Goal: Task Accomplishment & Management: Manage account settings

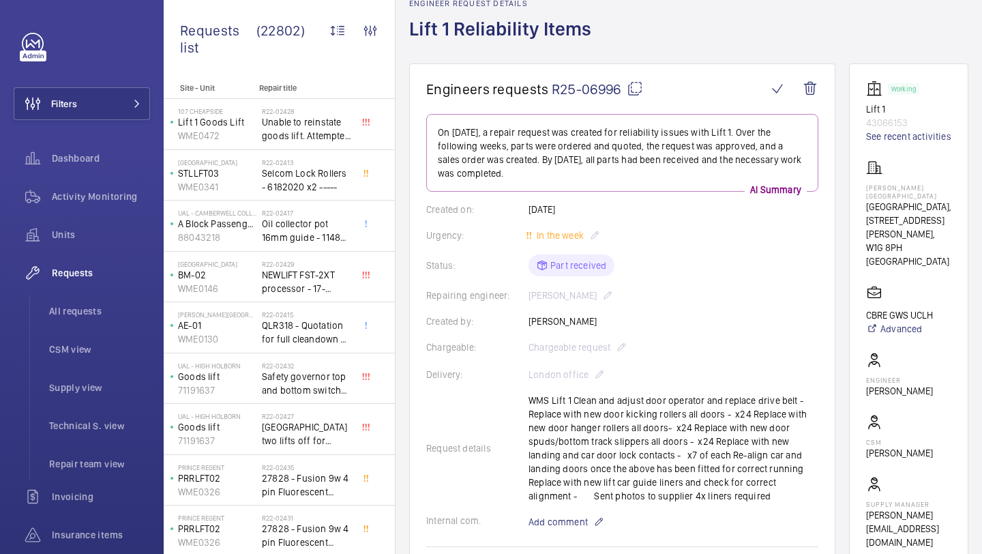
scroll to position [73, 0]
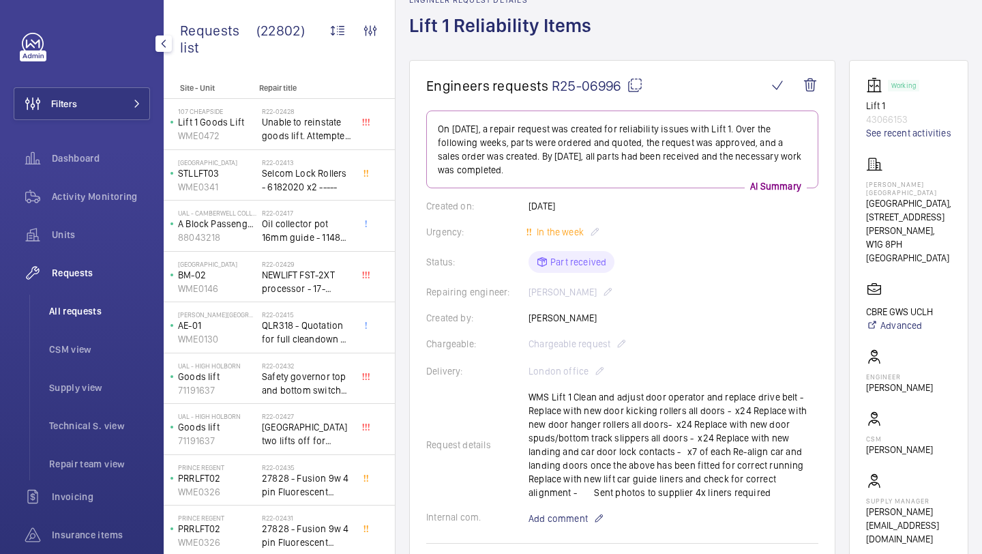
click at [78, 303] on li "All requests" at bounding box center [94, 311] width 112 height 33
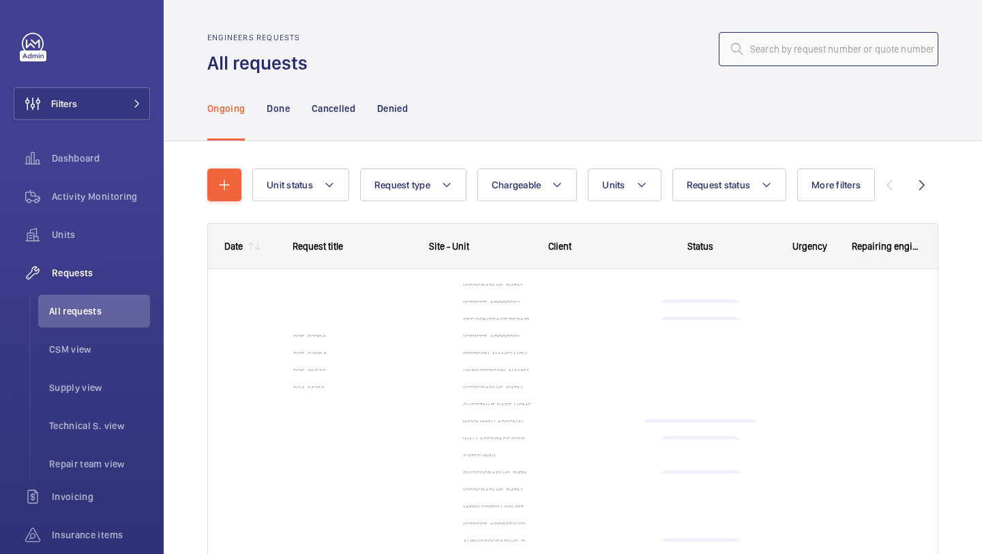
click at [777, 42] on input "text" at bounding box center [829, 49] width 220 height 34
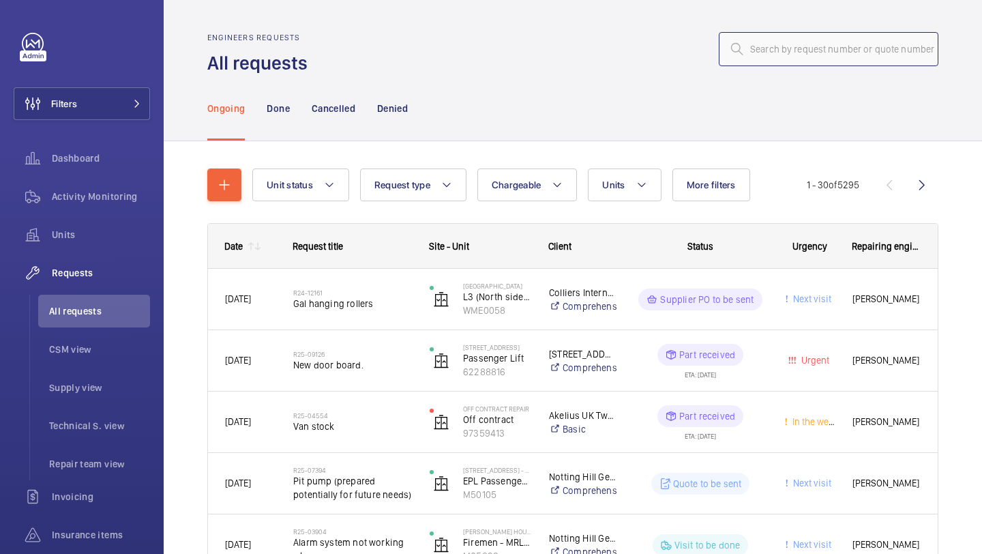
click at [777, 48] on input "text" at bounding box center [829, 49] width 220 height 34
paste input "R25-10679"
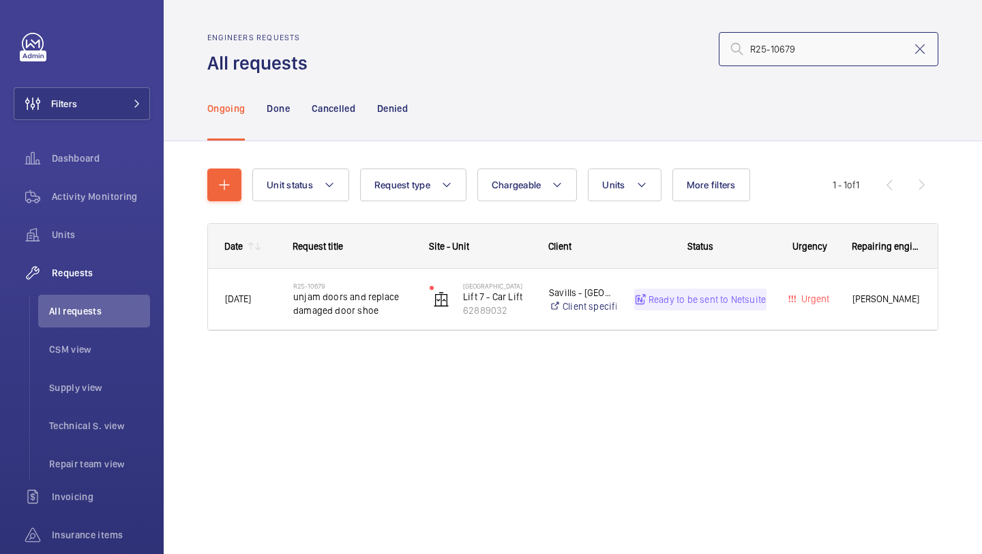
click at [750, 50] on input "R25-10679" at bounding box center [829, 49] width 220 height 34
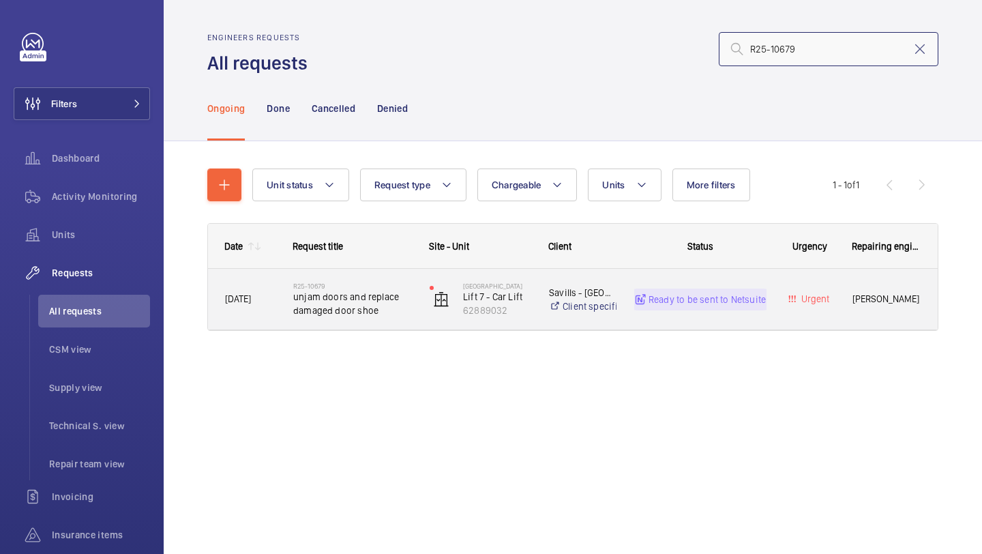
type input "R25-10679"
click at [394, 307] on span "unjam doors and replace damaged door shoe" at bounding box center [352, 303] width 119 height 27
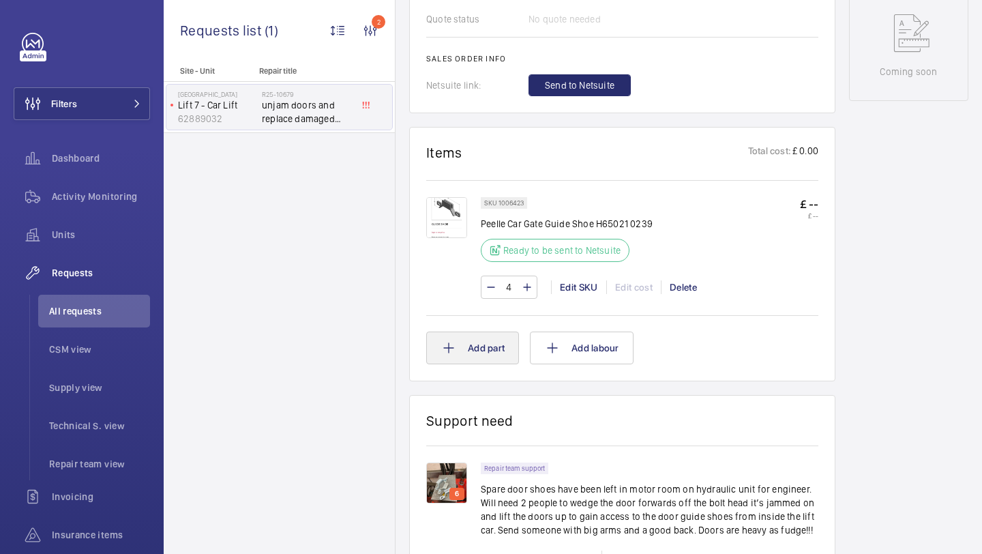
scroll to position [752, 0]
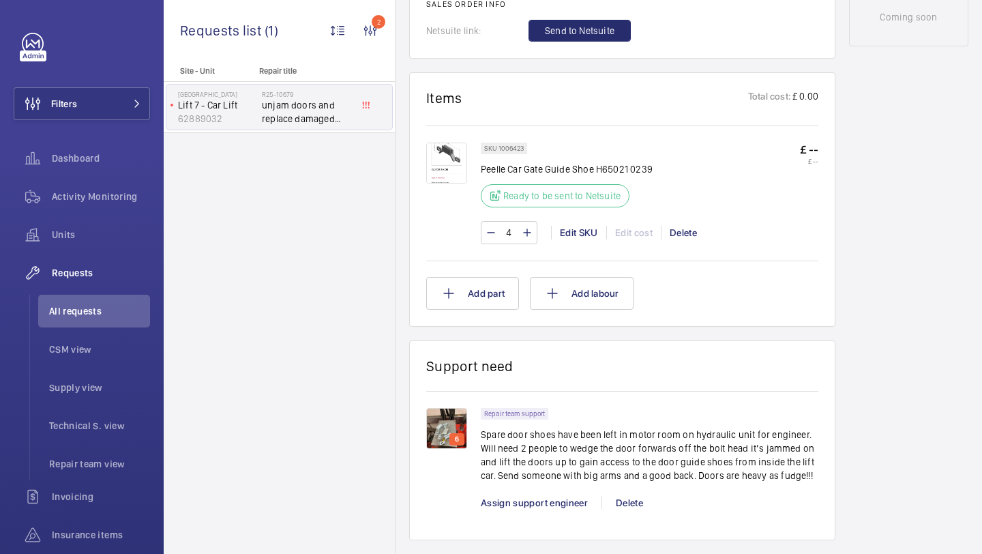
click at [439, 439] on img at bounding box center [446, 428] width 41 height 41
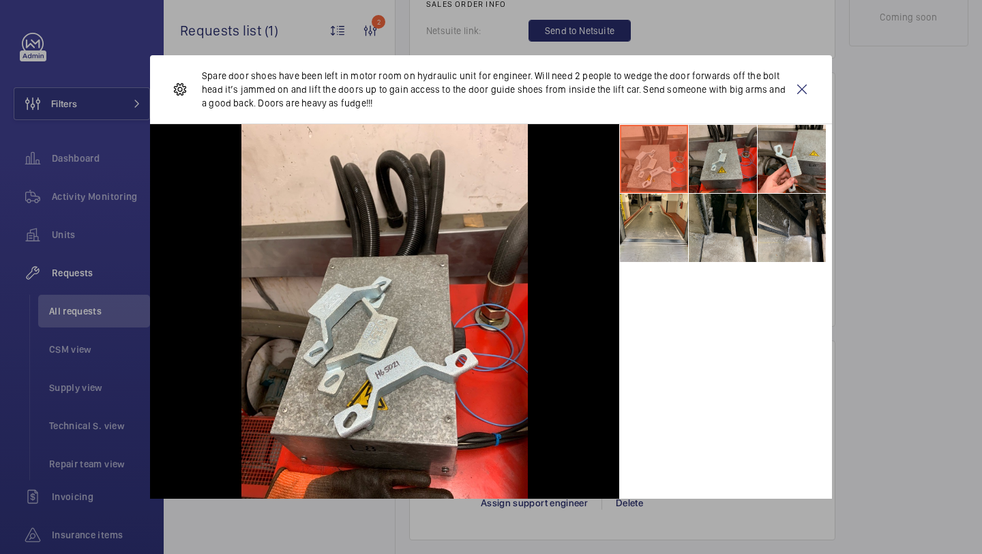
click at [733, 162] on li at bounding box center [723, 159] width 68 height 68
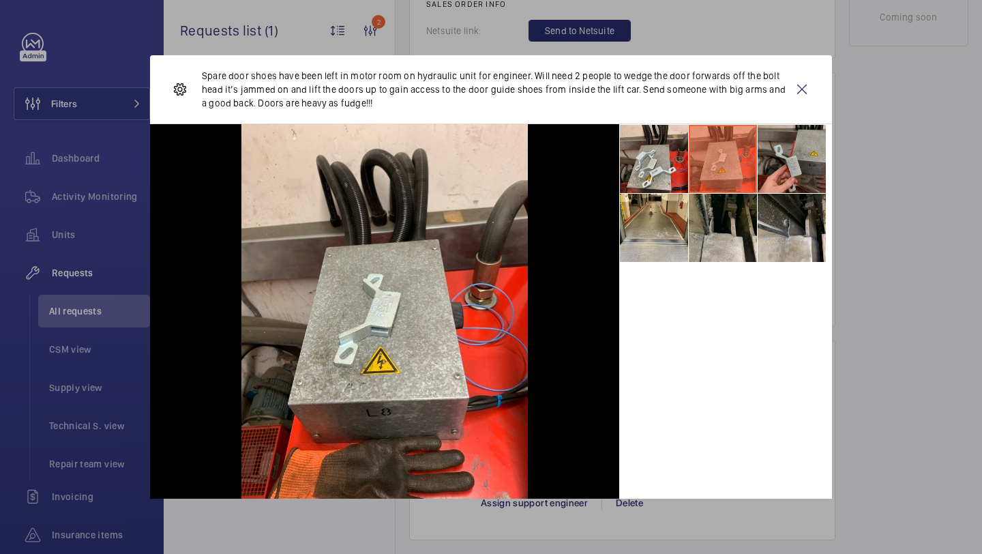
click at [798, 147] on li at bounding box center [792, 159] width 68 height 68
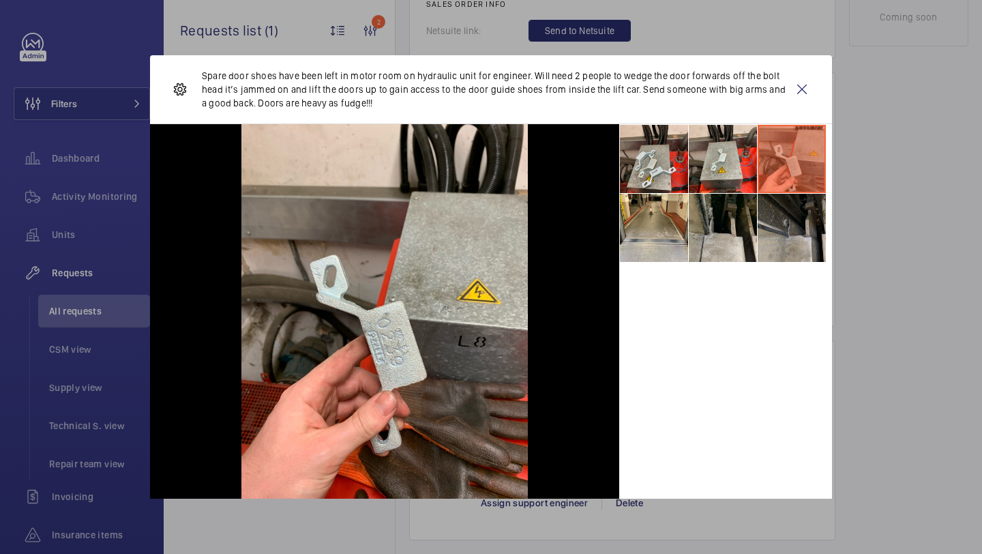
click at [789, 207] on li at bounding box center [792, 228] width 68 height 68
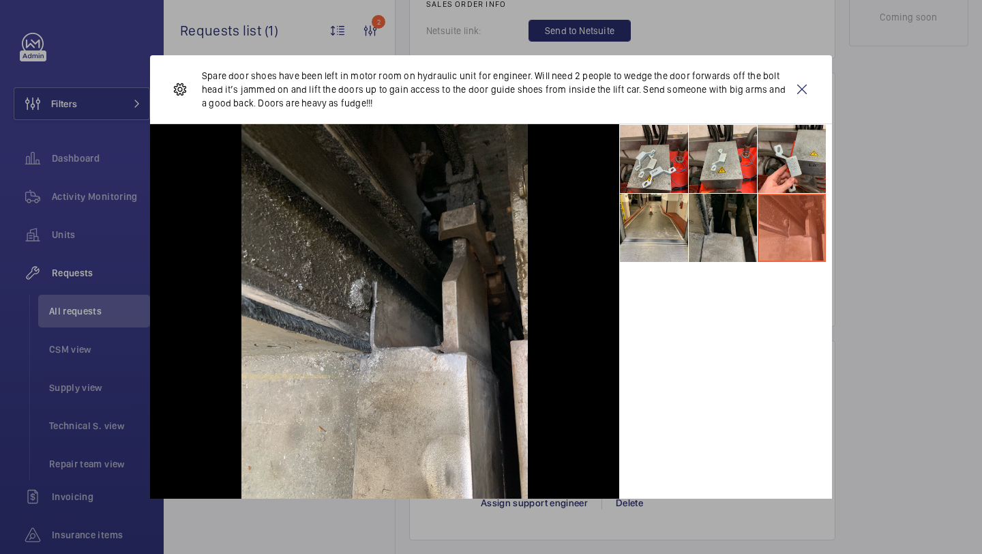
click at [733, 235] on li at bounding box center [723, 228] width 68 height 68
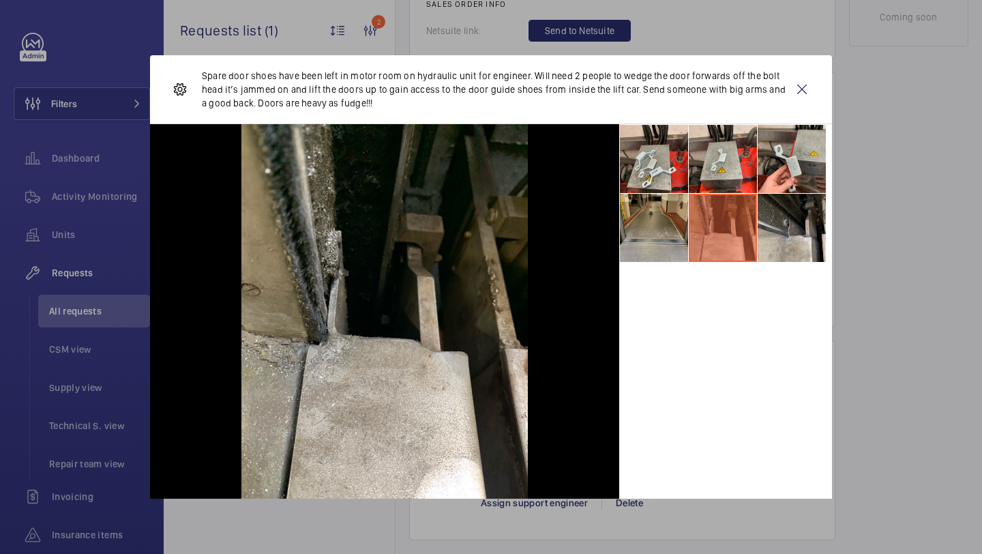
click at [673, 236] on li at bounding box center [654, 228] width 68 height 68
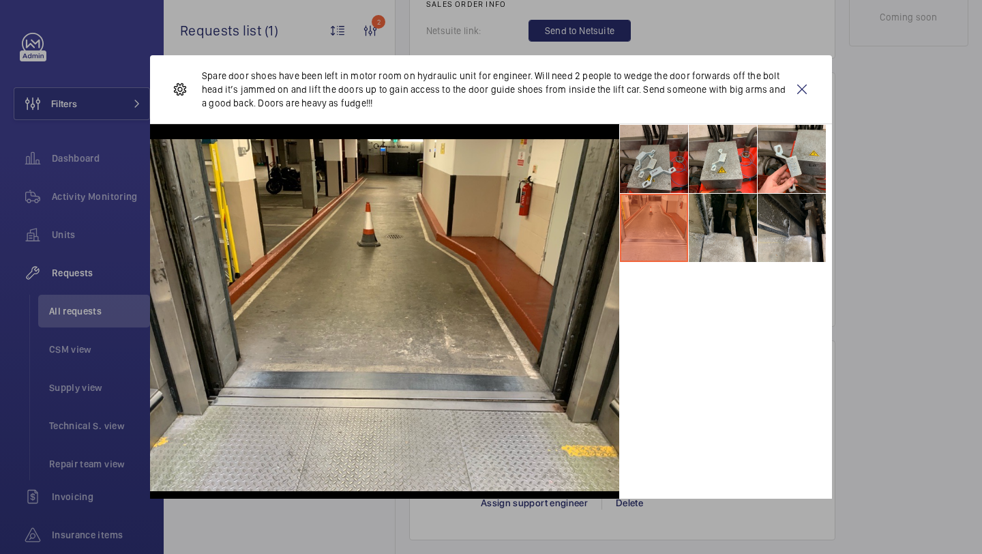
click at [673, 166] on li at bounding box center [654, 159] width 68 height 68
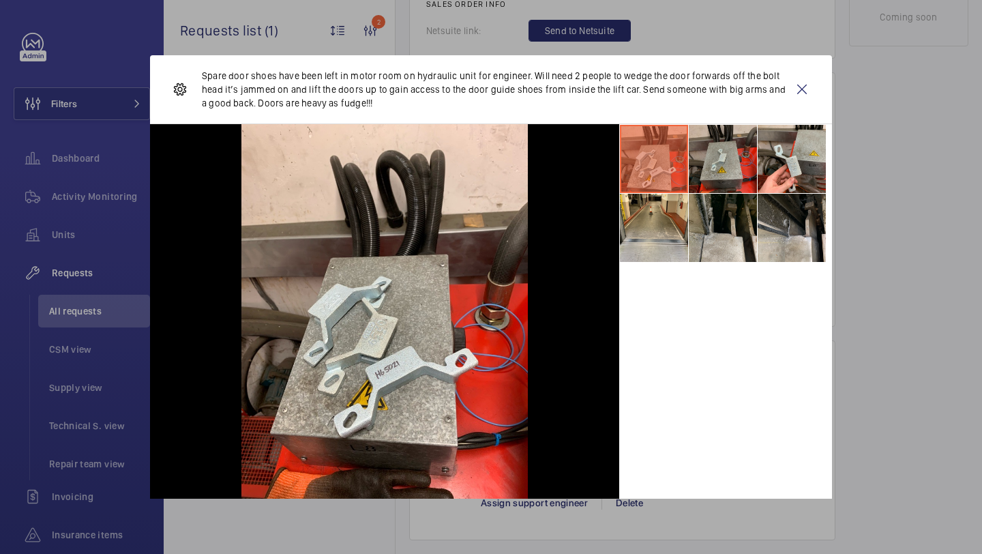
click at [713, 164] on li at bounding box center [723, 159] width 68 height 68
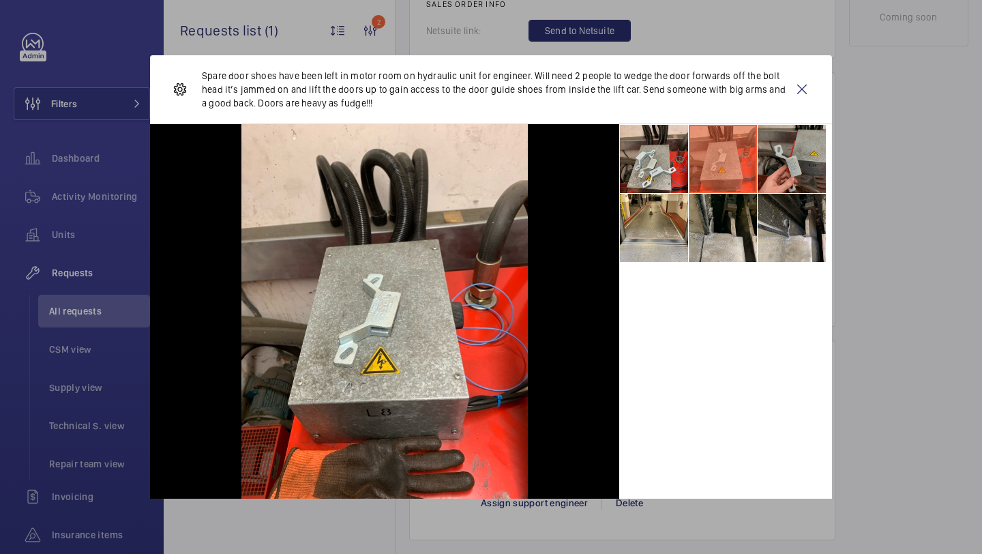
click at [774, 167] on li at bounding box center [792, 159] width 68 height 68
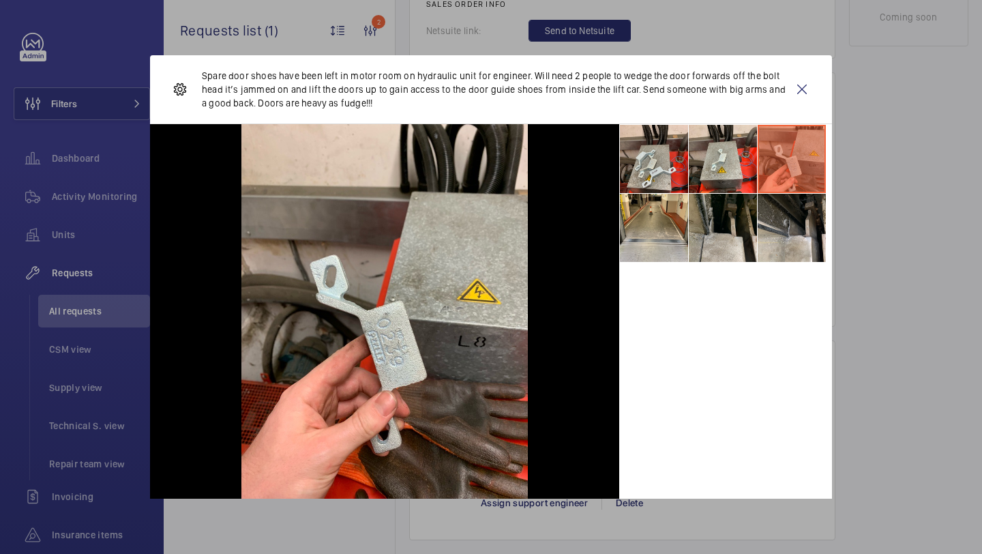
click at [263, 93] on p "Spare door shoes have been left in motor room on hydraulic unit for engineer. W…" at bounding box center [494, 89] width 584 height 41
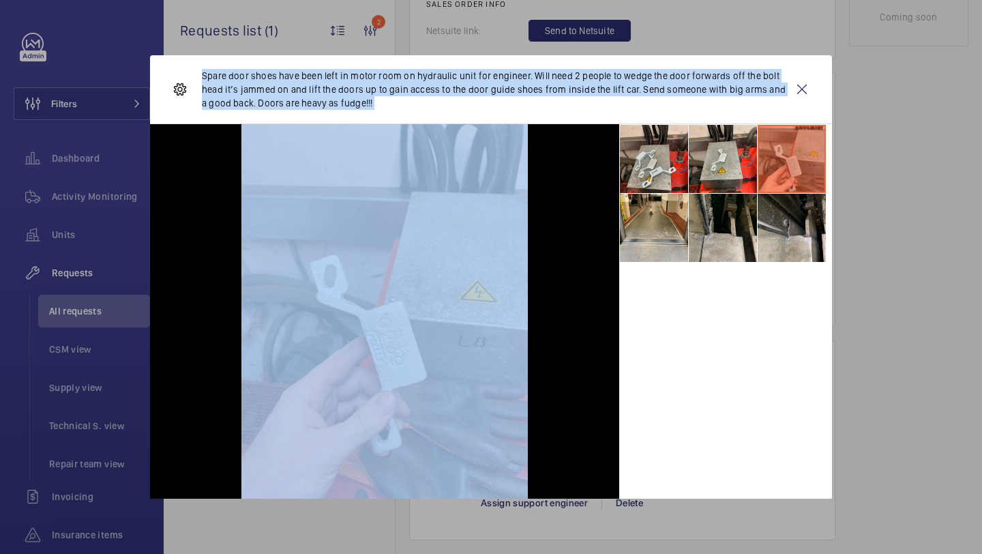
click at [263, 93] on p "Spare door shoes have been left in motor room on hydraulic unit for engineer. W…" at bounding box center [494, 89] width 584 height 41
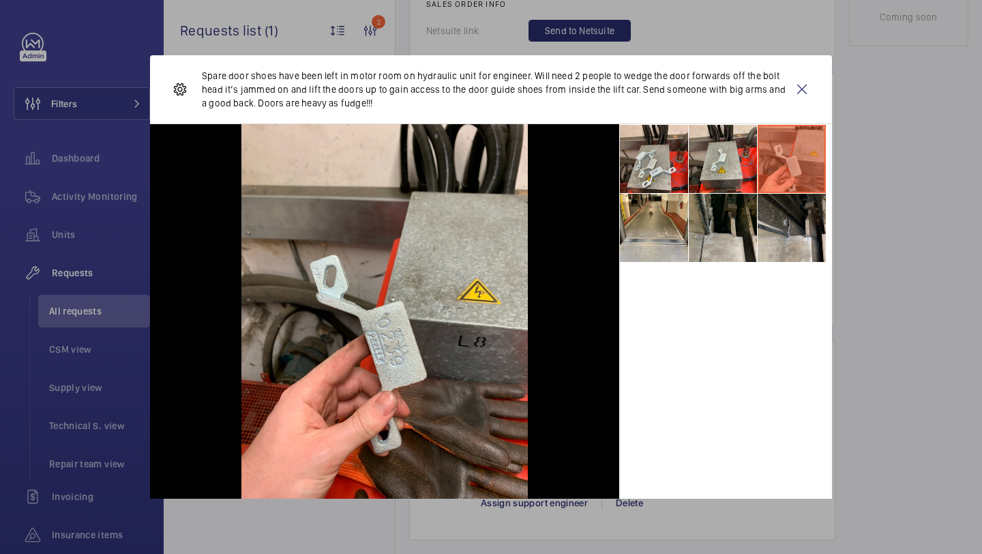
click at [311, 91] on p "Spare door shoes have been left in motor room on hydraulic unit for engineer. W…" at bounding box center [494, 89] width 584 height 41
click at [664, 87] on p "Spare door shoes have been left in motor room on hydraulic unit for engineer. W…" at bounding box center [494, 89] width 584 height 41
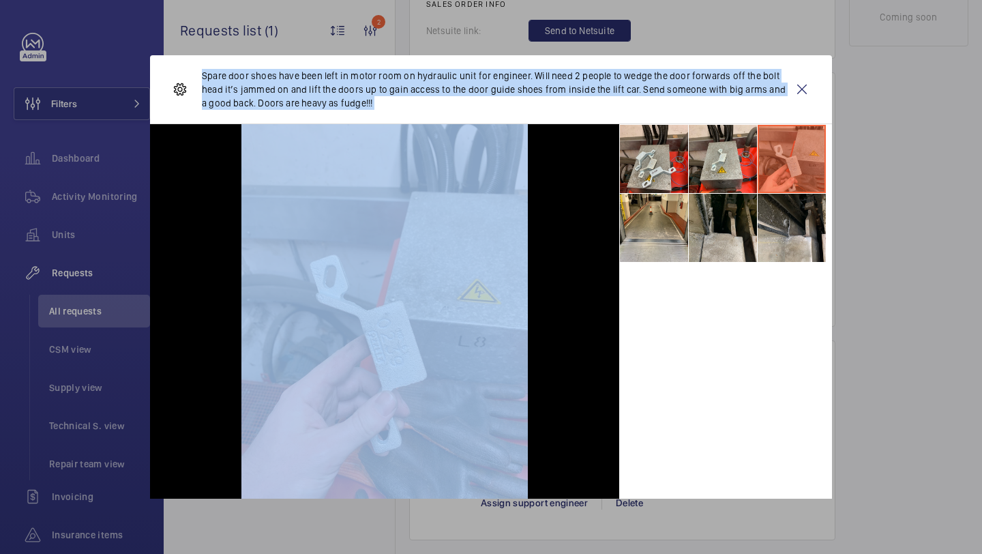
click at [664, 87] on p "Spare door shoes have been left in motor room on hydraulic unit for engineer. W…" at bounding box center [494, 89] width 584 height 41
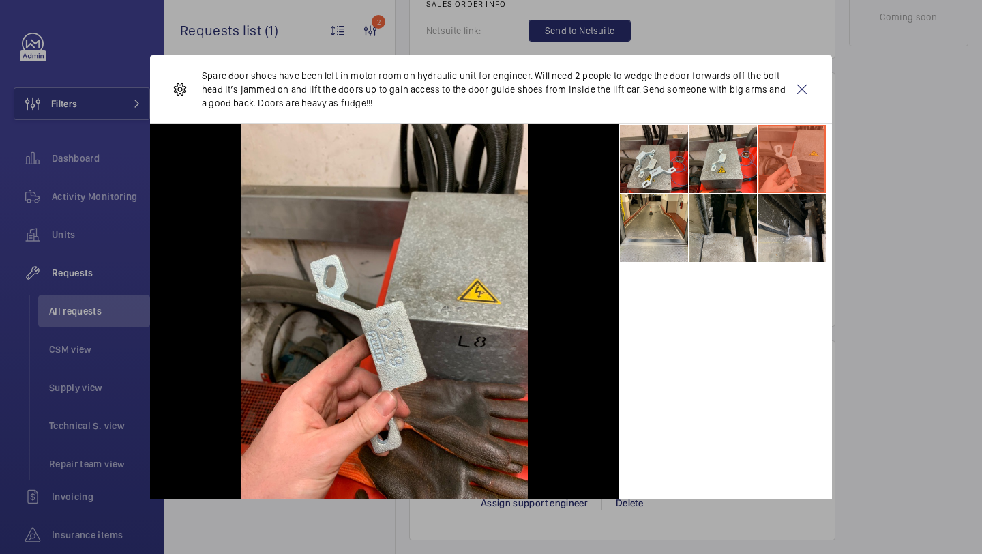
click at [534, 88] on p "Spare door shoes have been left in motor room on hydraulic unit for engineer. W…" at bounding box center [494, 89] width 584 height 41
click at [314, 94] on p "Spare door shoes have been left in motor room on hydraulic unit for engineer. W…" at bounding box center [494, 89] width 584 height 41
click at [313, 94] on p "Spare door shoes have been left in motor room on hydraulic unit for engineer. W…" at bounding box center [494, 89] width 584 height 41
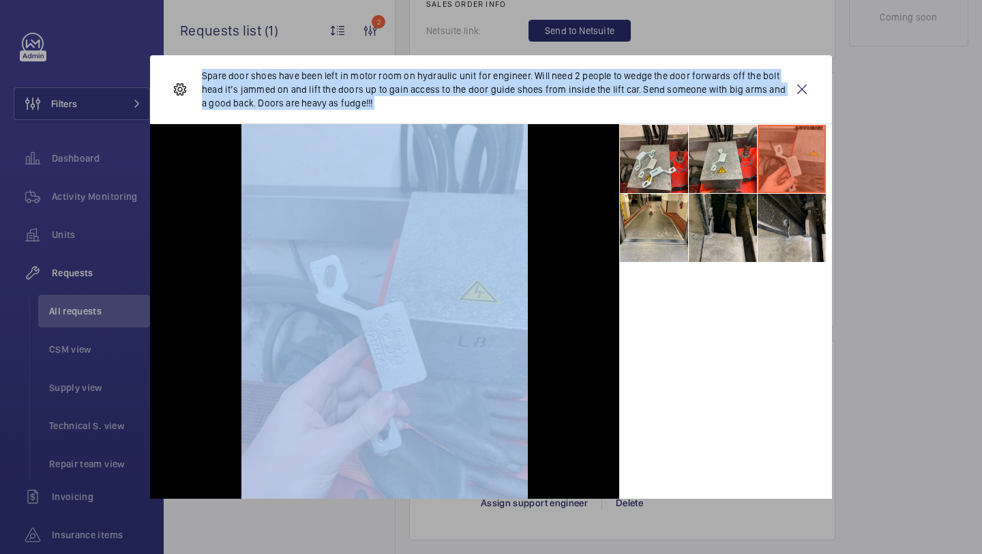
click at [313, 94] on p "Spare door shoes have been left in motor room on hydraulic unit for engineer. W…" at bounding box center [494, 89] width 584 height 41
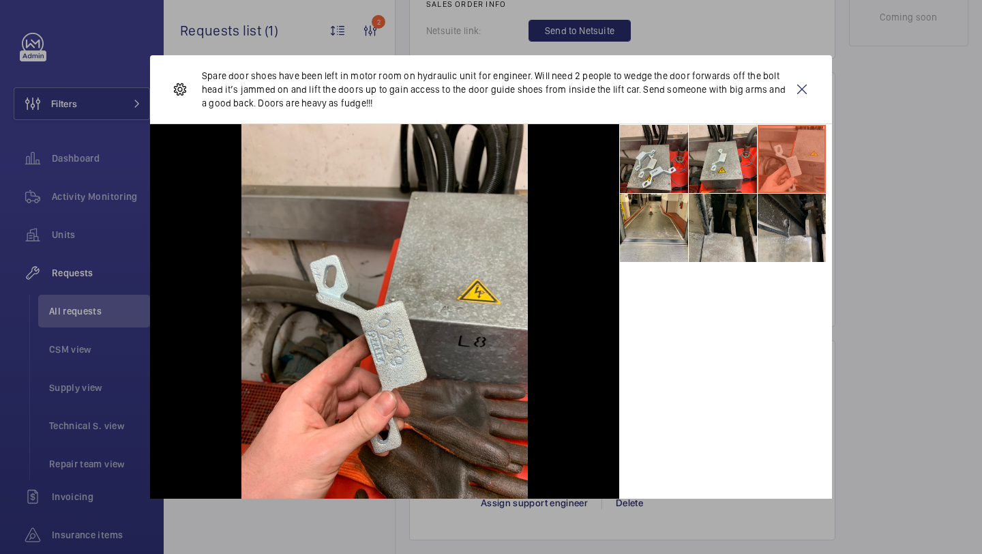
click at [348, 89] on p "Spare door shoes have been left in motor room on hydraulic unit for engineer. W…" at bounding box center [494, 89] width 584 height 41
click at [800, 87] on wm-front-icon-button at bounding box center [802, 89] width 33 height 41
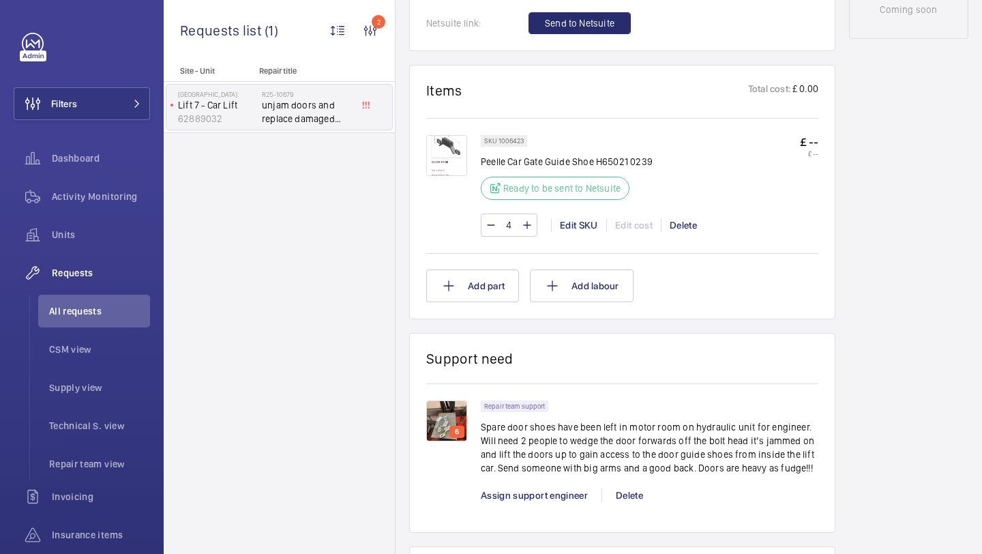
scroll to position [715, 0]
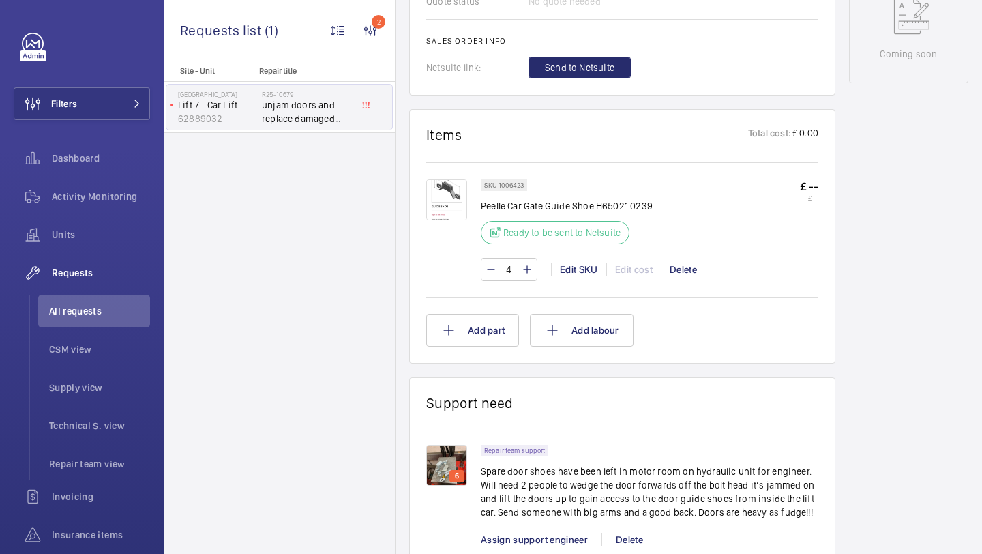
click at [442, 186] on img at bounding box center [446, 199] width 41 height 41
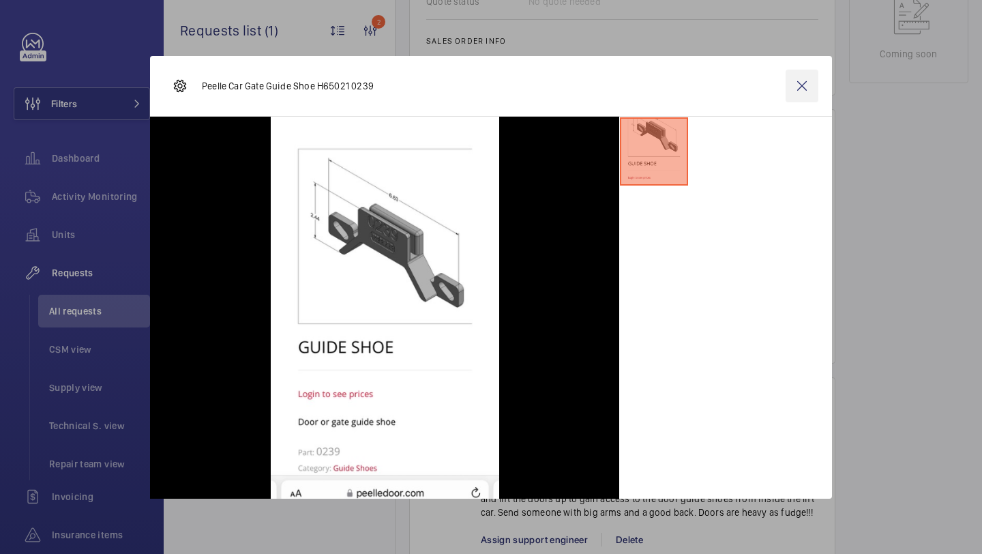
click at [795, 88] on wm-front-icon-button at bounding box center [802, 86] width 33 height 33
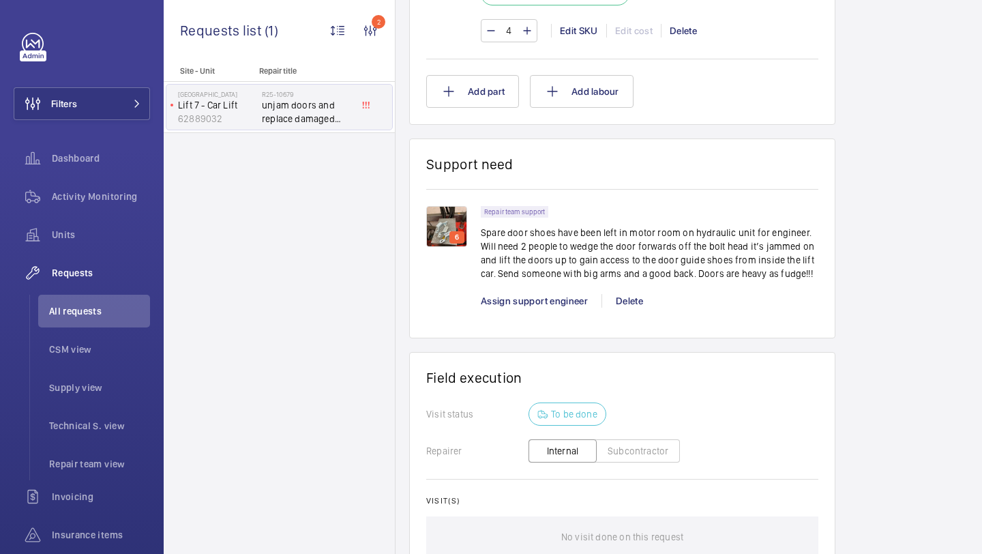
scroll to position [1003, 0]
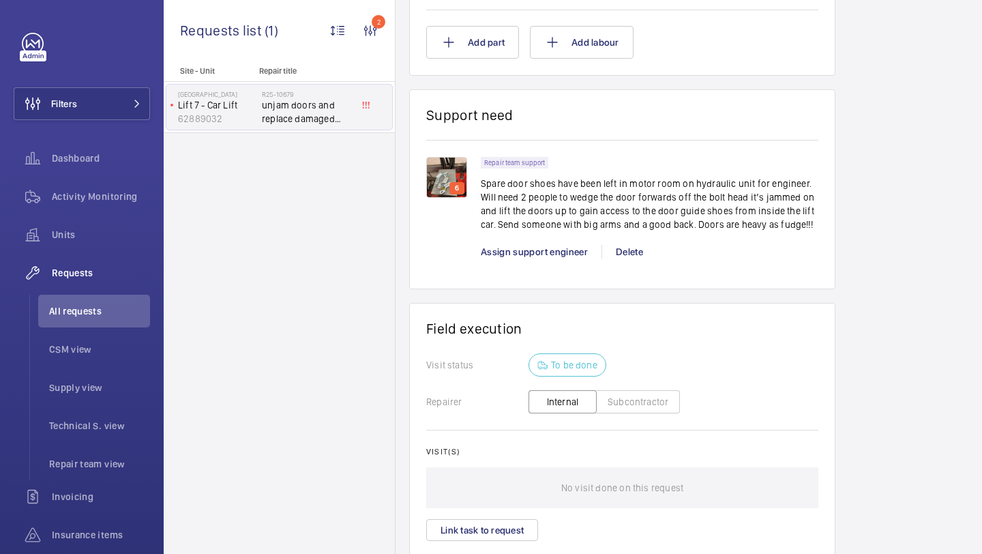
click at [458, 181] on img at bounding box center [446, 177] width 41 height 41
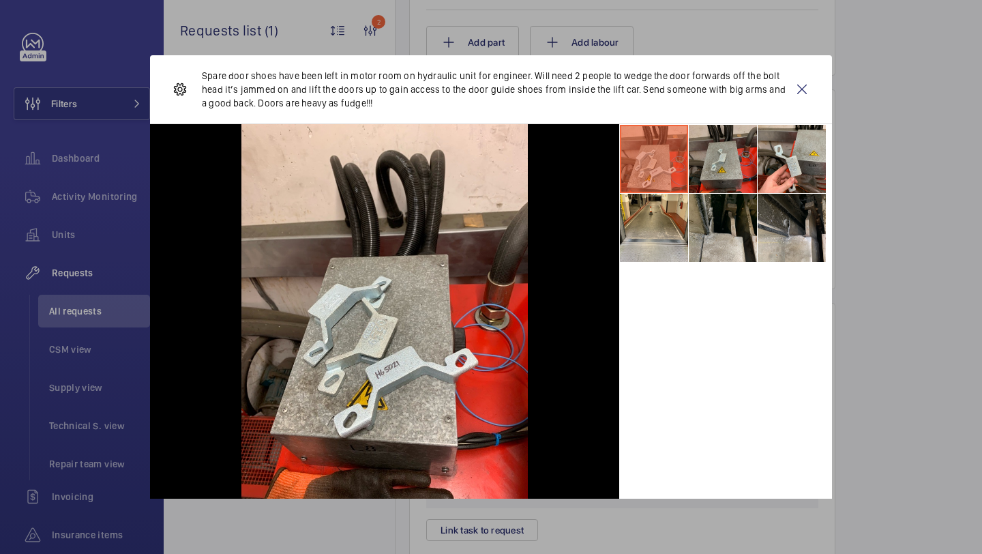
click at [720, 174] on li at bounding box center [723, 159] width 68 height 68
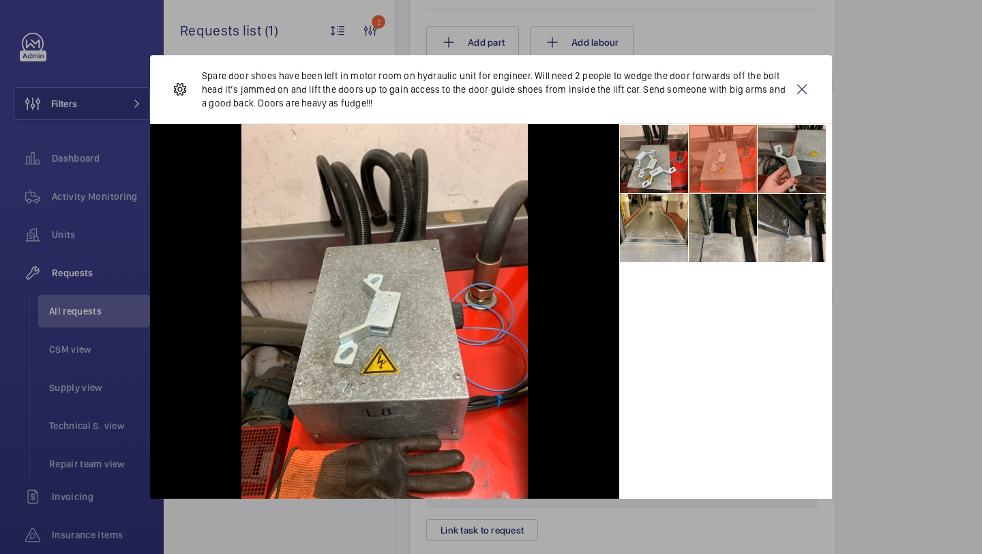
click at [792, 147] on li at bounding box center [792, 159] width 68 height 68
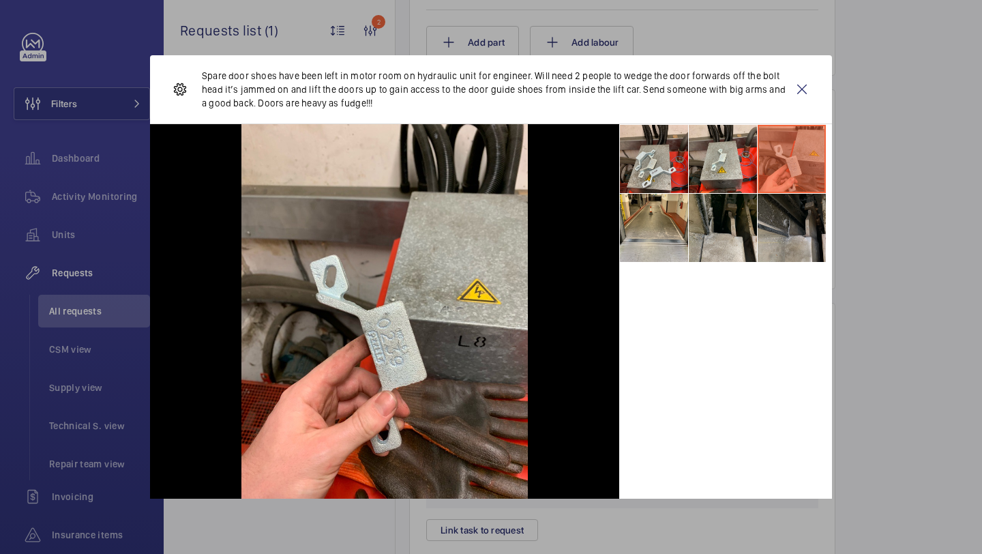
click at [790, 224] on li at bounding box center [792, 228] width 68 height 68
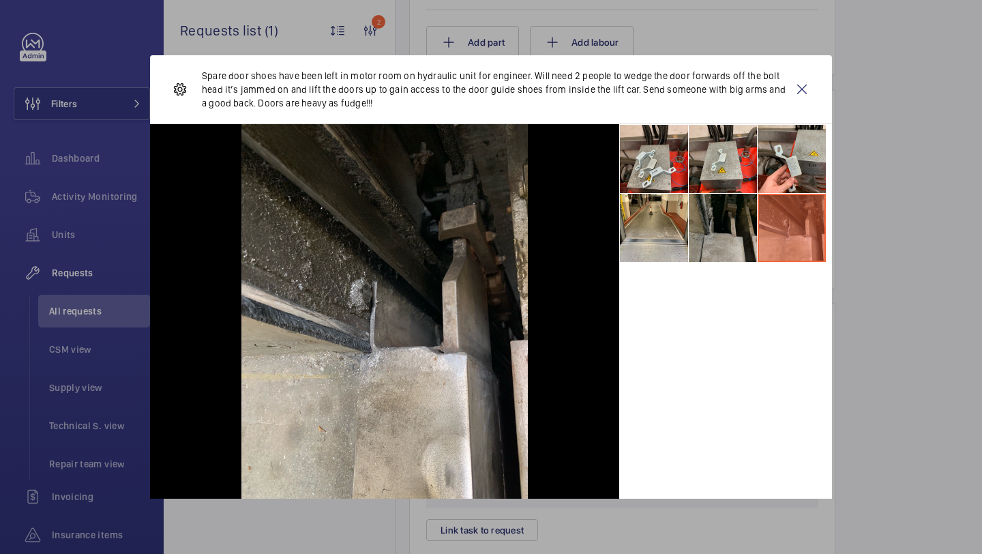
click at [725, 244] on li at bounding box center [723, 228] width 68 height 68
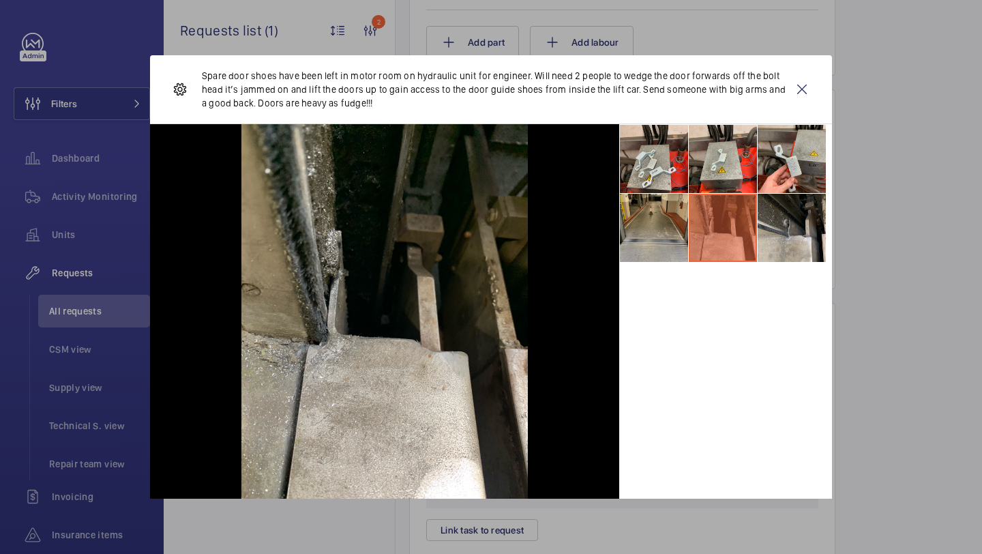
click at [661, 249] on li at bounding box center [654, 228] width 68 height 68
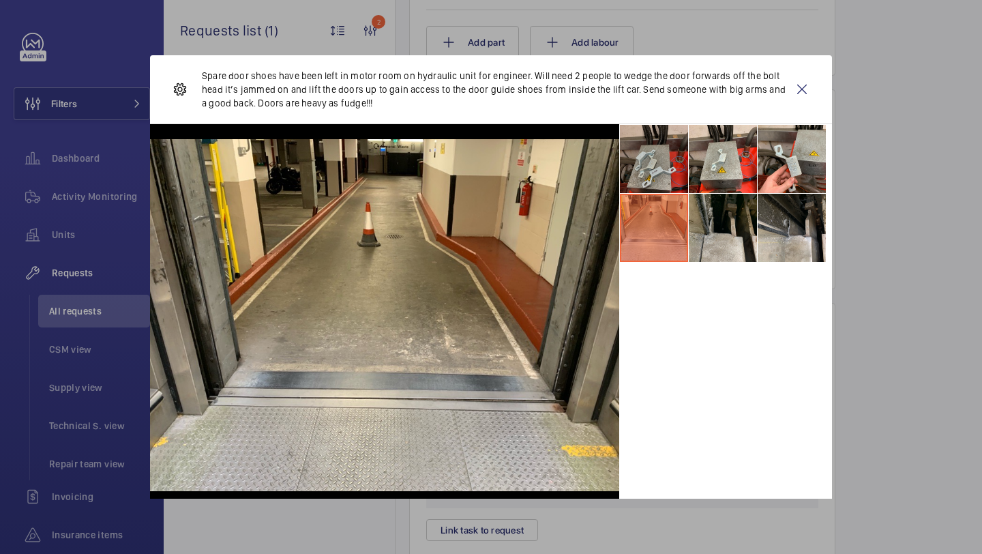
click at [664, 182] on li at bounding box center [654, 159] width 68 height 68
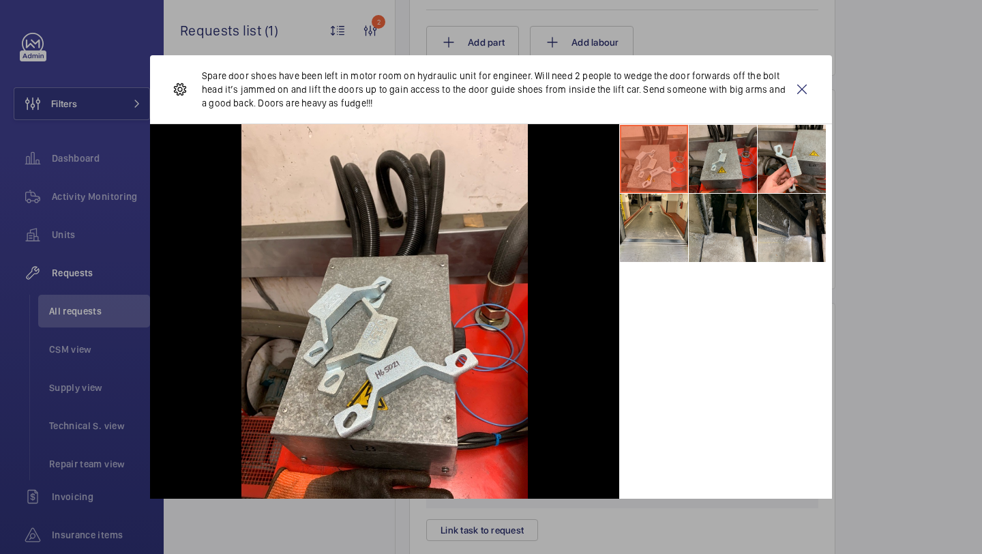
click at [735, 162] on li at bounding box center [723, 159] width 68 height 68
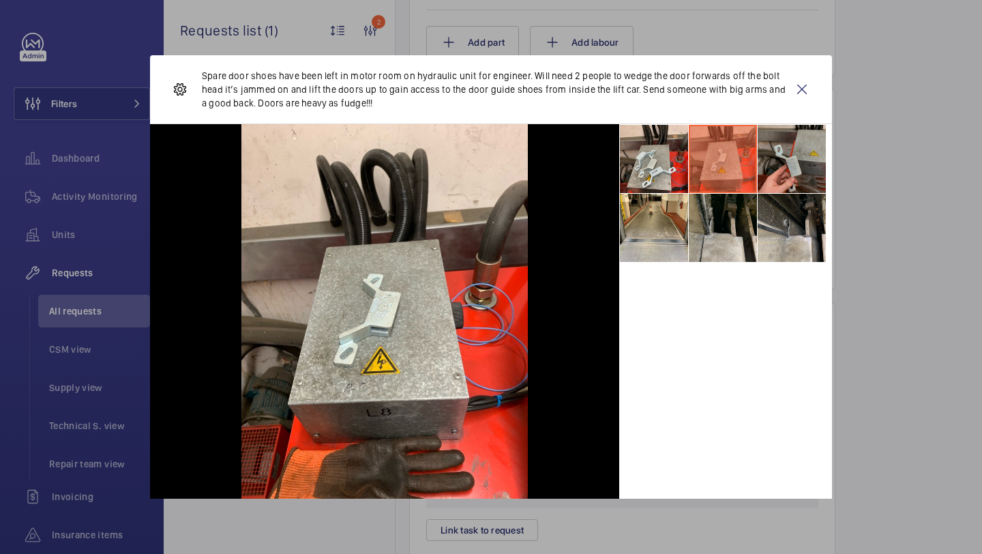
click at [801, 130] on li at bounding box center [792, 159] width 68 height 68
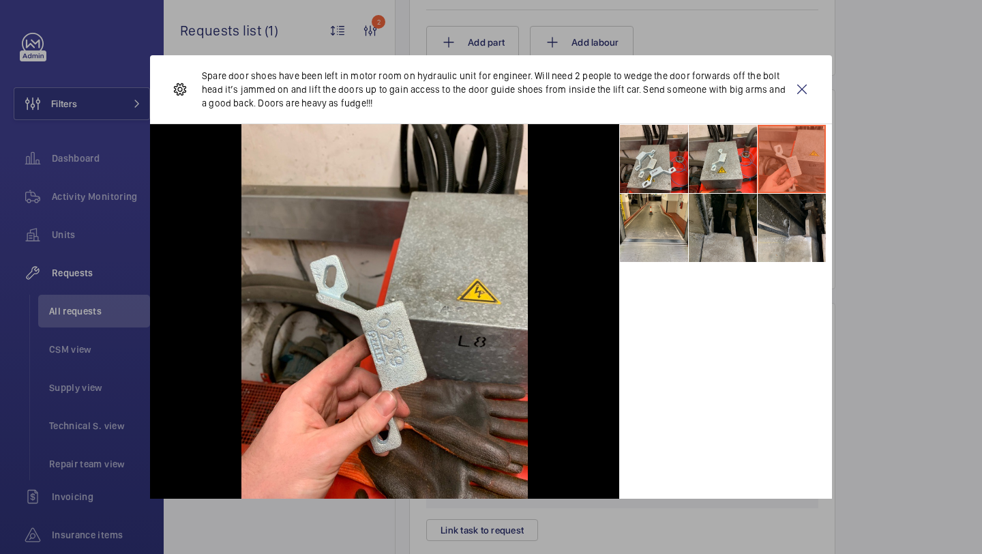
click at [748, 240] on li at bounding box center [723, 228] width 68 height 68
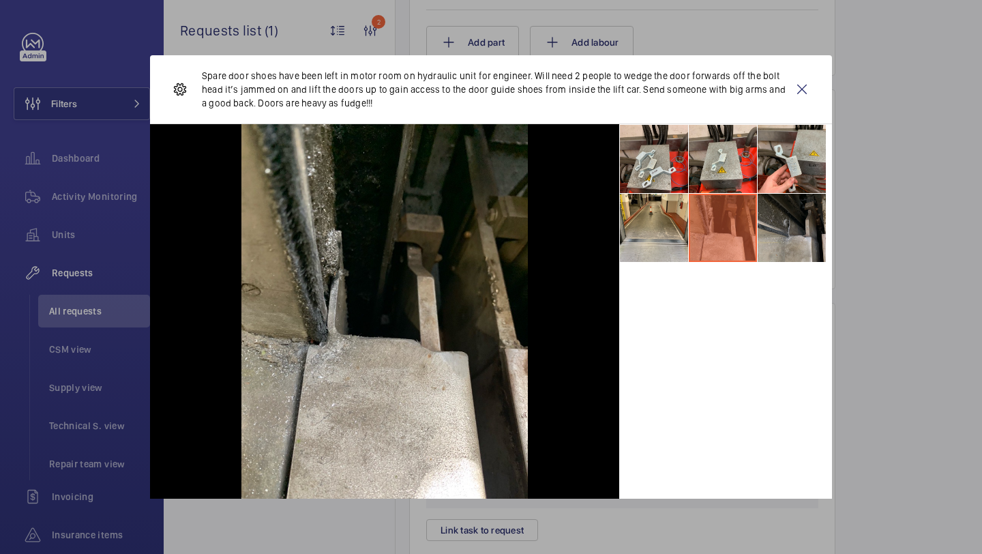
click at [774, 240] on li at bounding box center [792, 228] width 68 height 68
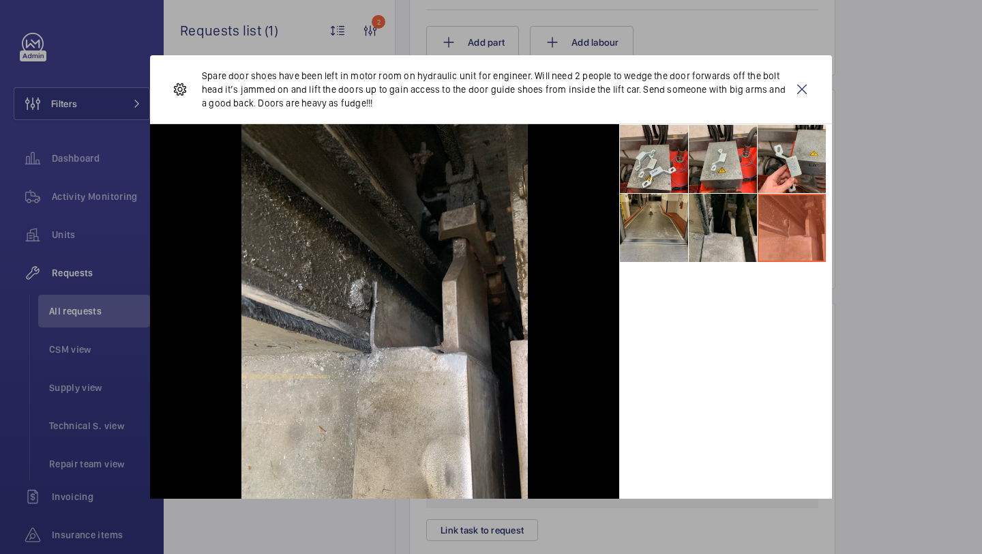
click at [648, 241] on li at bounding box center [654, 228] width 68 height 68
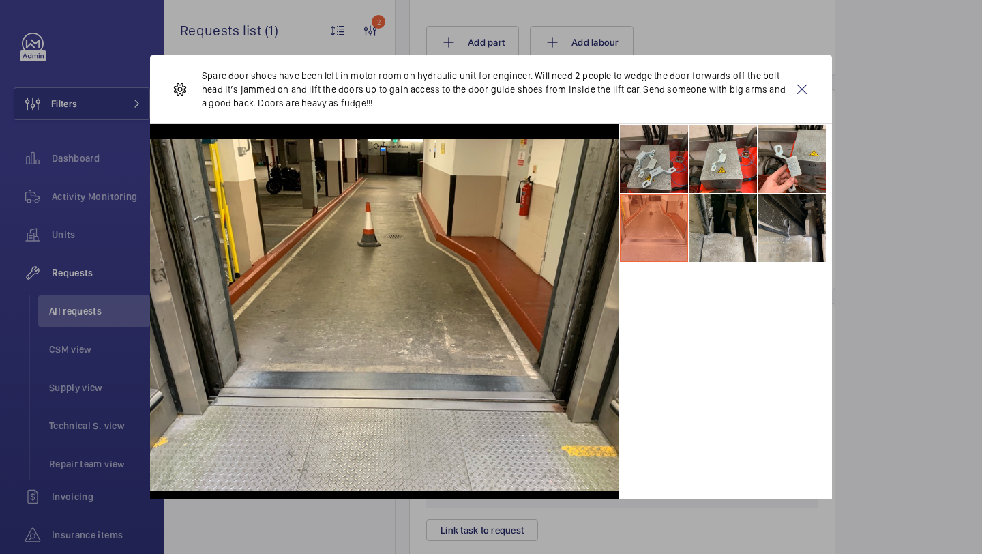
click at [664, 147] on li at bounding box center [654, 159] width 68 height 68
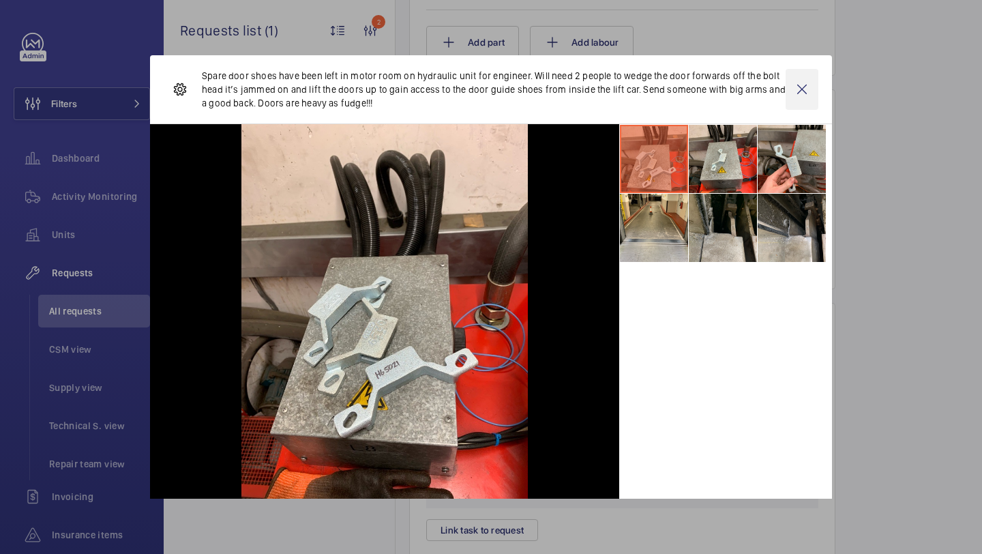
click at [809, 93] on wm-front-icon-button at bounding box center [802, 89] width 33 height 41
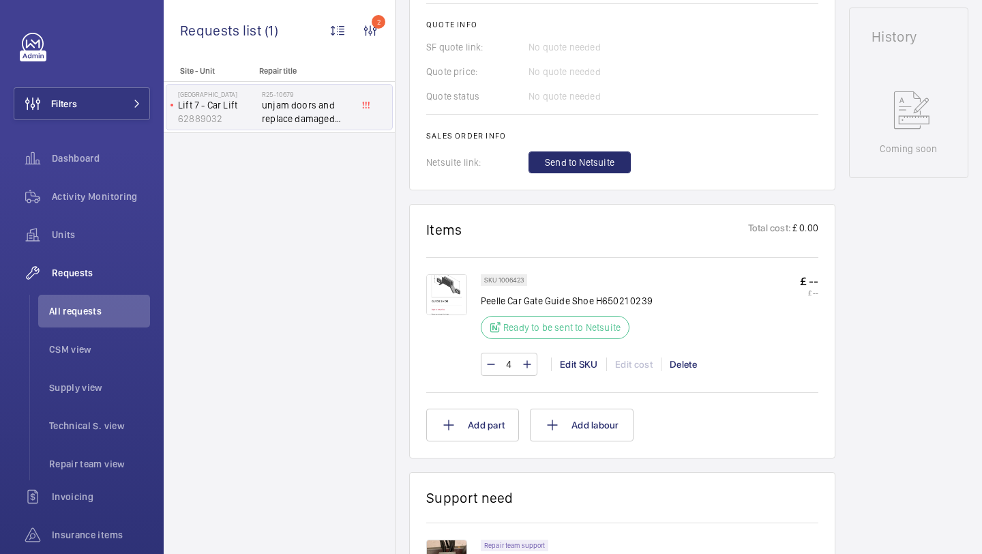
scroll to position [762, 0]
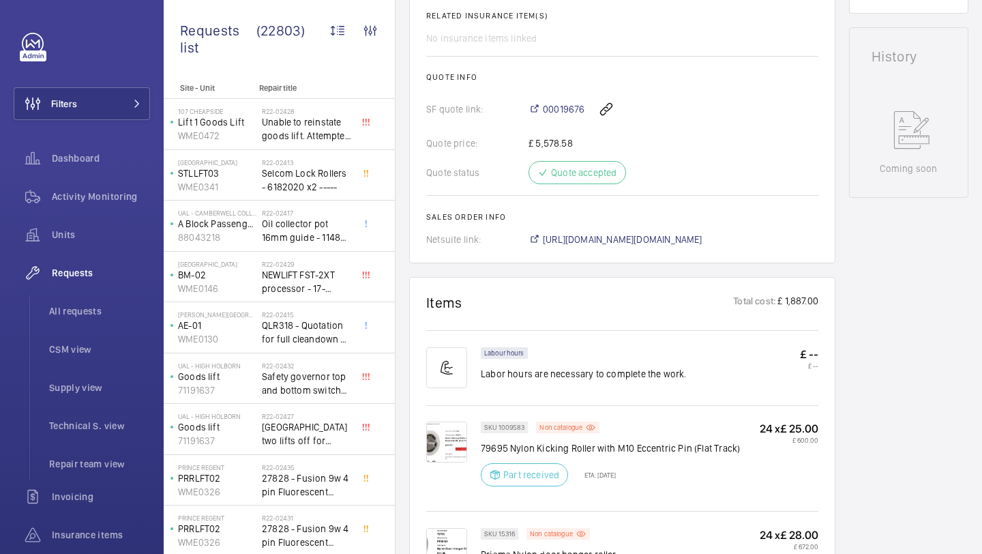
scroll to position [455, 0]
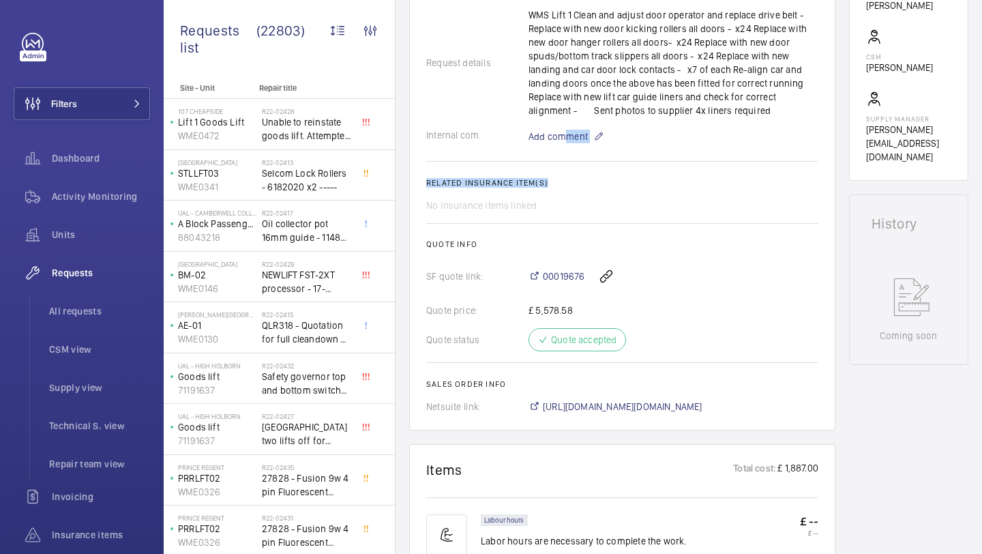
drag, startPoint x: 562, startPoint y: 138, endPoint x: 623, endPoint y: 185, distance: 76.8
click at [623, 184] on wm-front-card-body "On 2025-05-21, a repair request was created for reliability issues with Lift 1.…" at bounding box center [622, 70] width 392 height 685
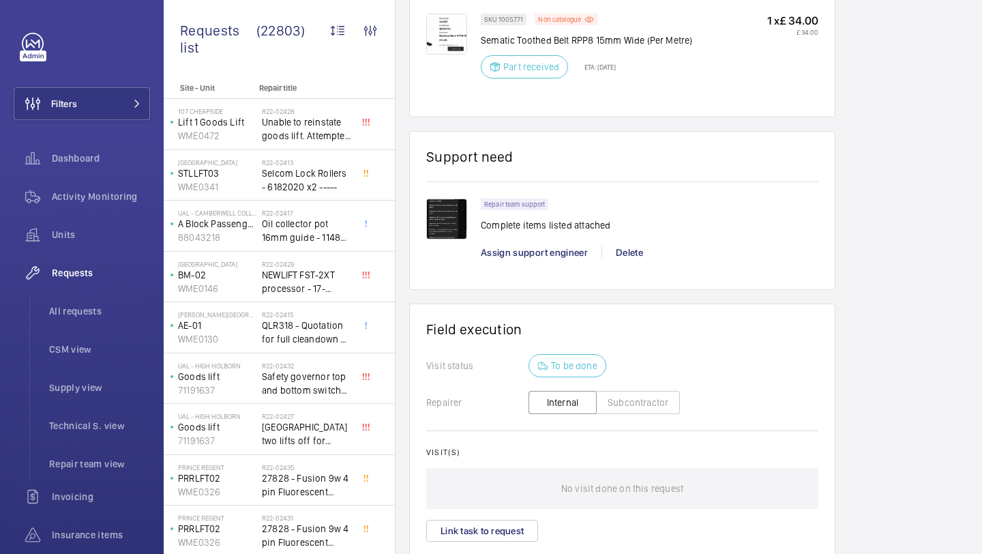
scroll to position [1673, 0]
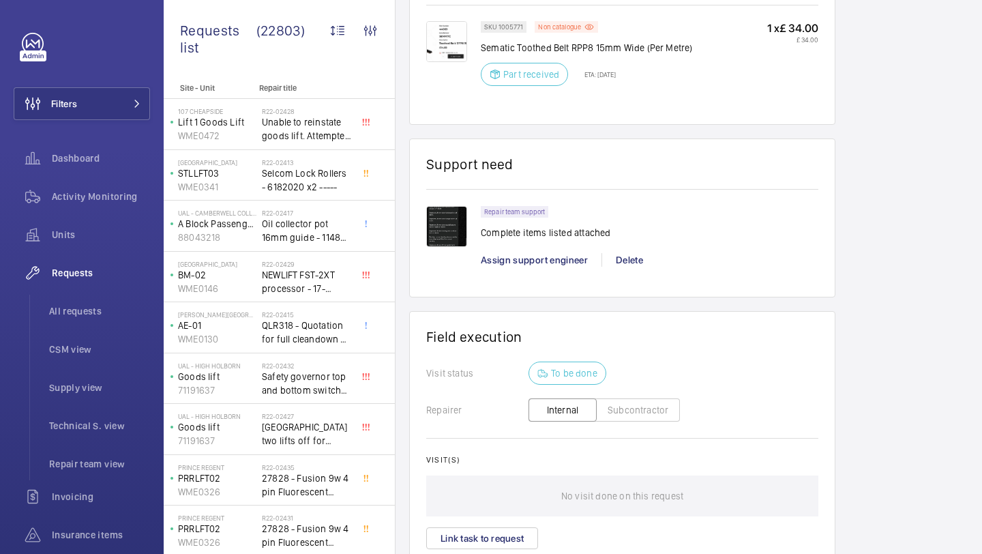
click at [544, 272] on div "Repair team support Complete items listed attached Assign support engineer Dele…" at bounding box center [650, 243] width 338 height 74
click at [544, 265] on span "Assign support engineer" at bounding box center [534, 259] width 107 height 11
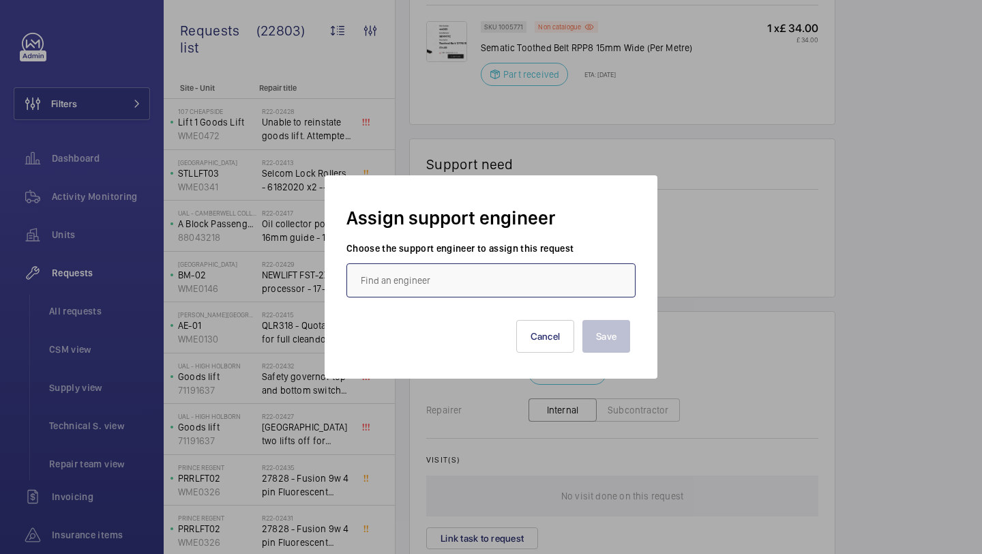
click at [423, 282] on input "text" at bounding box center [491, 280] width 289 height 34
click at [424, 318] on span "[PERSON_NAME]" at bounding box center [395, 322] width 68 height 14
type input "[PERSON_NAME]"
click at [616, 343] on button "Save" at bounding box center [607, 336] width 48 height 33
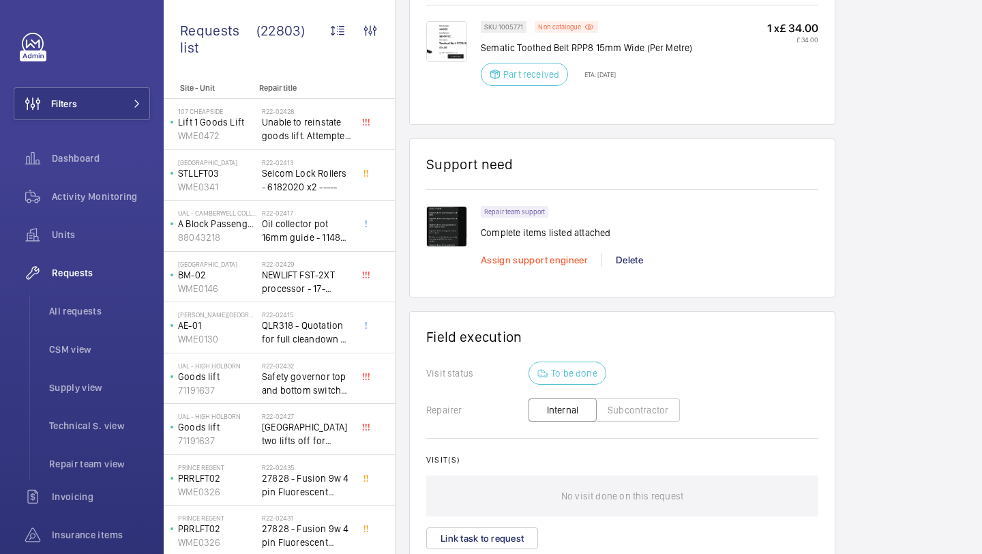
click at [538, 259] on span "Assign support engineer" at bounding box center [534, 259] width 107 height 11
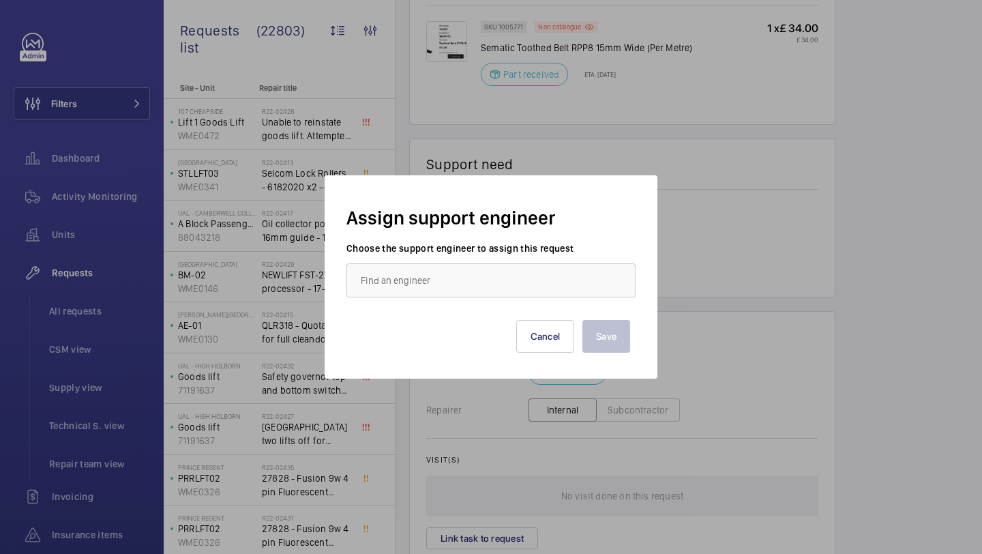
click at [493, 262] on wm-front-autocomplete-dropdown-select "Choose the support engineer to assign this request" at bounding box center [491, 270] width 289 height 56
click at [478, 285] on input "text" at bounding box center [491, 280] width 289 height 34
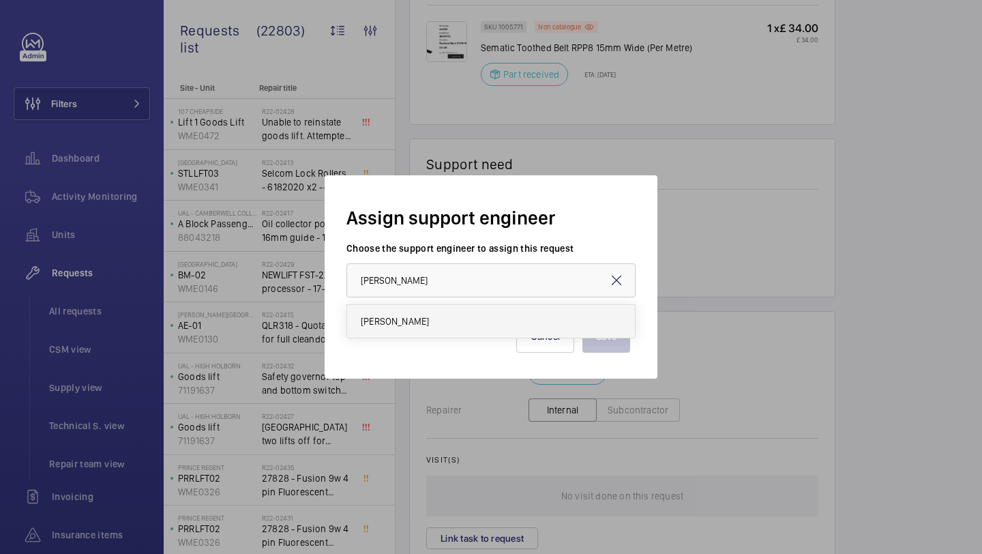
click at [459, 315] on mat-option "[PERSON_NAME]" at bounding box center [491, 321] width 288 height 33
type input "[PERSON_NAME]"
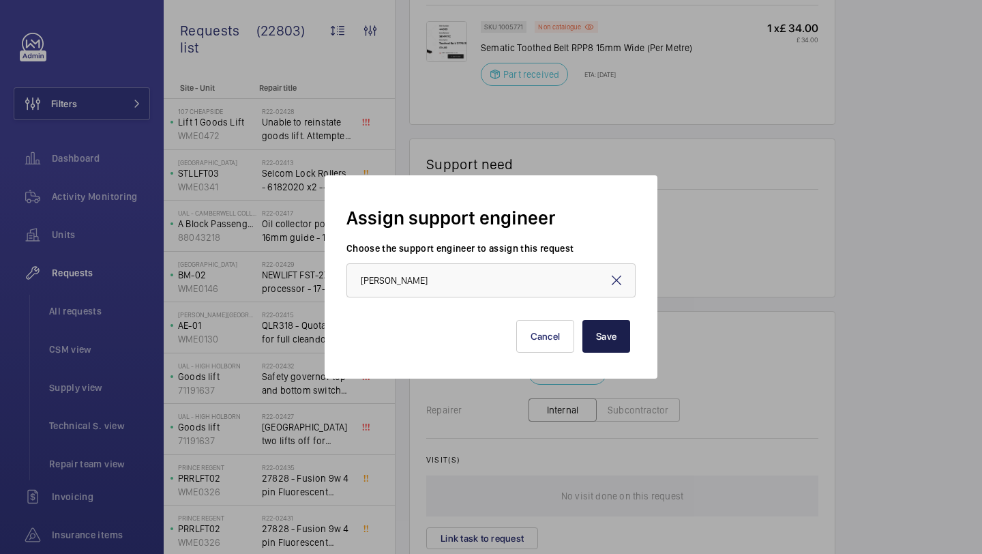
click at [613, 339] on button "Save" at bounding box center [607, 336] width 48 height 33
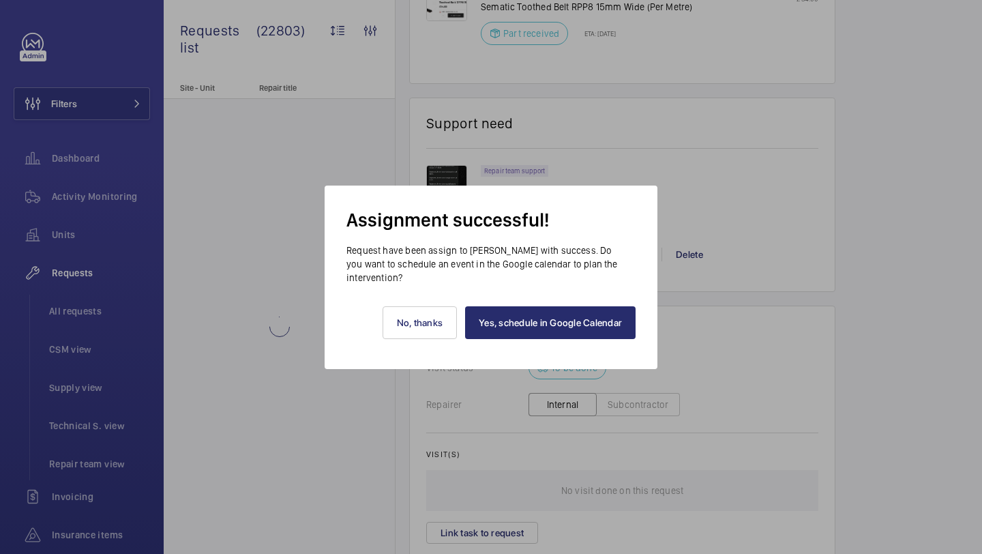
scroll to position [1714, 0]
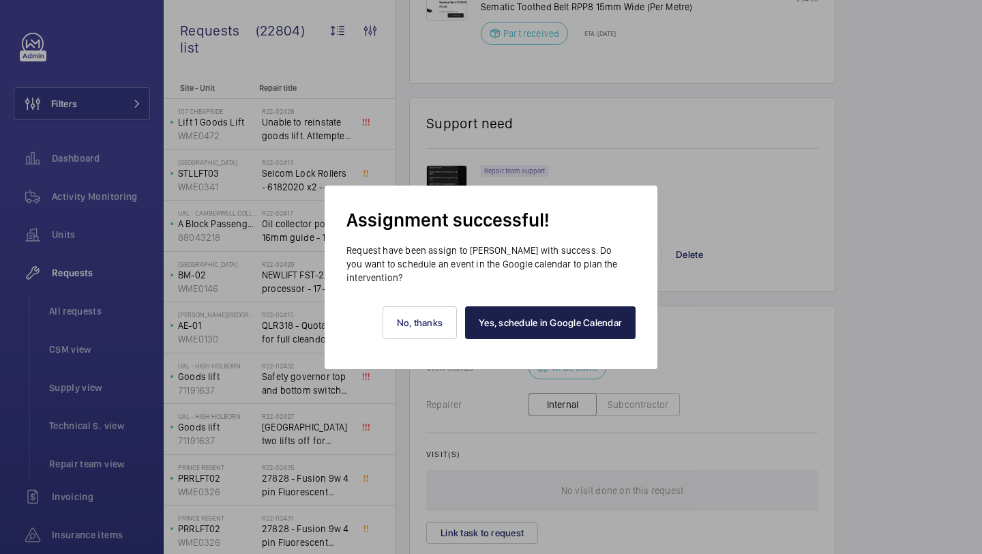
click at [579, 323] on link "Yes, schedule in Google Calendar" at bounding box center [550, 322] width 171 height 33
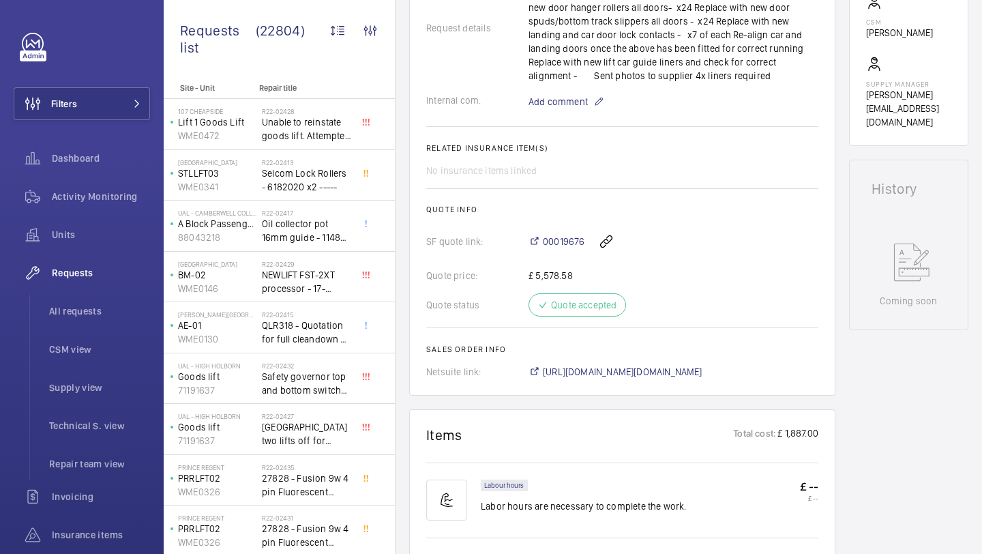
scroll to position [347, 0]
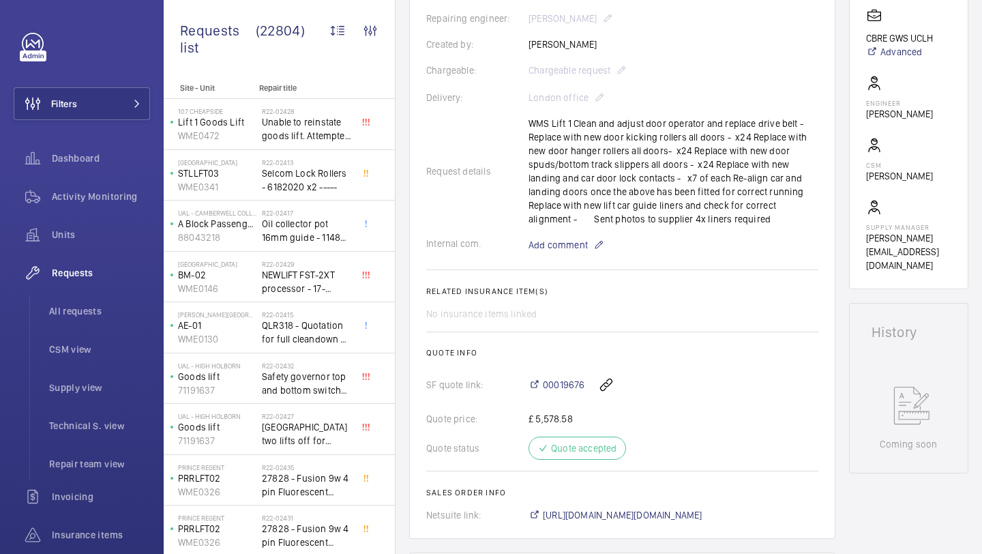
click at [558, 267] on wm-front-card-body "On 21 May 2025, a repair request was created to address reliability issues with…" at bounding box center [622, 179] width 392 height 685
click at [559, 249] on span "Add comment" at bounding box center [558, 245] width 59 height 14
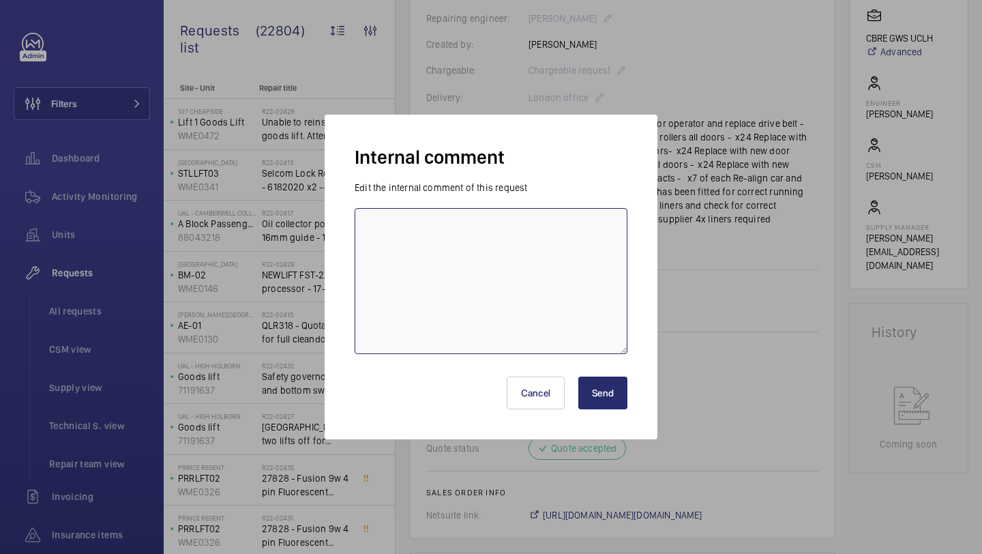
click at [544, 252] on textarea at bounding box center [491, 281] width 273 height 146
type textarea "James S booked for Friday 15th and monday 18th august"
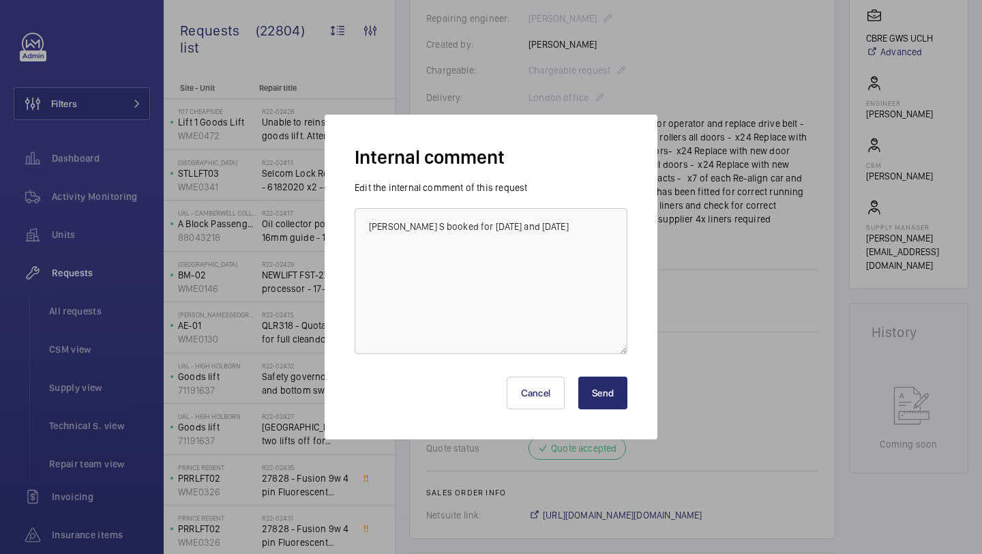
click at [611, 392] on button "Send" at bounding box center [603, 393] width 49 height 33
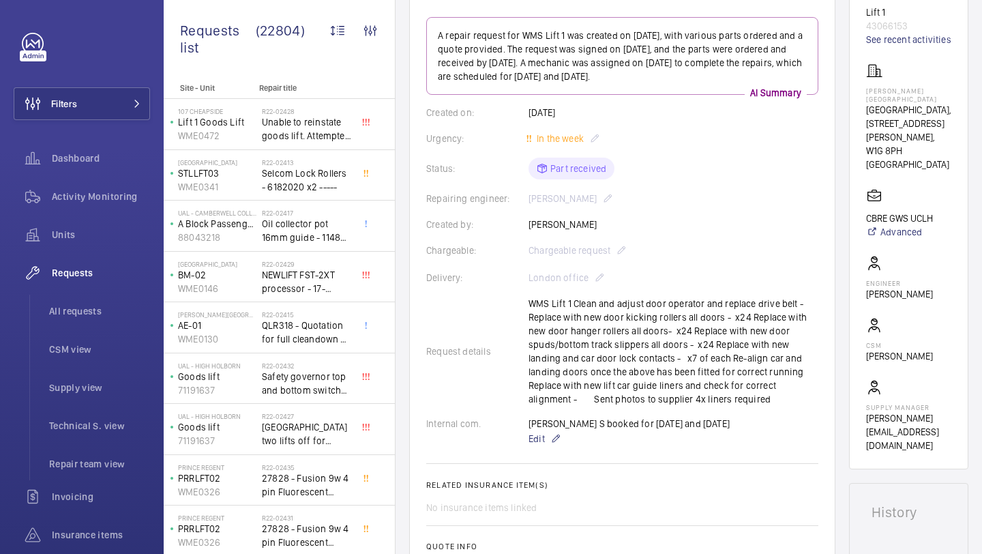
scroll to position [0, 0]
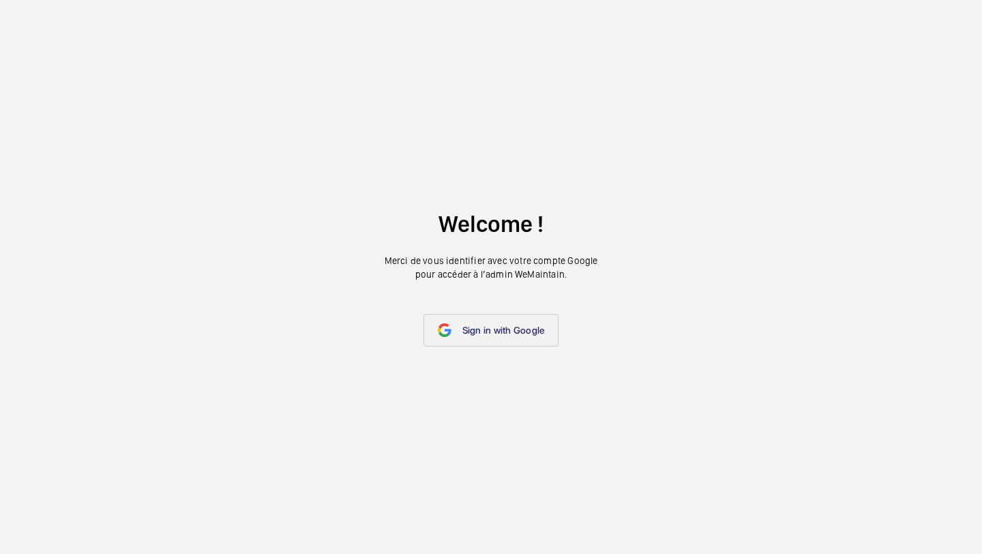
click at [512, 330] on span "Sign in with Google" at bounding box center [504, 330] width 83 height 11
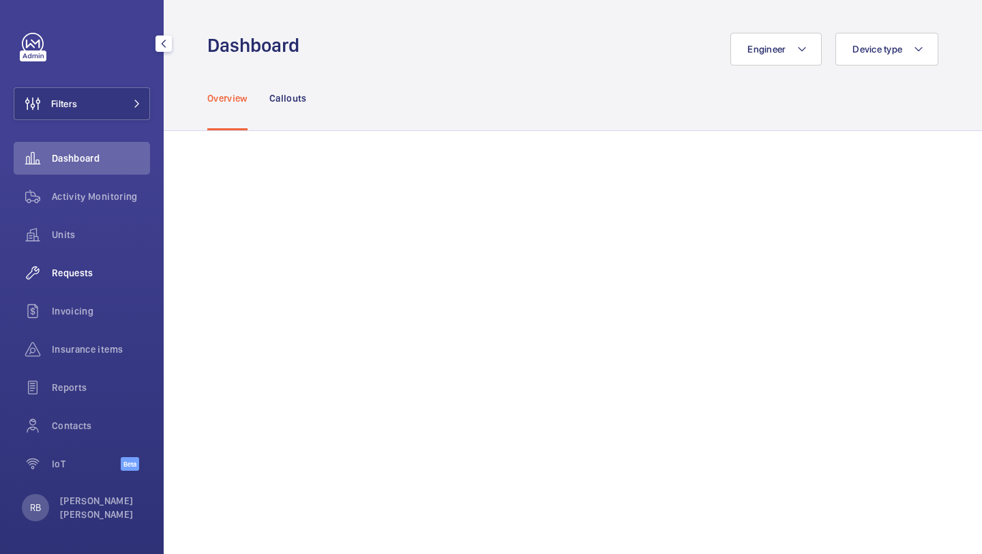
click at [51, 262] on wm-front-icon-button at bounding box center [33, 273] width 38 height 33
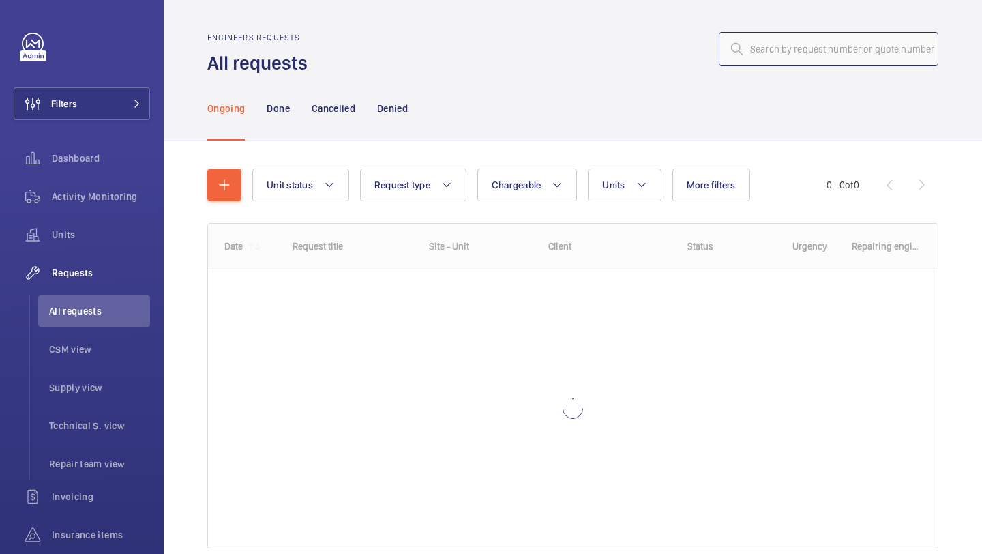
click at [791, 60] on input "text" at bounding box center [829, 49] width 220 height 34
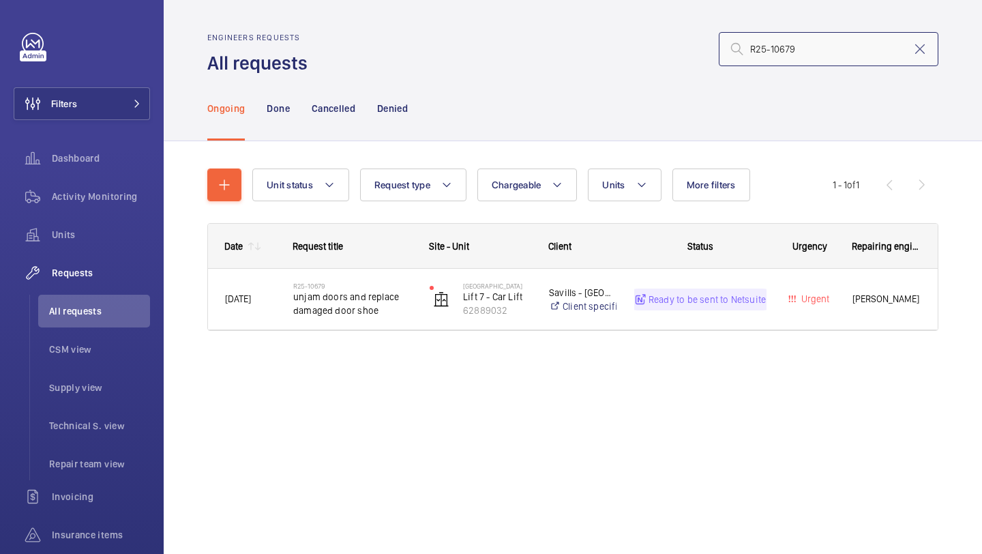
click at [751, 49] on input "R25-10679" at bounding box center [829, 49] width 220 height 34
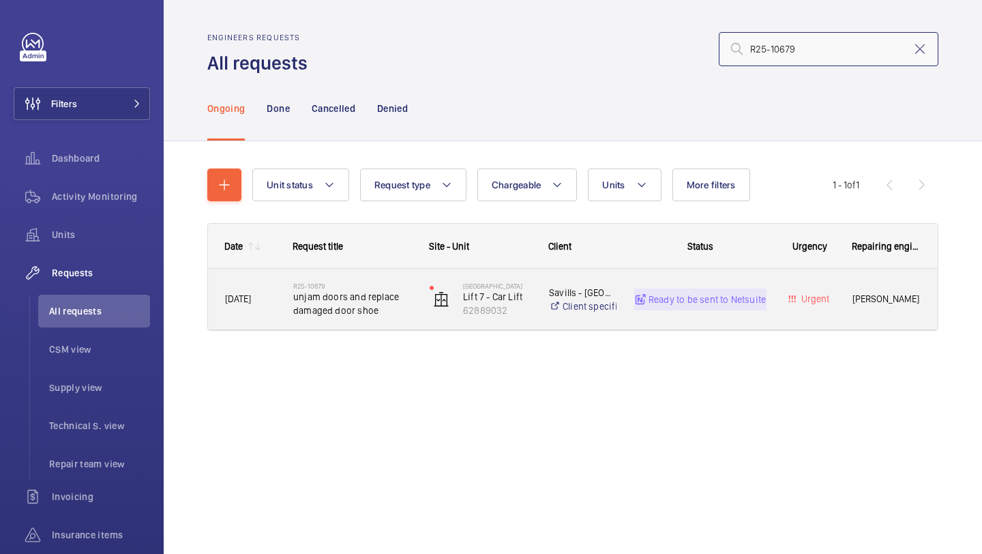
type input "R25-10679"
click at [400, 315] on span "unjam doors and replace damaged door shoe" at bounding box center [352, 303] width 119 height 27
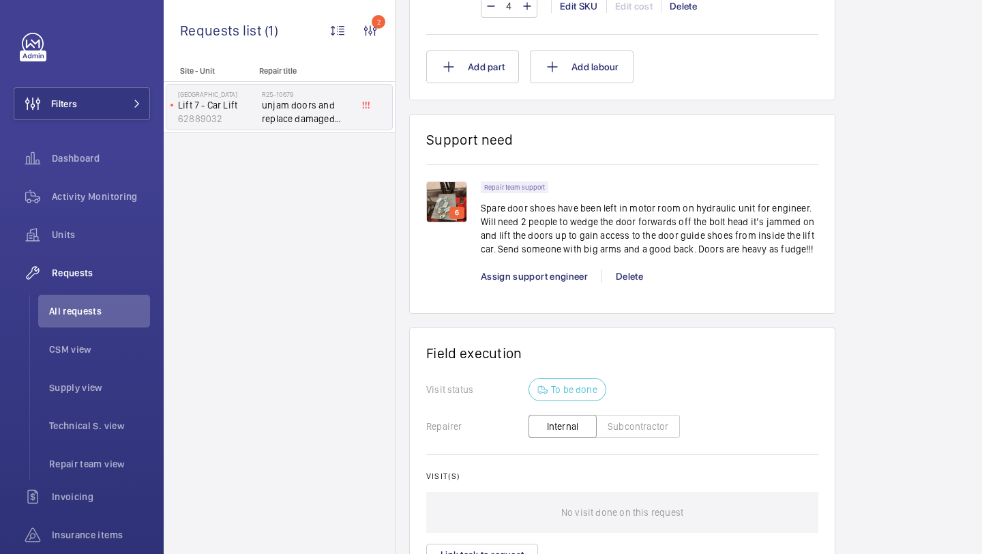
scroll to position [682, 0]
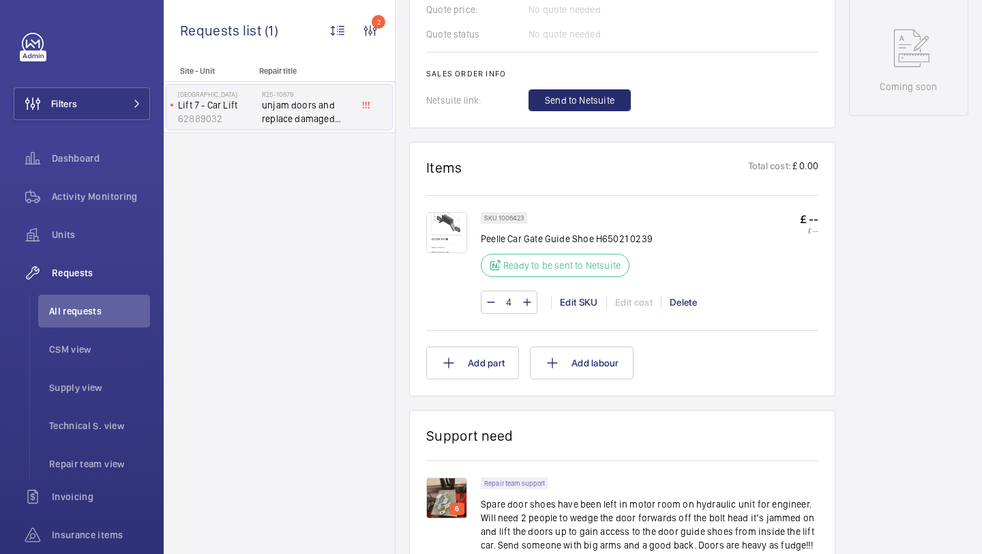
click at [452, 210] on div "SKU 1006423 Peelle Car Gate Guide Shoe H65021 0239 Ready to be sent to Netsuite…" at bounding box center [622, 261] width 392 height 132
click at [447, 222] on img at bounding box center [446, 232] width 41 height 41
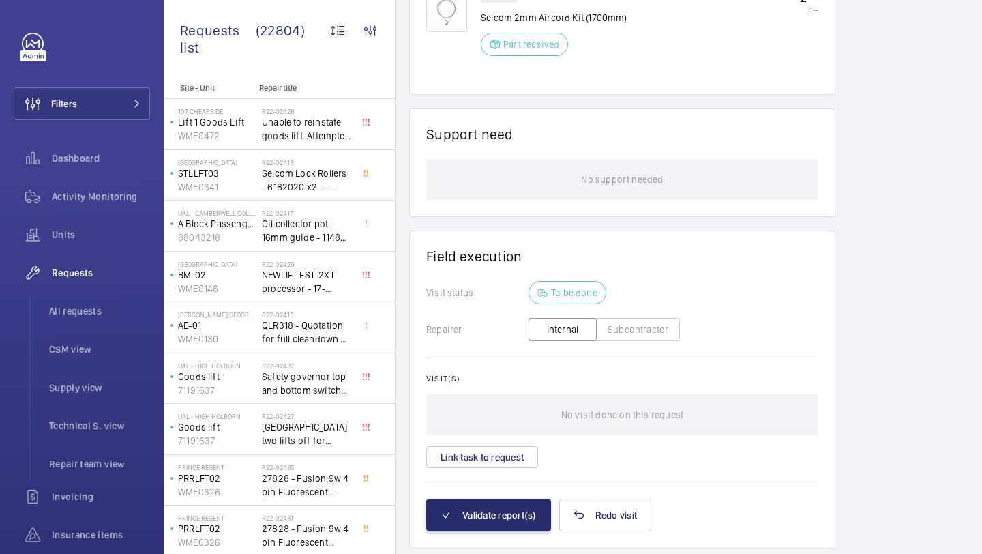
scroll to position [936, 0]
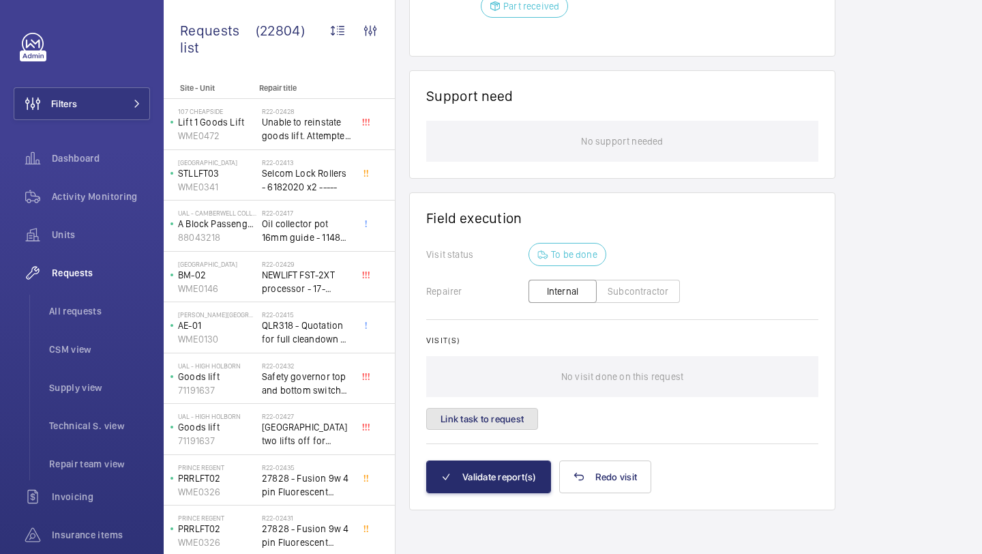
click at [495, 429] on button "Link task to request" at bounding box center [482, 419] width 112 height 22
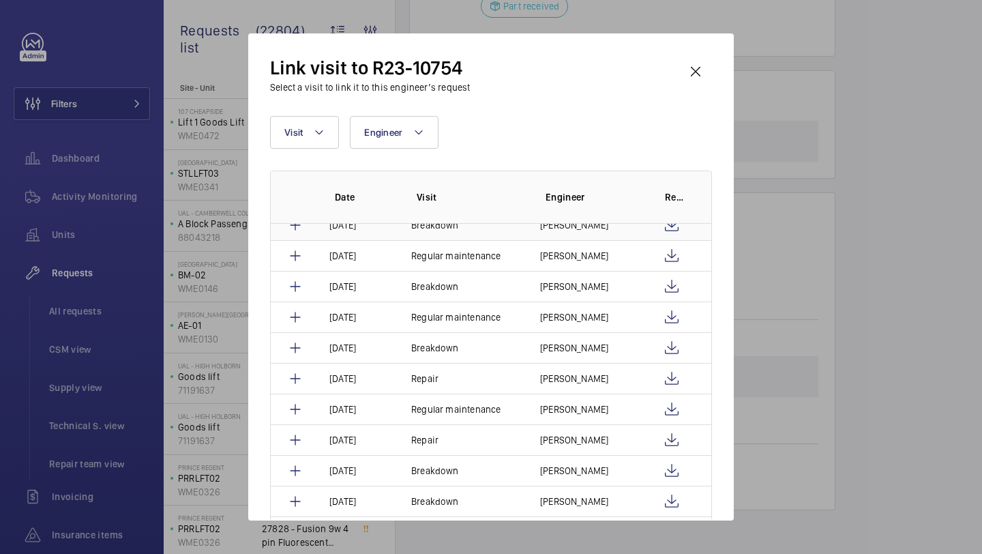
scroll to position [94, 0]
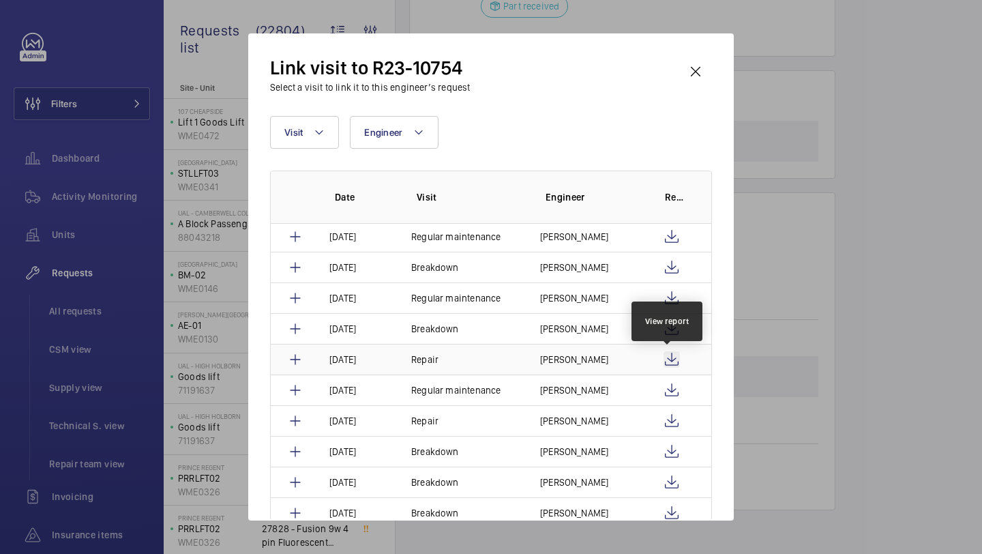
click at [666, 356] on wm-front-icon-button at bounding box center [672, 359] width 16 height 16
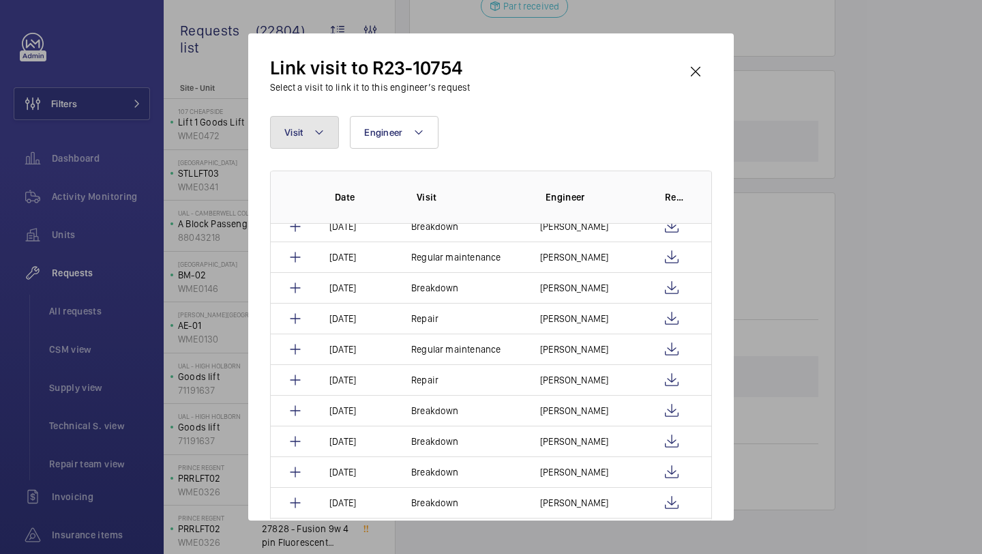
click at [305, 133] on button "Visit" at bounding box center [304, 132] width 69 height 33
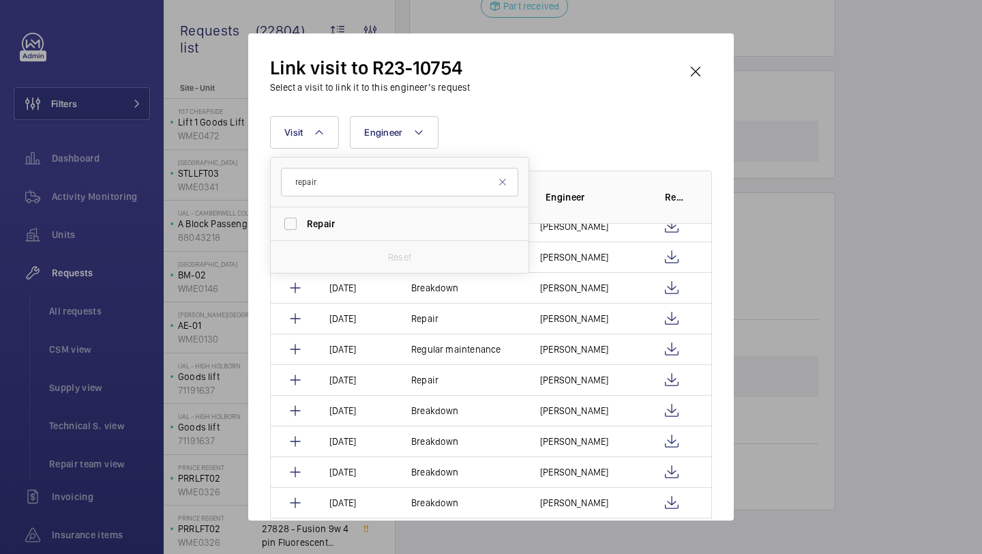
type input "repair"
click at [326, 205] on form "repair" at bounding box center [400, 183] width 258 height 50
click at [320, 229] on span "Repair" at bounding box center [321, 223] width 28 height 11
click at [304, 229] on input "Repair" at bounding box center [290, 223] width 27 height 27
checkbox input "true"
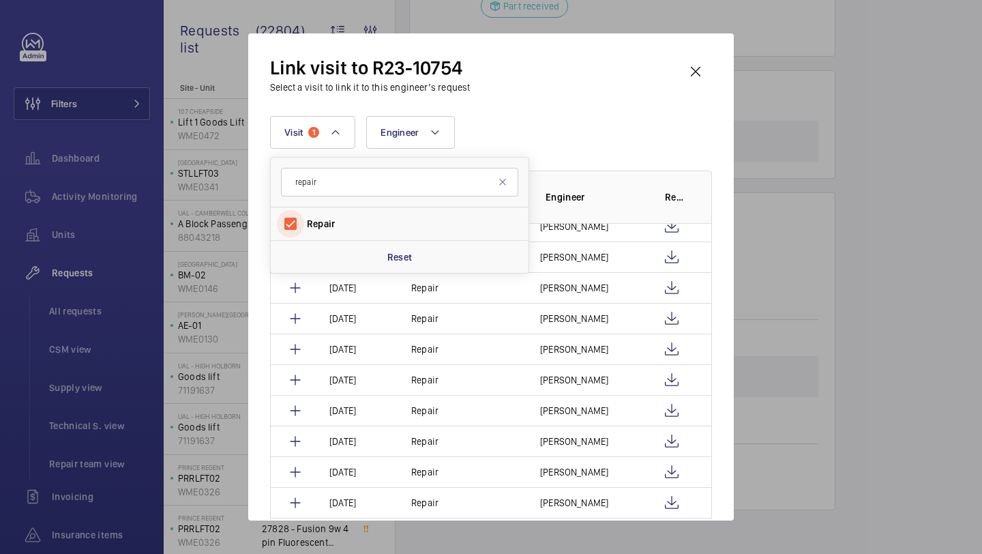
scroll to position [0, 0]
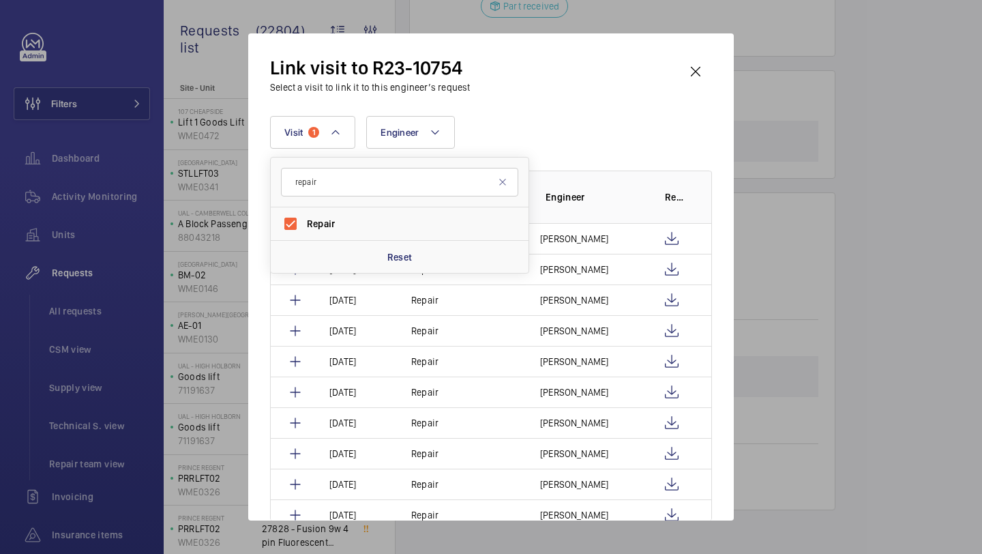
click at [631, 146] on div "Visit 1 repair Repair Reset Engineer More filters Reset all filters" at bounding box center [491, 132] width 442 height 33
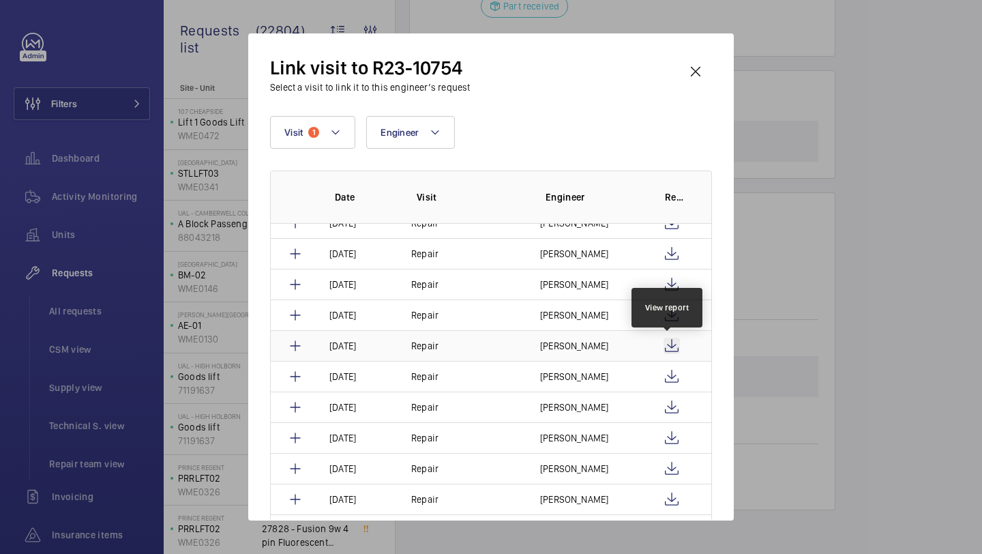
click at [671, 351] on wm-front-icon-button at bounding box center [672, 346] width 16 height 16
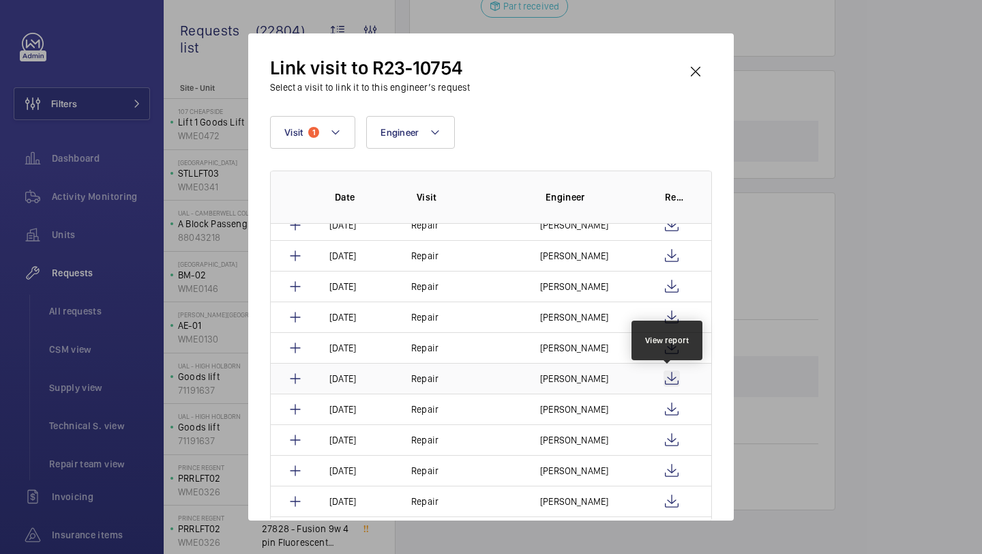
click at [669, 380] on wm-front-icon-button at bounding box center [672, 378] width 16 height 16
click at [667, 411] on wm-front-icon-button at bounding box center [672, 409] width 16 height 16
click at [629, 409] on td "Rob Smith" at bounding box center [583, 409] width 119 height 31
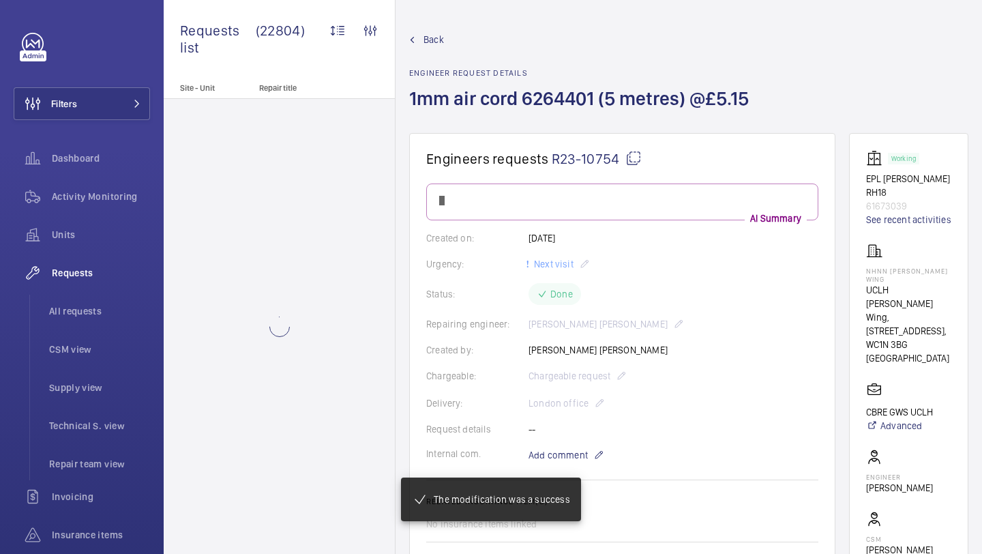
scroll to position [873, 0]
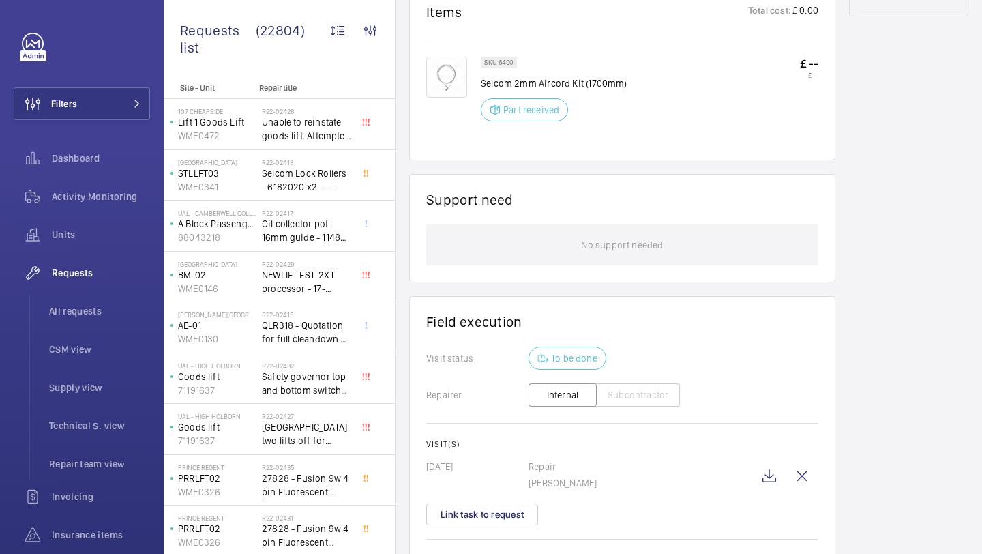
scroll to position [928, 0]
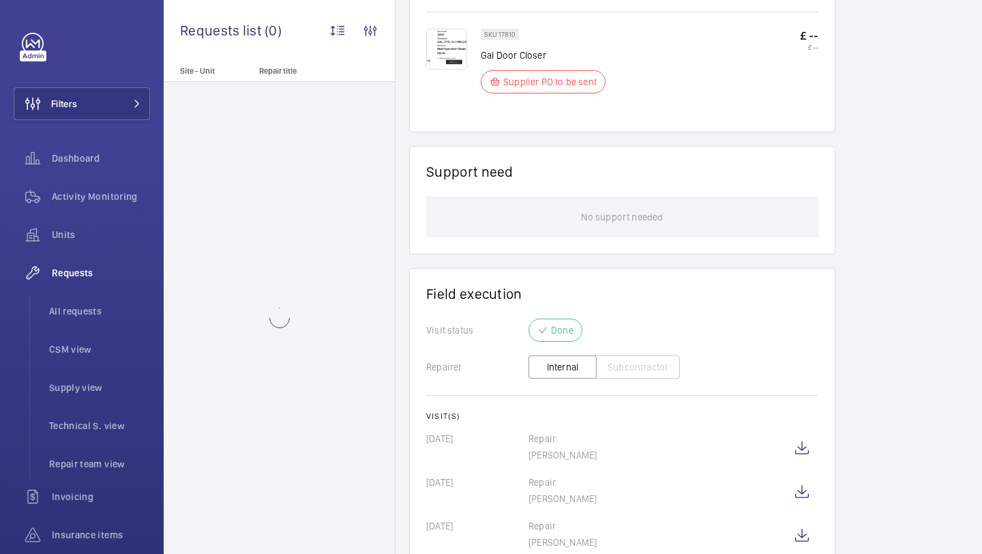
scroll to position [963, 0]
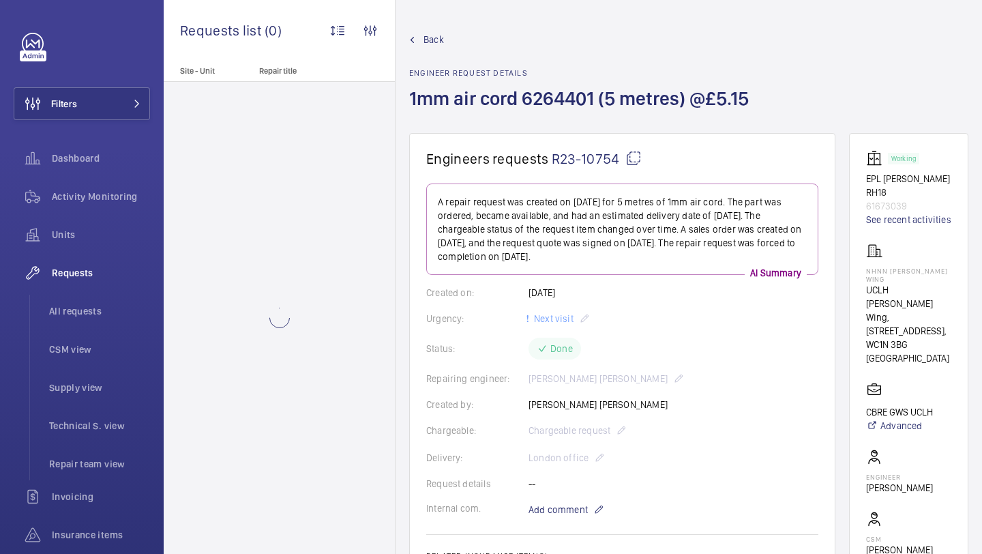
scroll to position [928, 0]
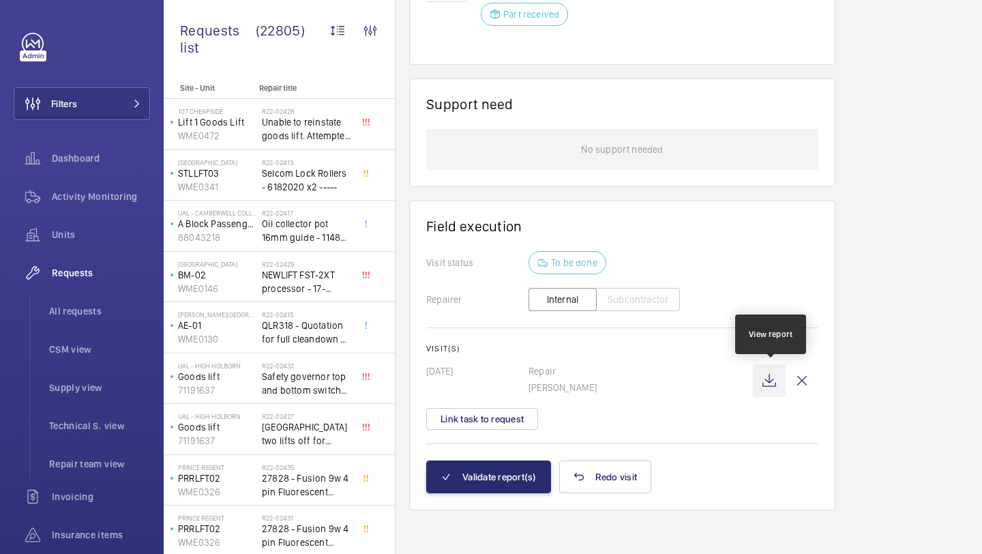
click at [783, 376] on wm-front-icon-button at bounding box center [769, 380] width 33 height 33
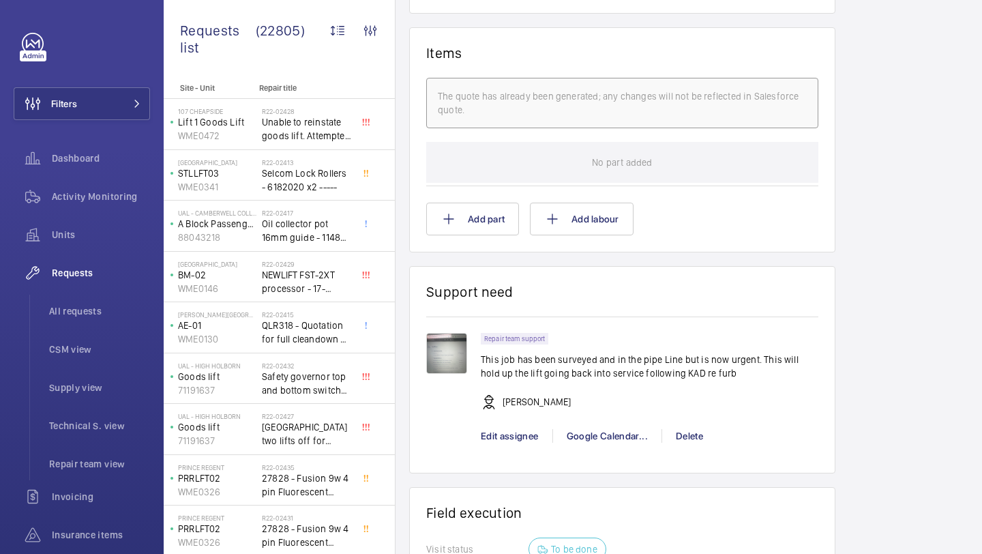
scroll to position [832, 0]
click at [609, 437] on div "Google Calendar..." at bounding box center [607, 435] width 109 height 14
click at [602, 452] on link "Schedule this event" at bounding box center [614, 461] width 122 height 25
click at [122, 115] on div at bounding box center [491, 277] width 982 height 554
click at [114, 105] on button "Filters" at bounding box center [82, 103] width 136 height 33
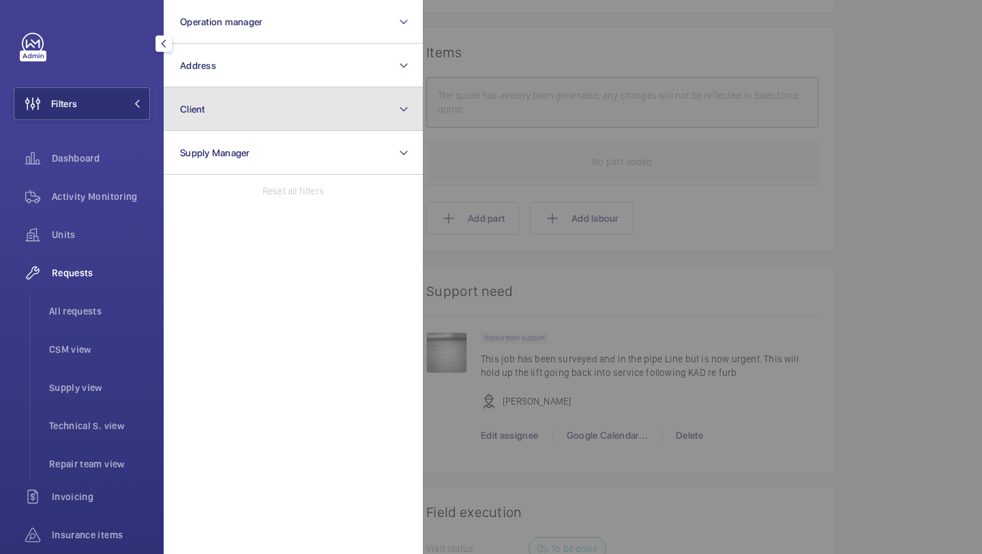
click at [196, 89] on button "Client" at bounding box center [293, 109] width 259 height 44
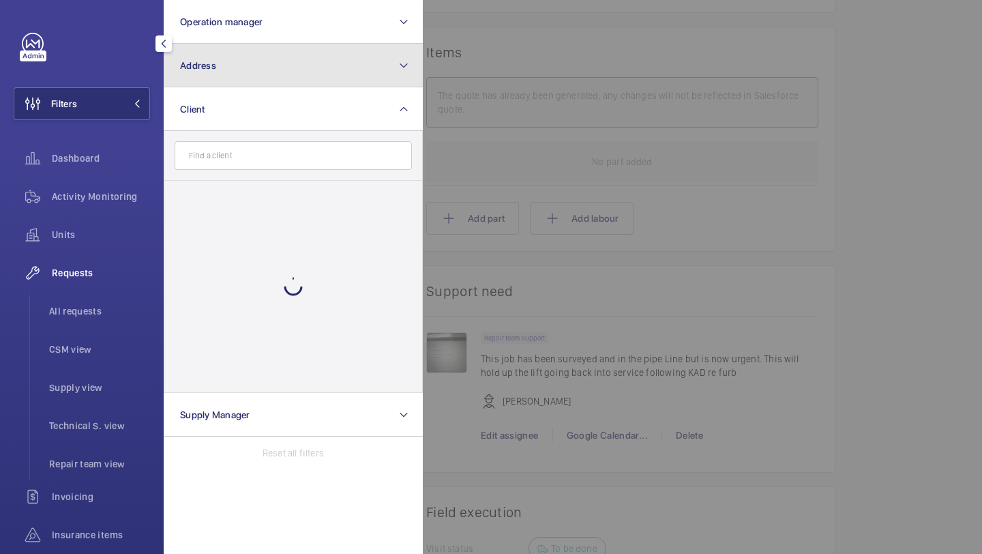
click at [219, 68] on button "Address" at bounding box center [293, 66] width 259 height 44
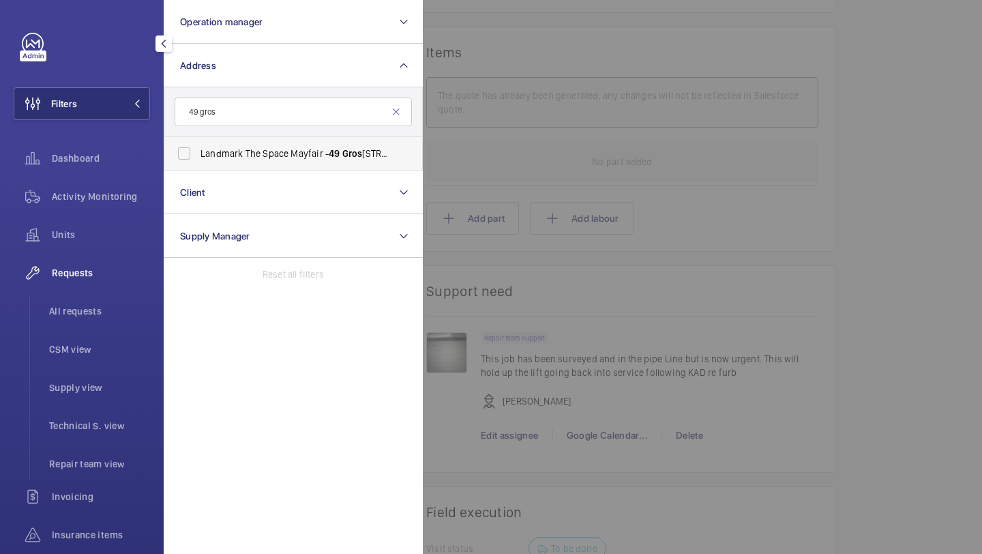
type input "49 gros"
click at [231, 149] on span "Landmark The Space Mayfair - [STREET_ADDRESS]" at bounding box center [295, 154] width 188 height 14
click at [198, 149] on input "Landmark The Space Mayfair - [STREET_ADDRESS]" at bounding box center [184, 153] width 27 height 27
checkbox input "true"
click at [441, 153] on div at bounding box center [914, 277] width 982 height 554
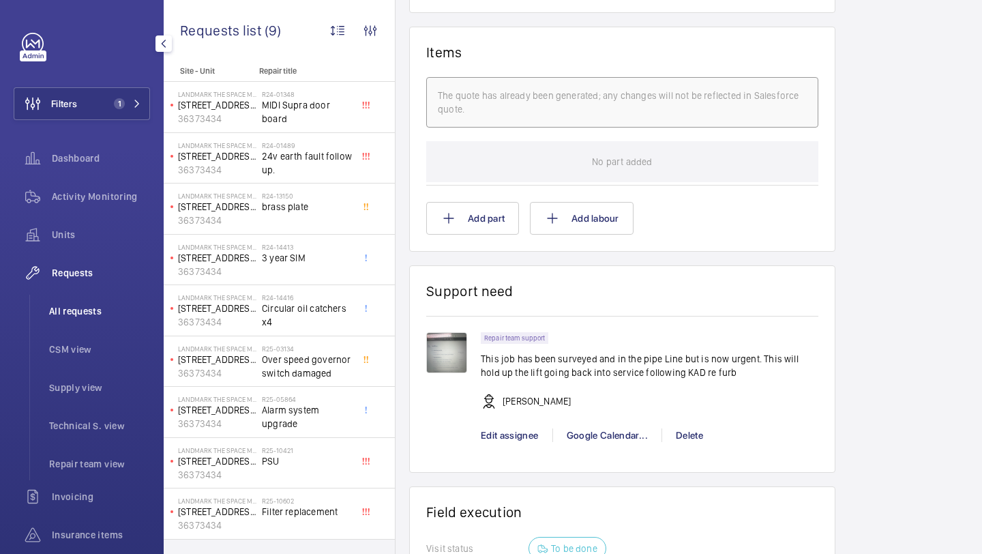
click at [76, 295] on li "All requests" at bounding box center [94, 311] width 112 height 33
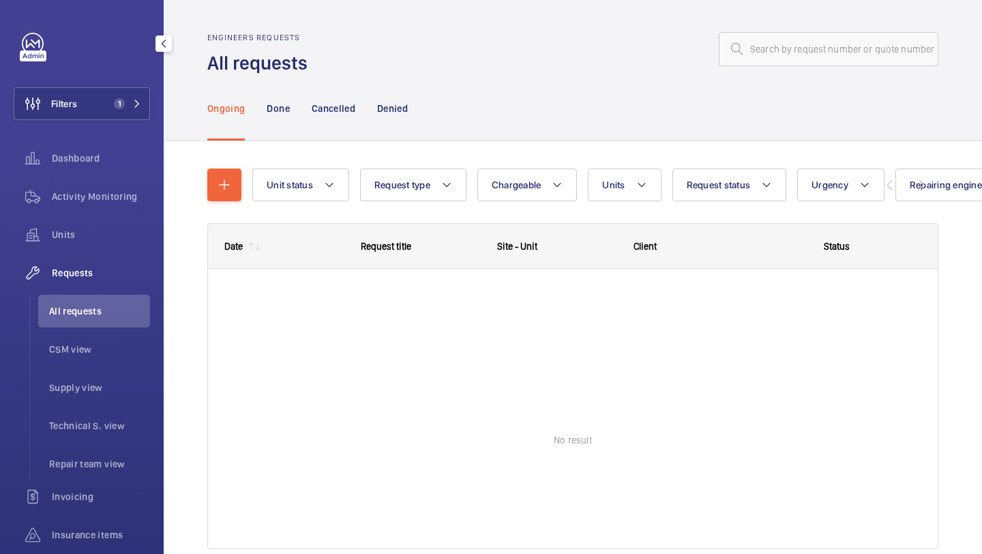
click at [75, 305] on span "All requests" at bounding box center [99, 311] width 101 height 14
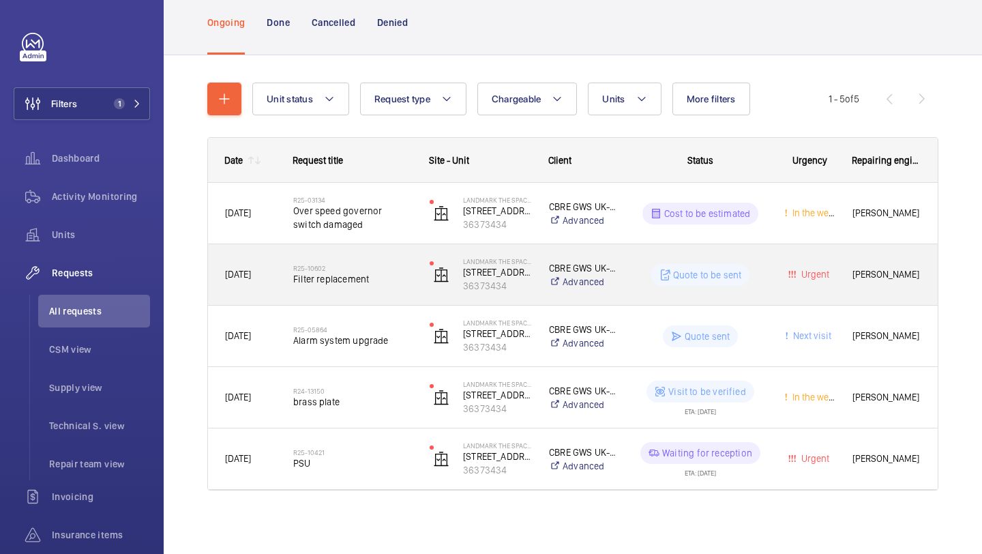
scroll to position [88, 0]
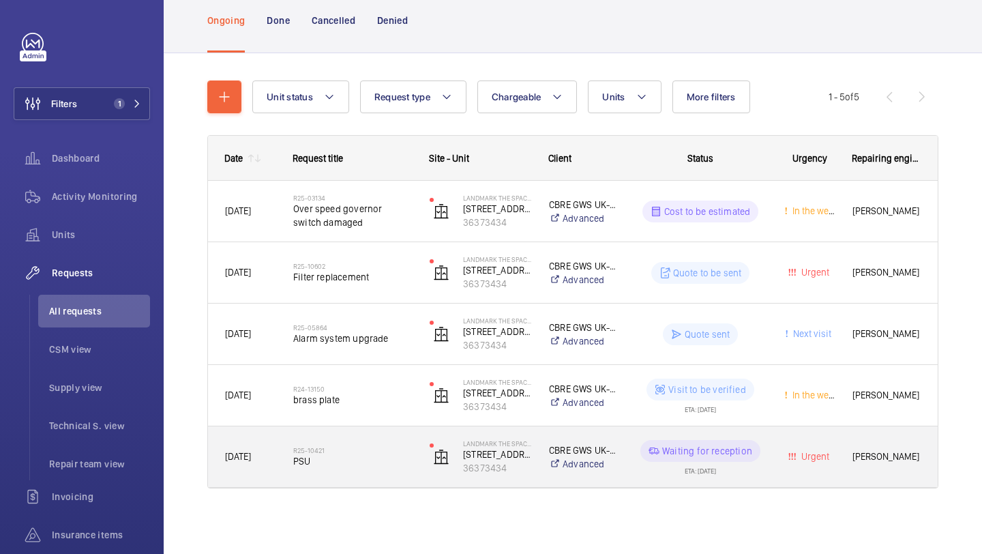
click at [395, 443] on div "R25-10421 PSU" at bounding box center [352, 457] width 119 height 40
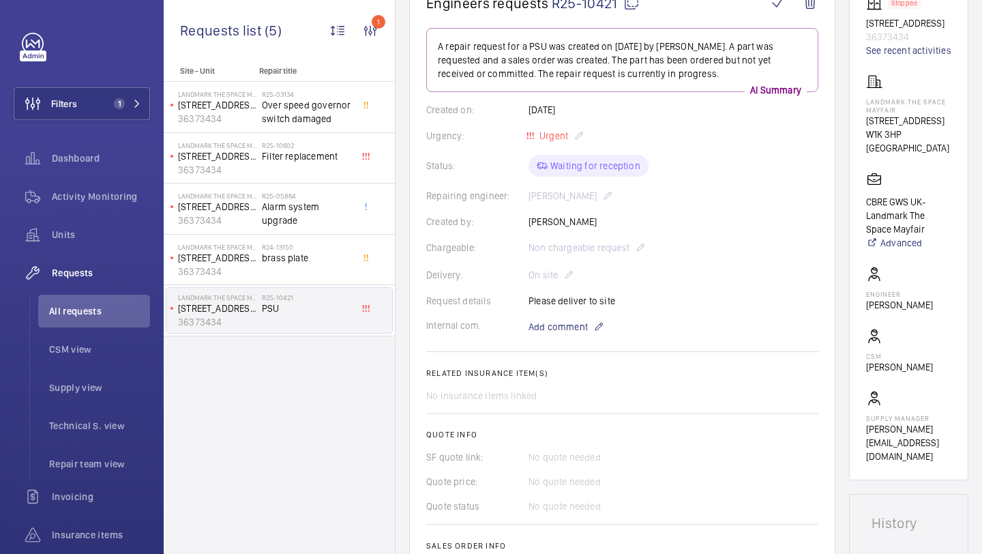
scroll to position [76, 0]
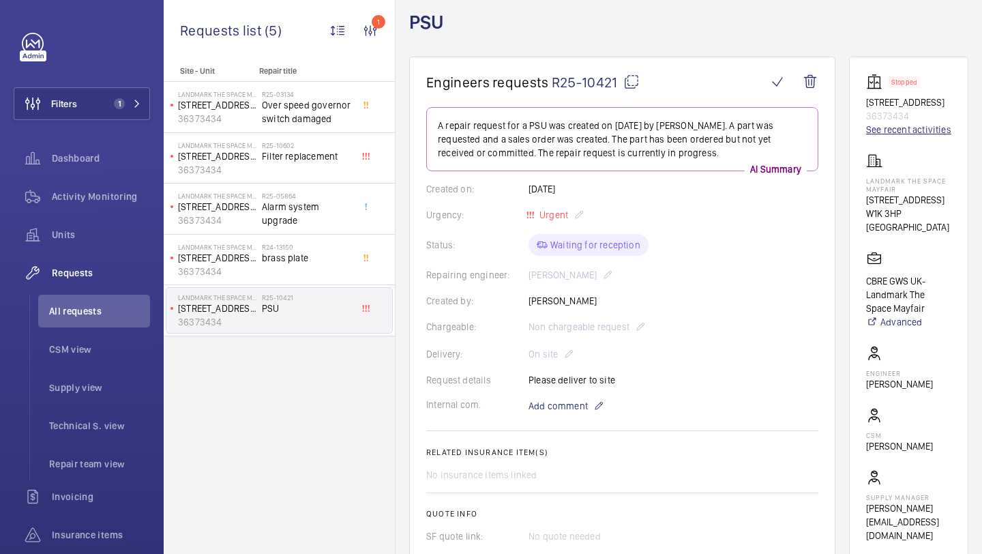
click at [902, 136] on link "See recent activities" at bounding box center [908, 130] width 85 height 14
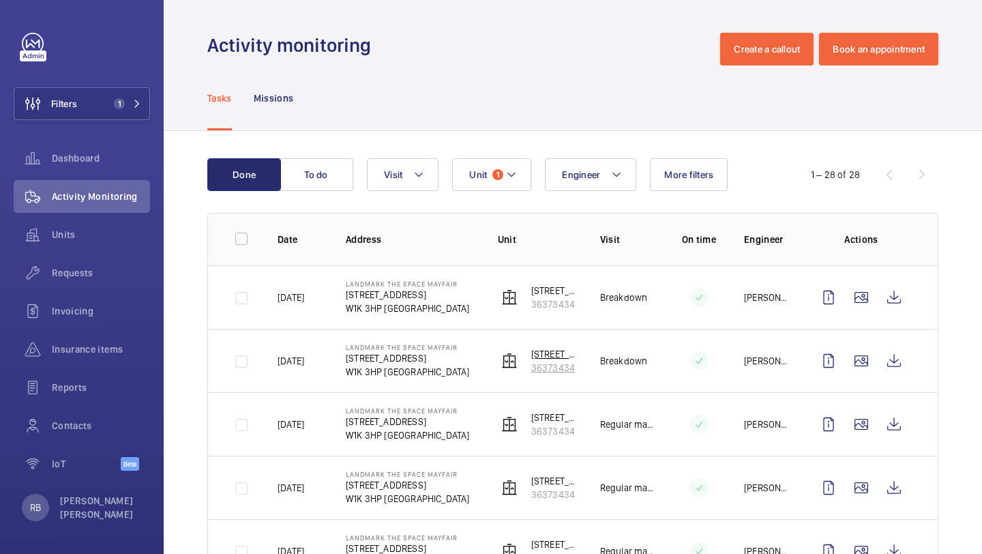
scroll to position [57, 0]
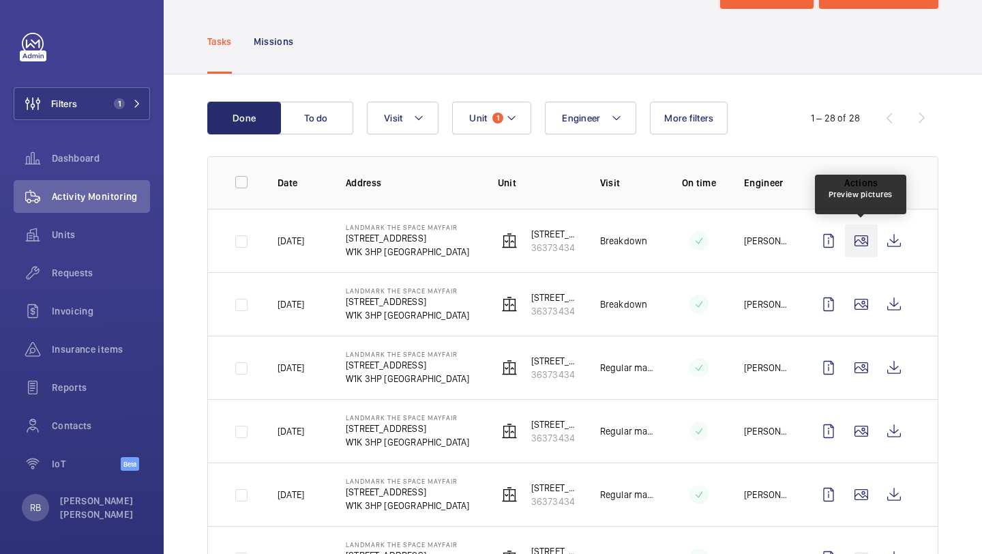
click at [866, 239] on wm-front-icon-button at bounding box center [861, 240] width 33 height 33
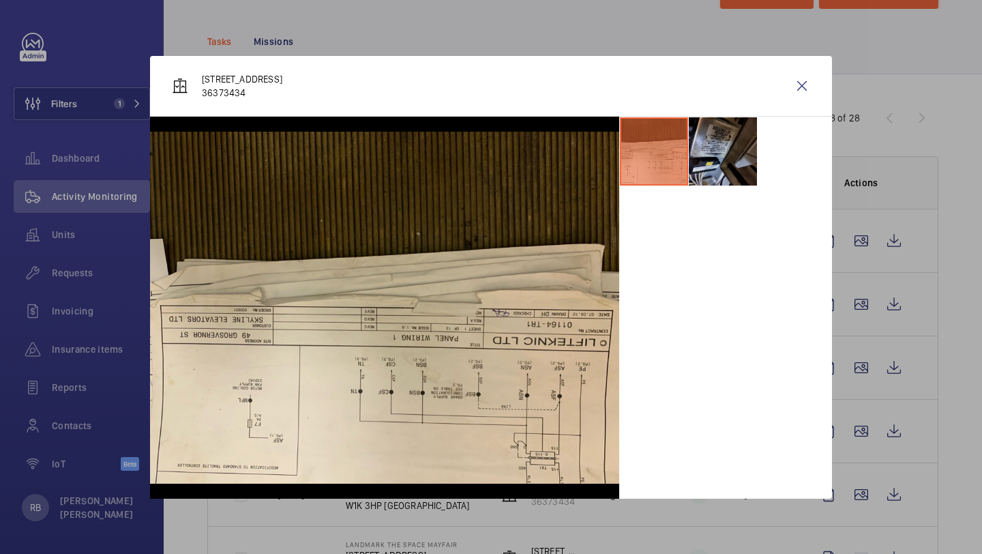
click at [737, 136] on li at bounding box center [723, 151] width 68 height 68
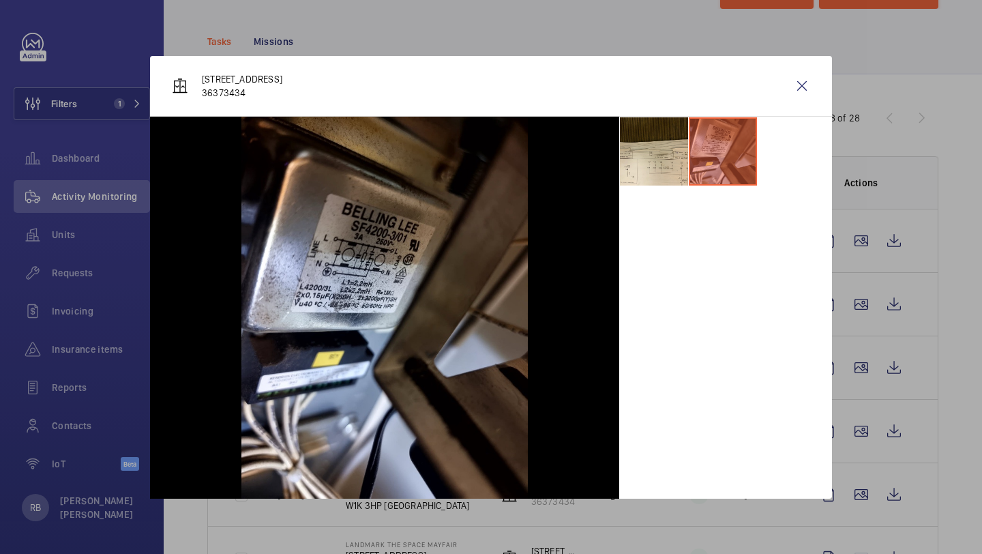
click at [797, 103] on div "[STREET_ADDRESS]" at bounding box center [491, 86] width 682 height 61
click at [807, 83] on wm-front-icon-button at bounding box center [802, 86] width 33 height 33
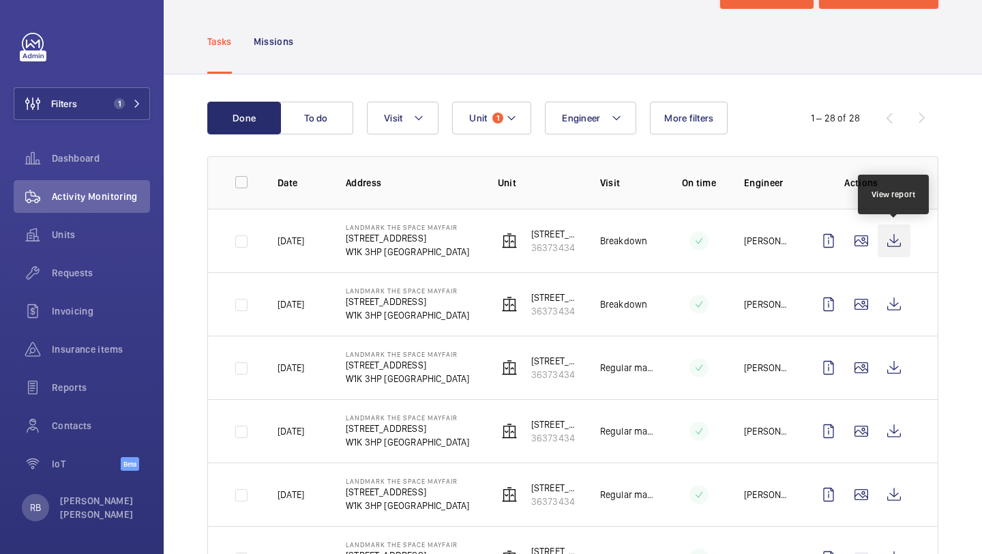
click at [898, 233] on wm-front-icon-button at bounding box center [894, 240] width 33 height 33
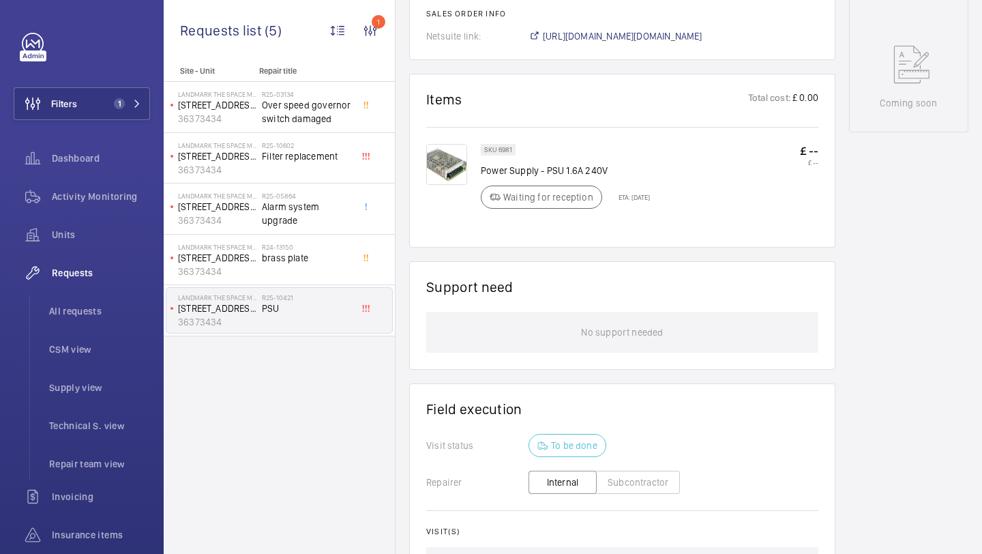
scroll to position [692, 0]
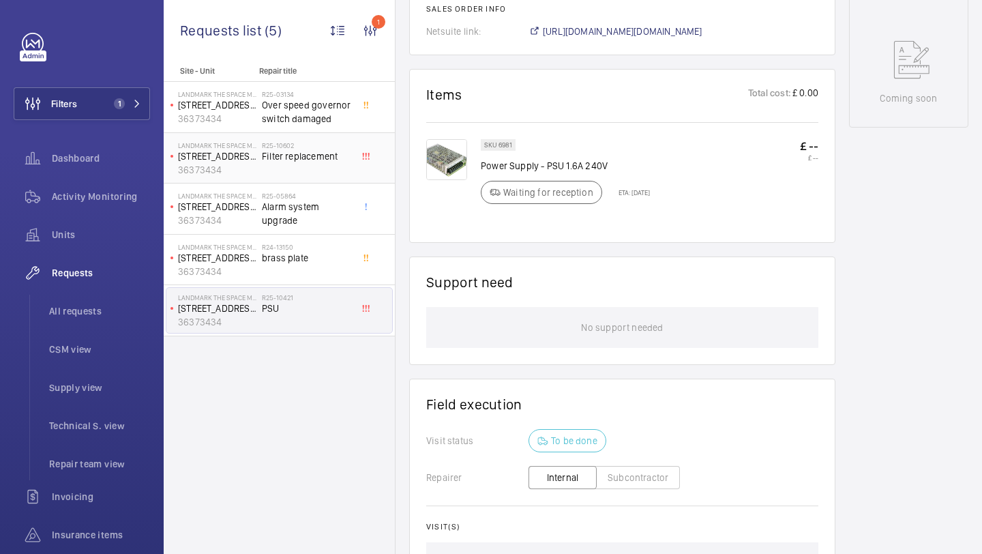
click at [330, 168] on div "R25-10602 Filter replacement" at bounding box center [307, 161] width 90 height 40
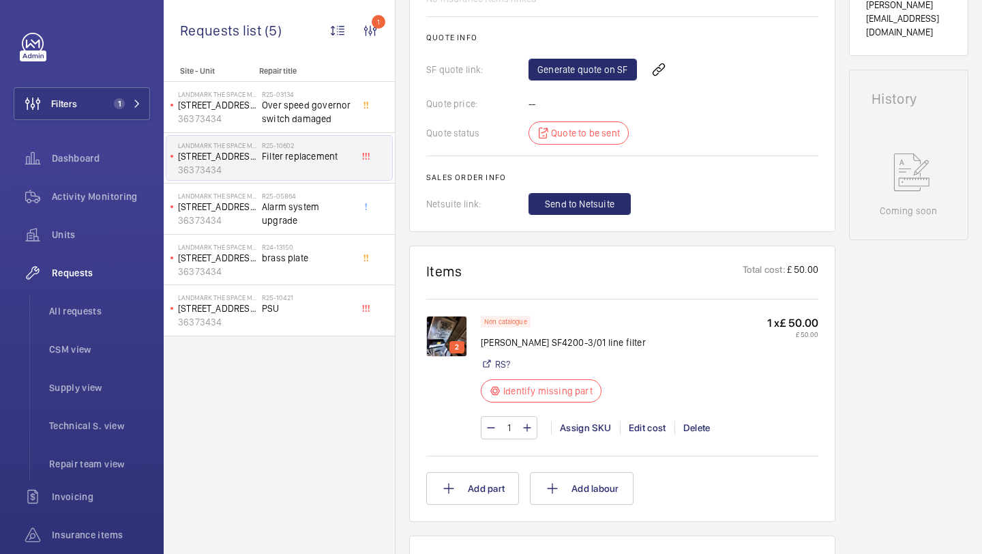
scroll to position [593, 0]
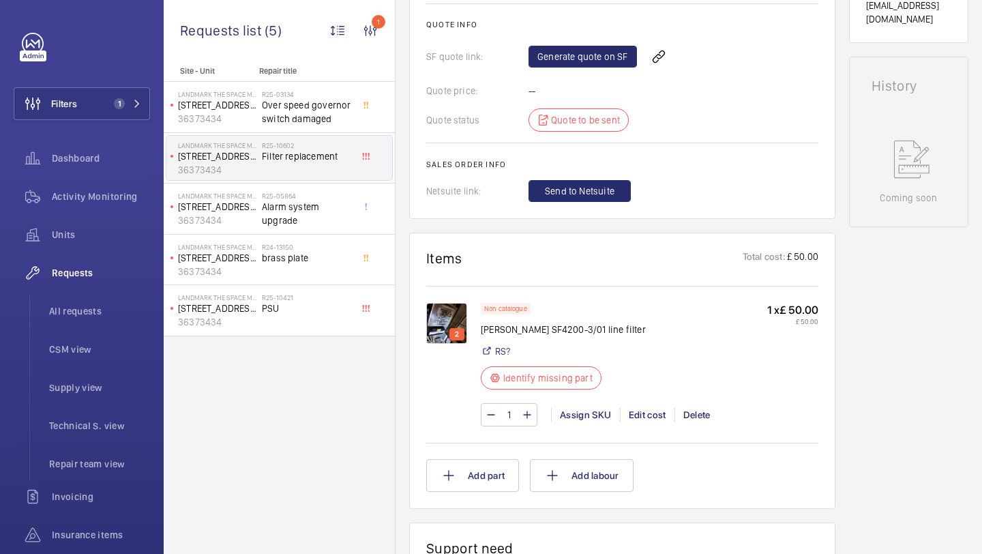
click at [445, 321] on img at bounding box center [446, 323] width 41 height 41
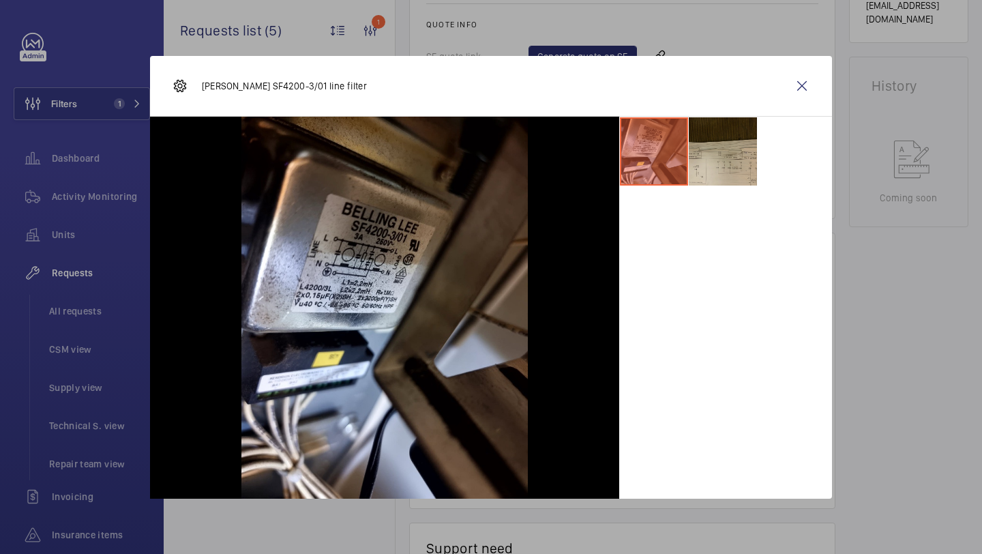
click at [742, 137] on li at bounding box center [723, 151] width 68 height 68
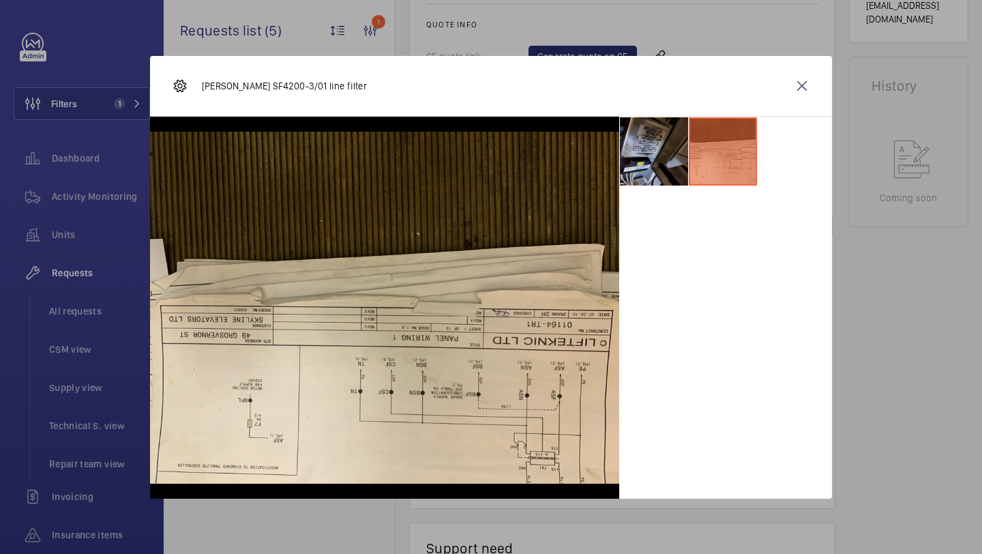
click at [658, 149] on li at bounding box center [654, 151] width 68 height 68
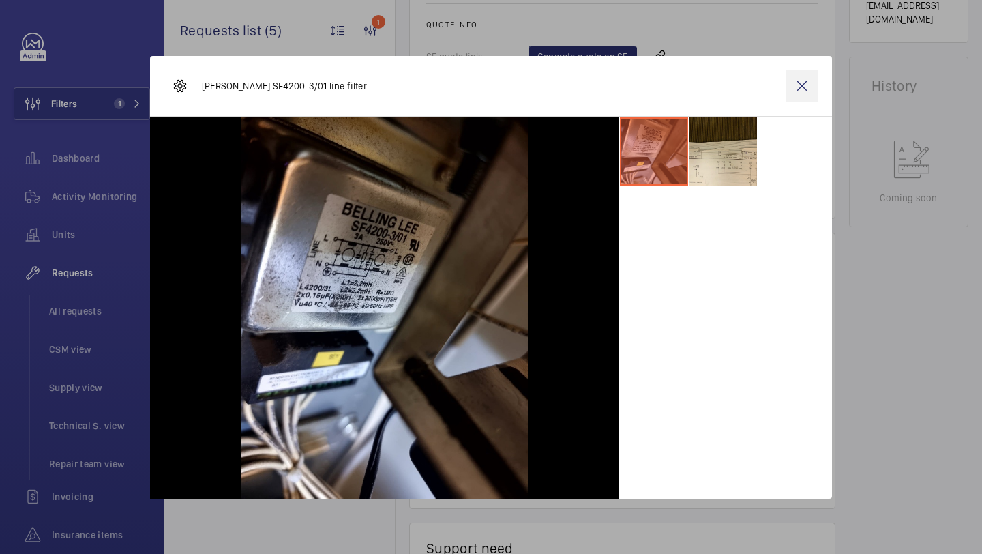
click at [803, 85] on wm-front-icon-button at bounding box center [802, 86] width 33 height 33
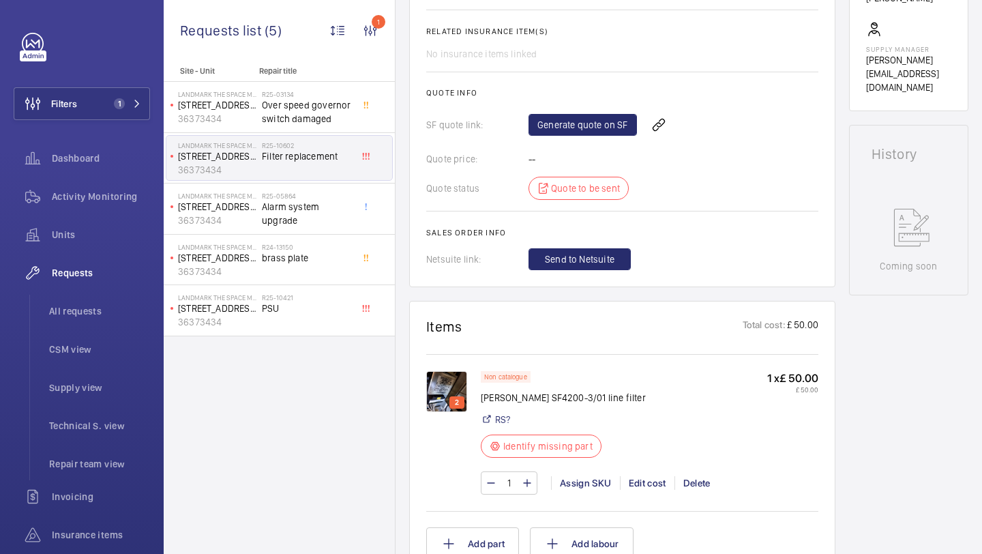
scroll to position [222, 0]
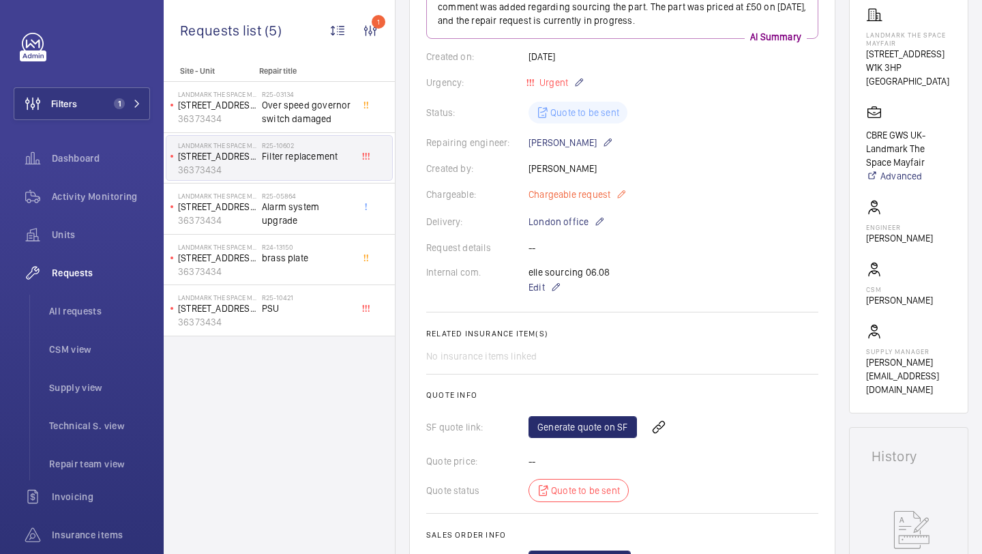
click at [626, 195] on mat-icon at bounding box center [621, 194] width 11 height 16
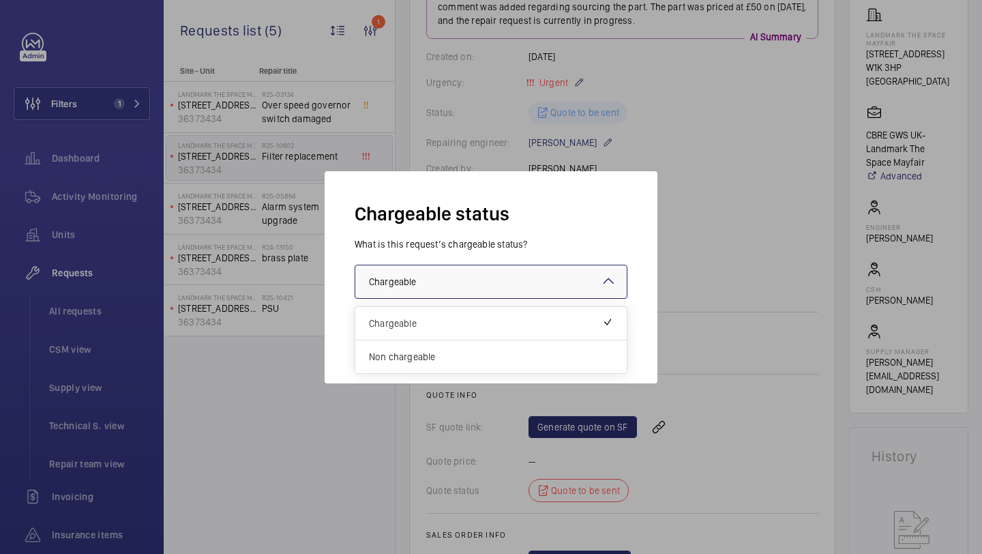
click at [568, 269] on div at bounding box center [491, 281] width 272 height 33
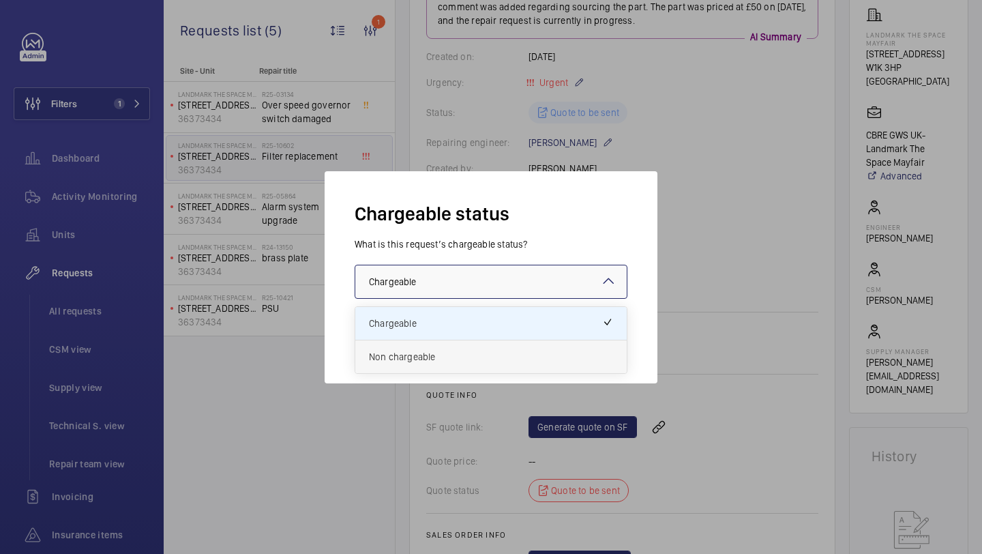
click at [495, 367] on div "Non chargeable" at bounding box center [491, 356] width 272 height 33
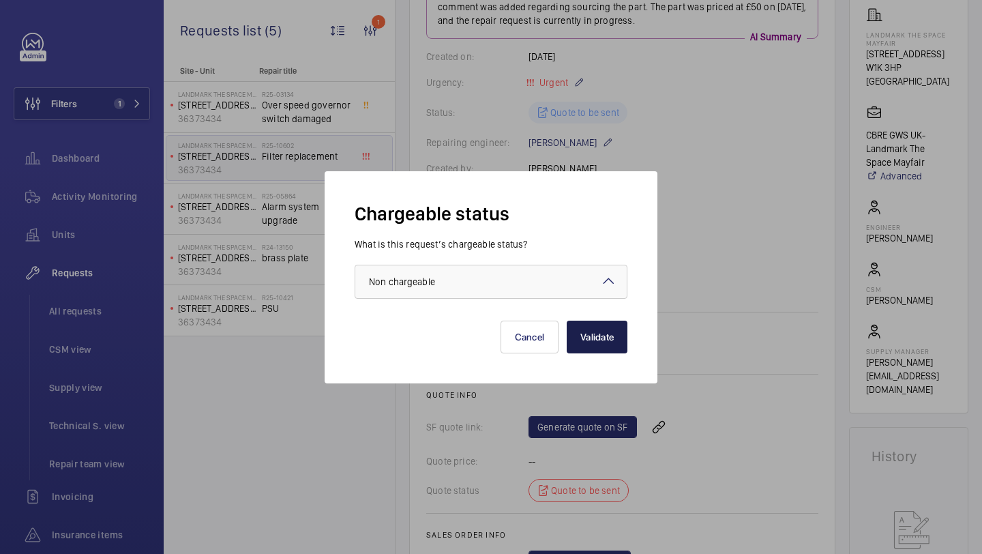
click at [591, 335] on button "Validate" at bounding box center [597, 337] width 61 height 33
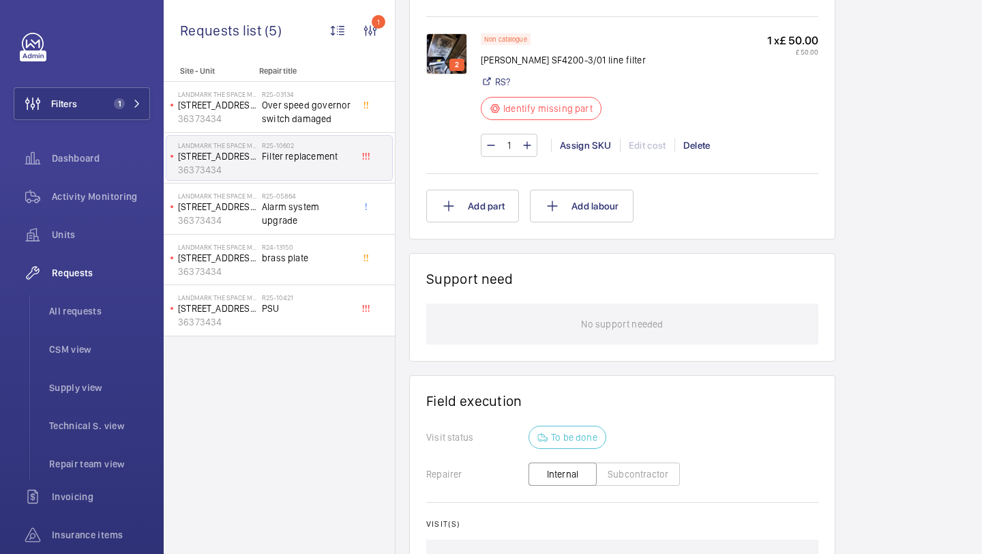
scroll to position [847, 0]
click at [456, 50] on img at bounding box center [446, 54] width 41 height 41
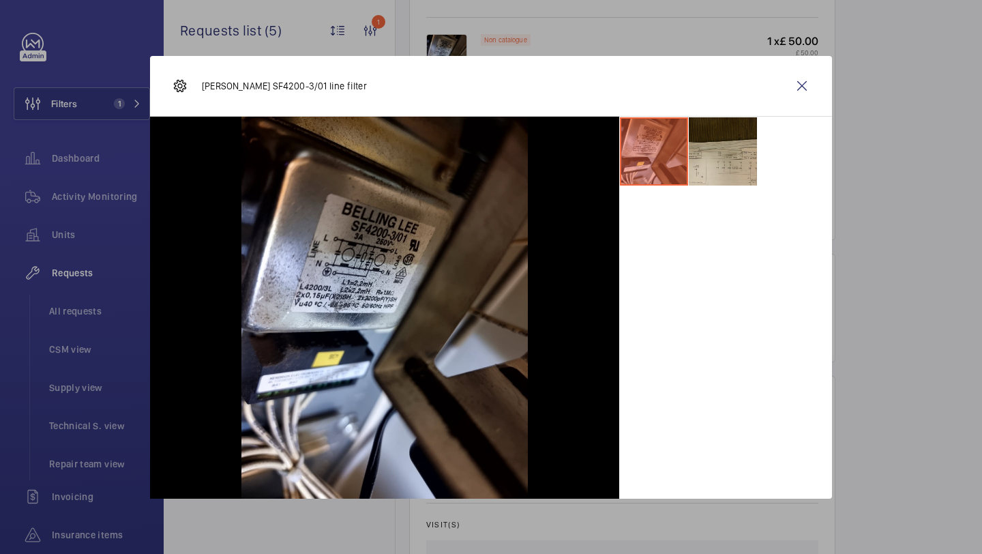
click at [694, 132] on li at bounding box center [723, 151] width 68 height 68
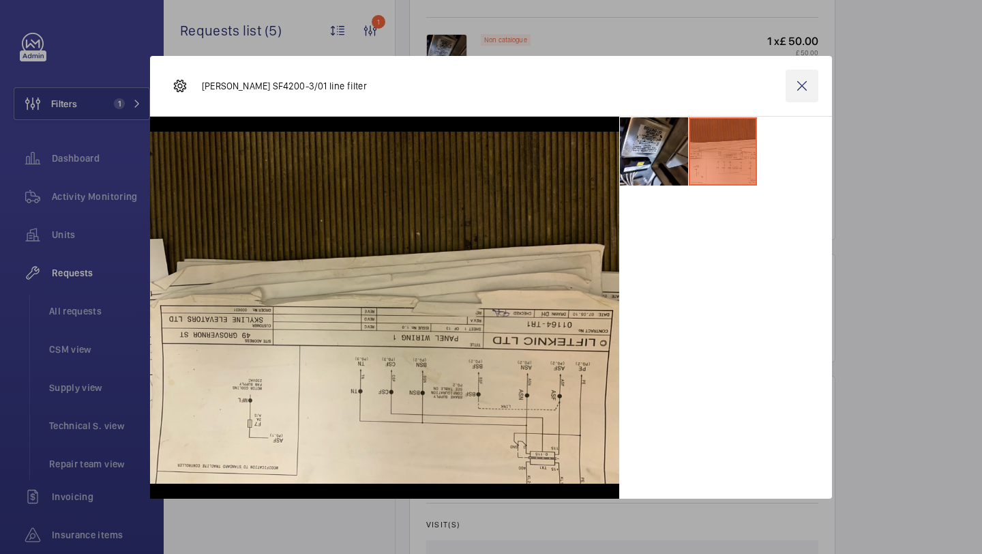
click at [789, 91] on wm-front-icon-button at bounding box center [802, 86] width 33 height 33
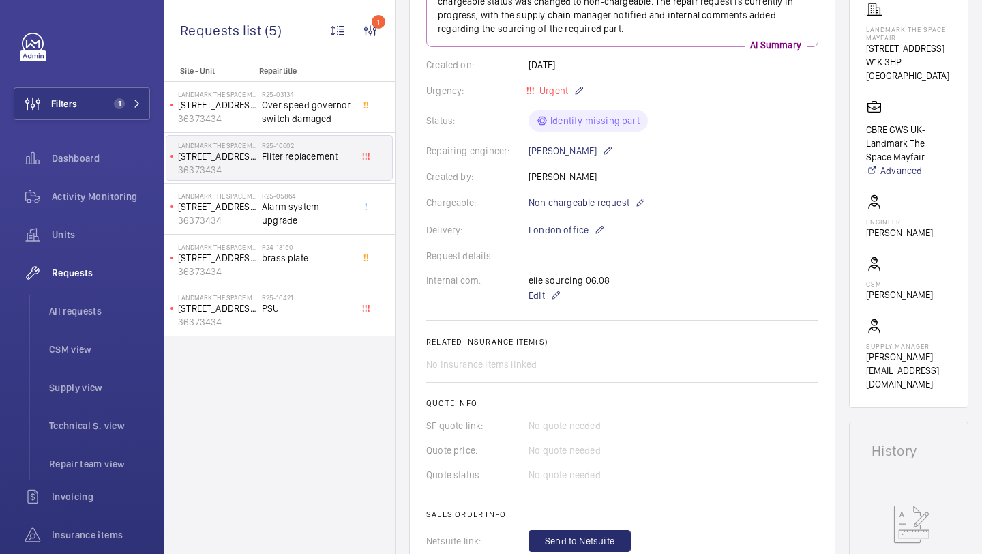
scroll to position [0, 0]
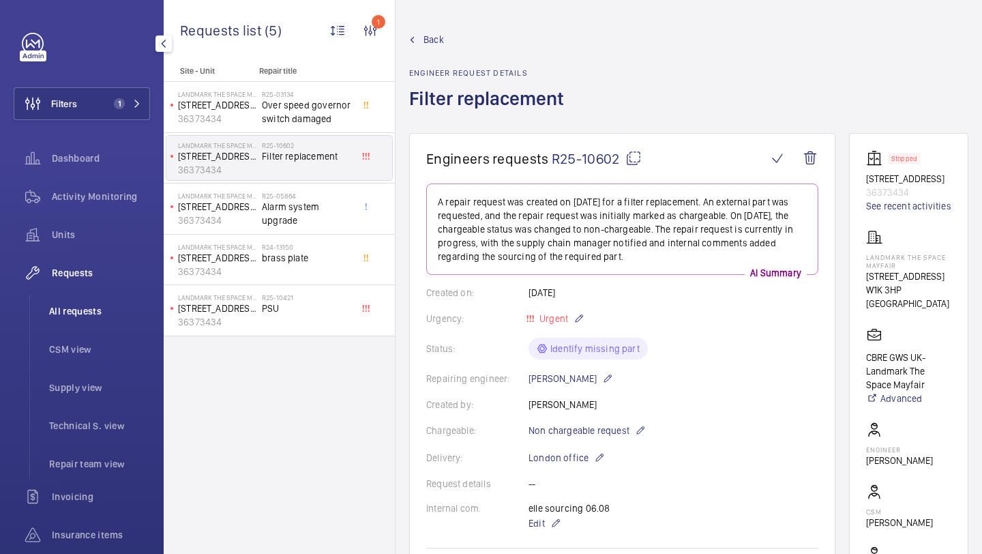
click at [89, 306] on span "All requests" at bounding box center [99, 311] width 101 height 14
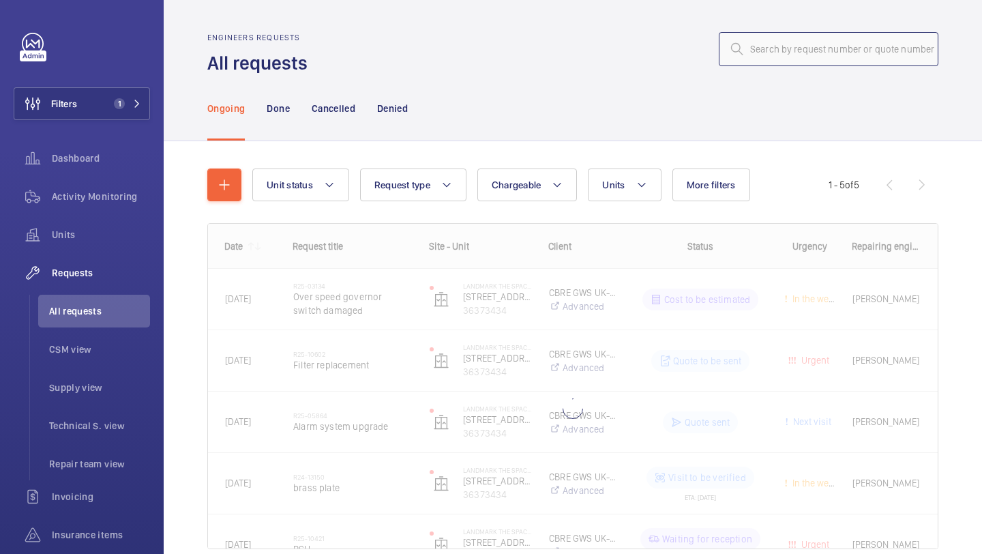
click at [778, 49] on input "text" at bounding box center [829, 49] width 220 height 34
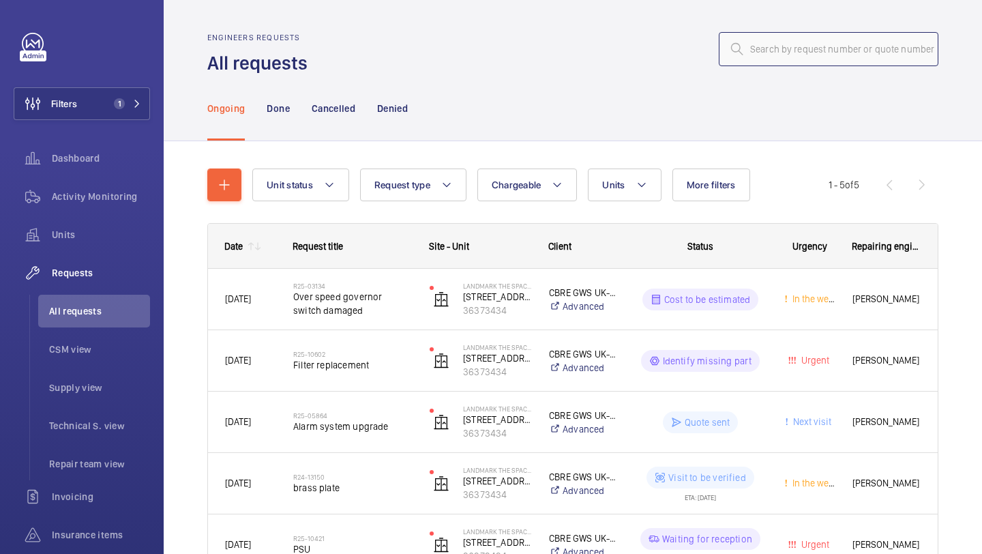
paste input "R25-10679"
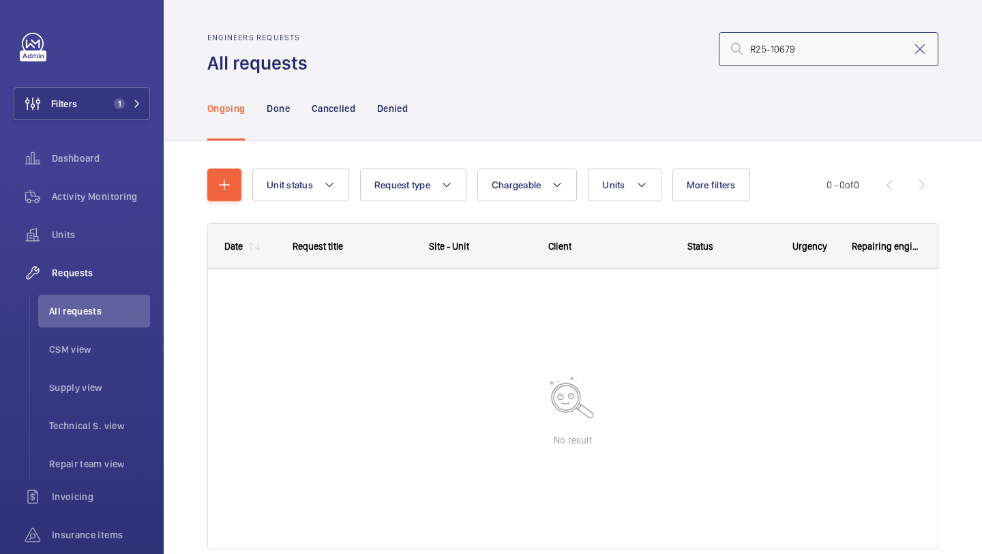
click at [750, 48] on input "R25-10679" at bounding box center [829, 49] width 220 height 34
click at [823, 49] on input "R25-10679" at bounding box center [829, 49] width 220 height 34
type input "R25-10679"
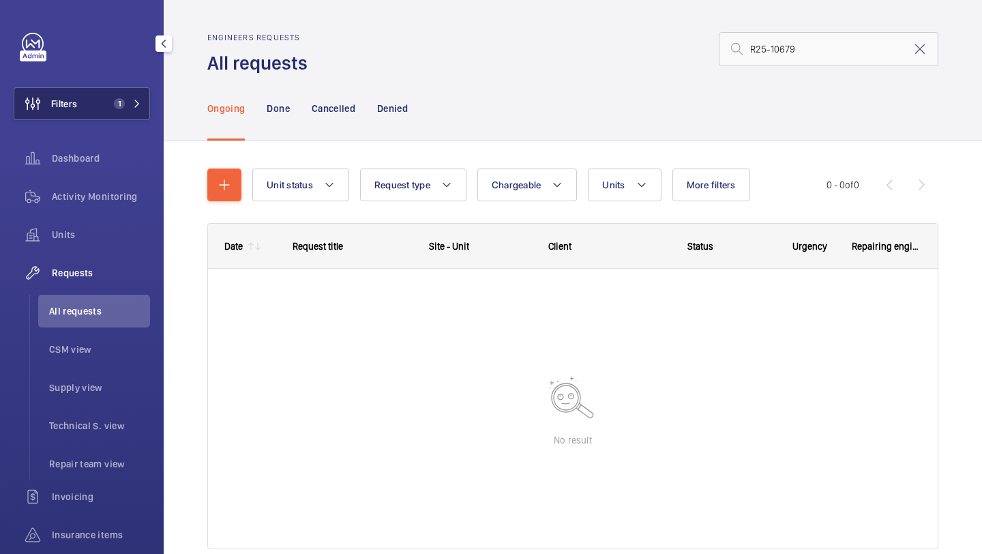
click at [92, 117] on button "Filters 1" at bounding box center [82, 103] width 136 height 33
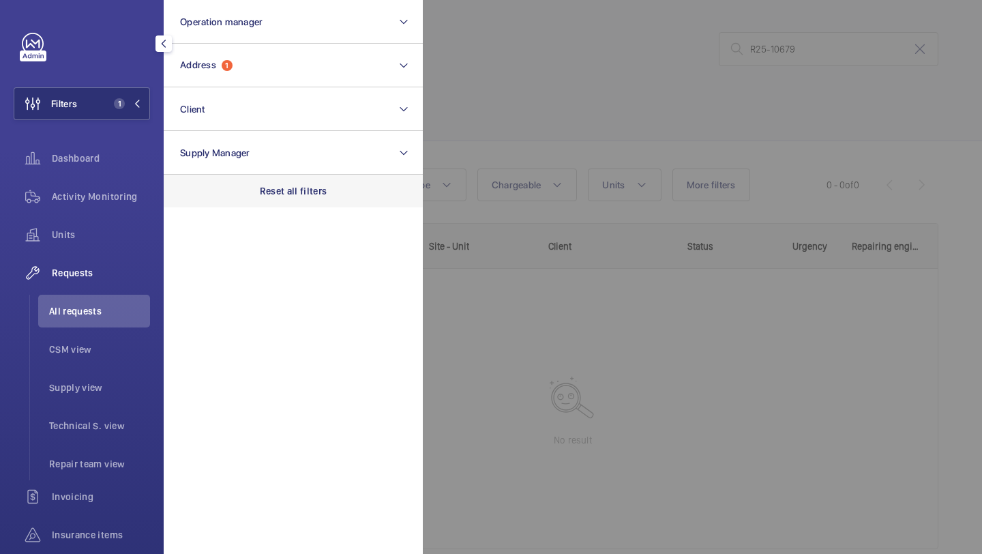
click at [284, 190] on p "Reset all filters" at bounding box center [294, 191] width 68 height 14
click at [559, 141] on div at bounding box center [914, 277] width 982 height 554
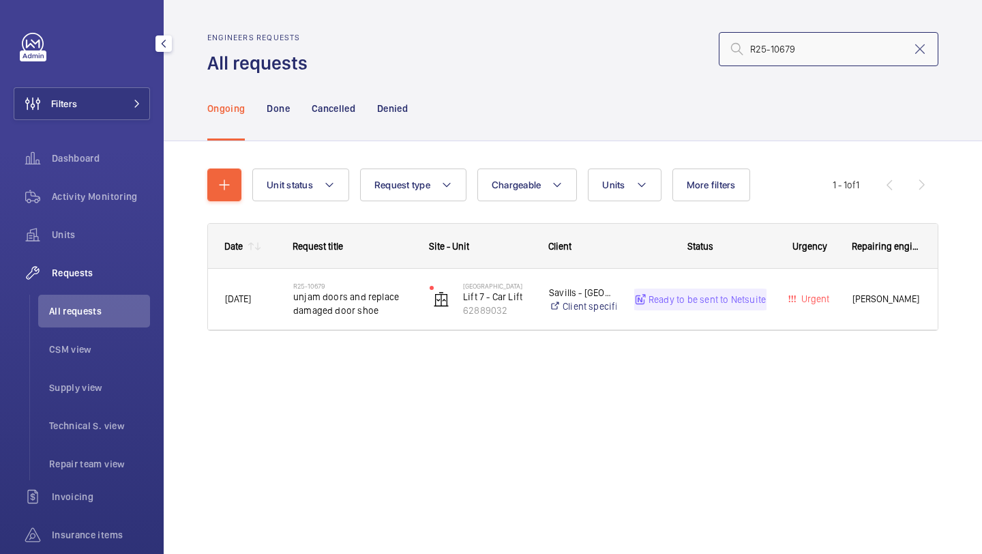
click at [833, 53] on input "R25-10679" at bounding box center [829, 49] width 220 height 34
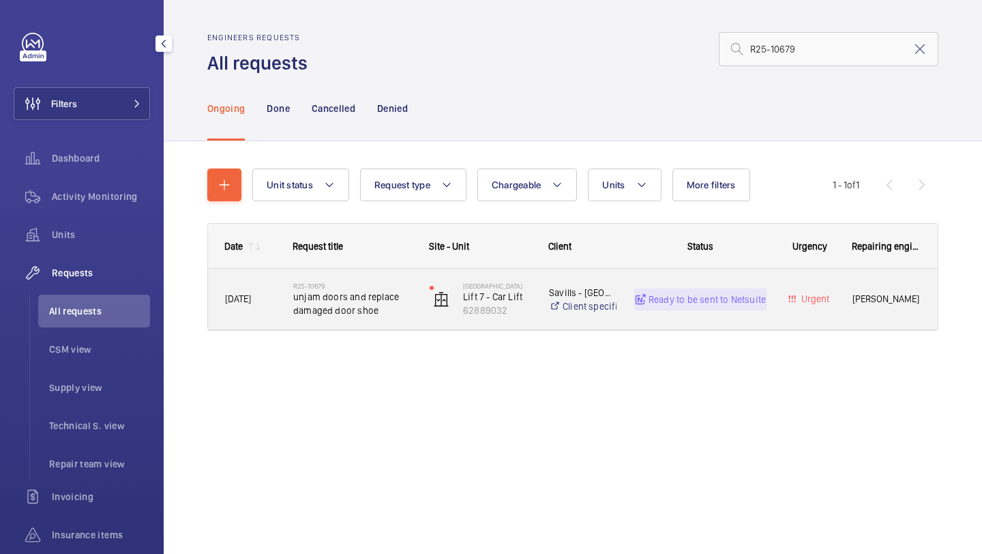
click at [380, 307] on span "unjam doors and replace damaged door shoe" at bounding box center [352, 303] width 119 height 27
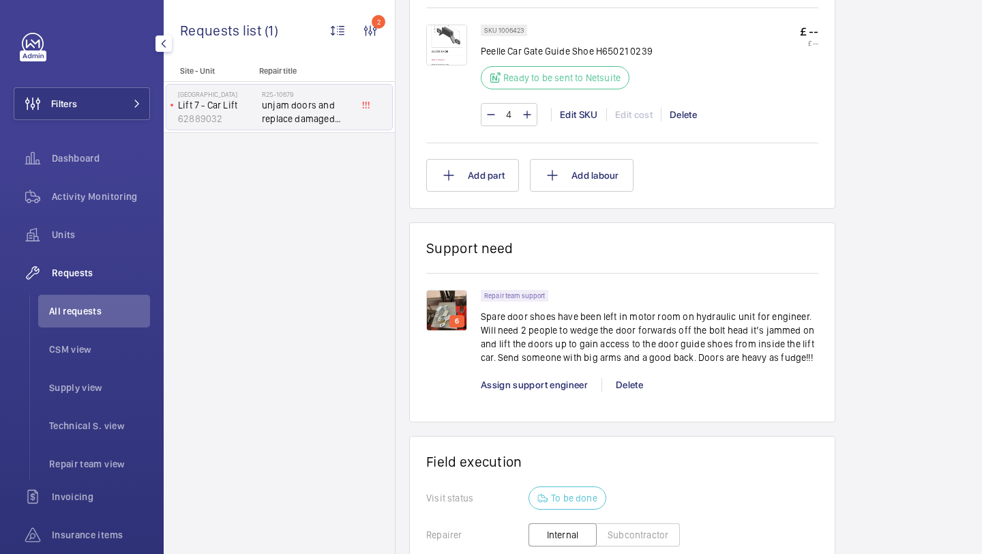
scroll to position [898, 0]
click at [462, 318] on div "6" at bounding box center [457, 321] width 15 height 12
click at [443, 299] on img at bounding box center [446, 309] width 41 height 41
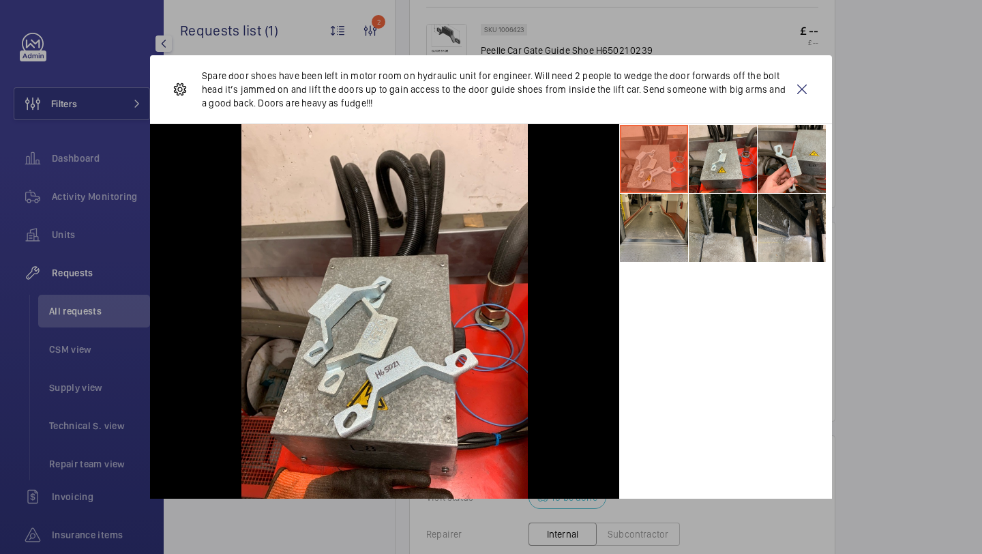
click at [640, 243] on li at bounding box center [654, 228] width 68 height 68
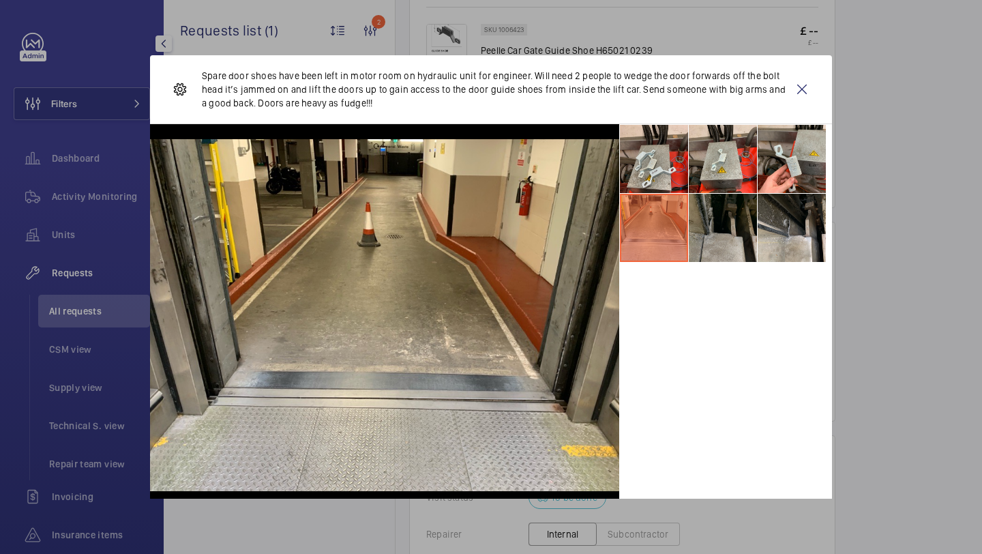
click at [702, 238] on li at bounding box center [723, 228] width 68 height 68
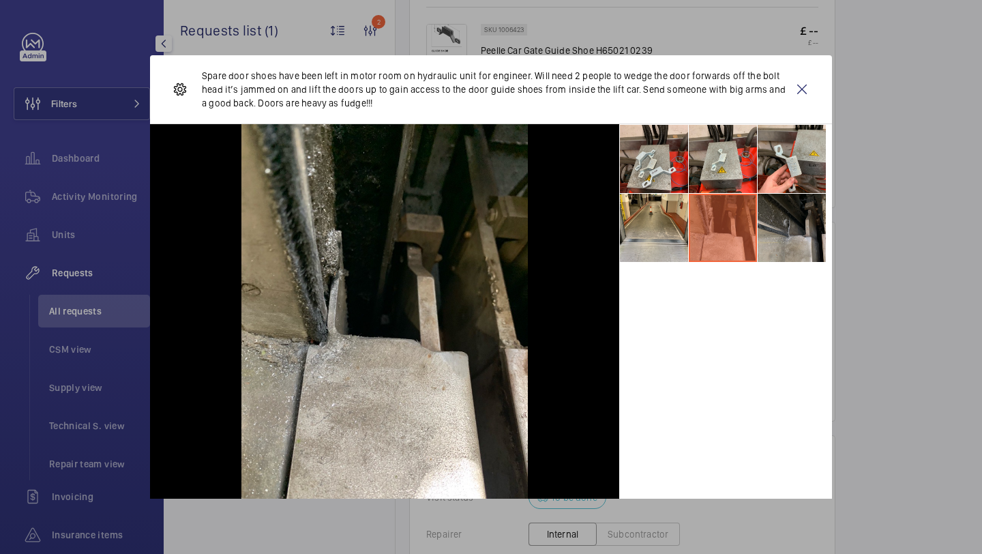
click at [789, 222] on li at bounding box center [792, 228] width 68 height 68
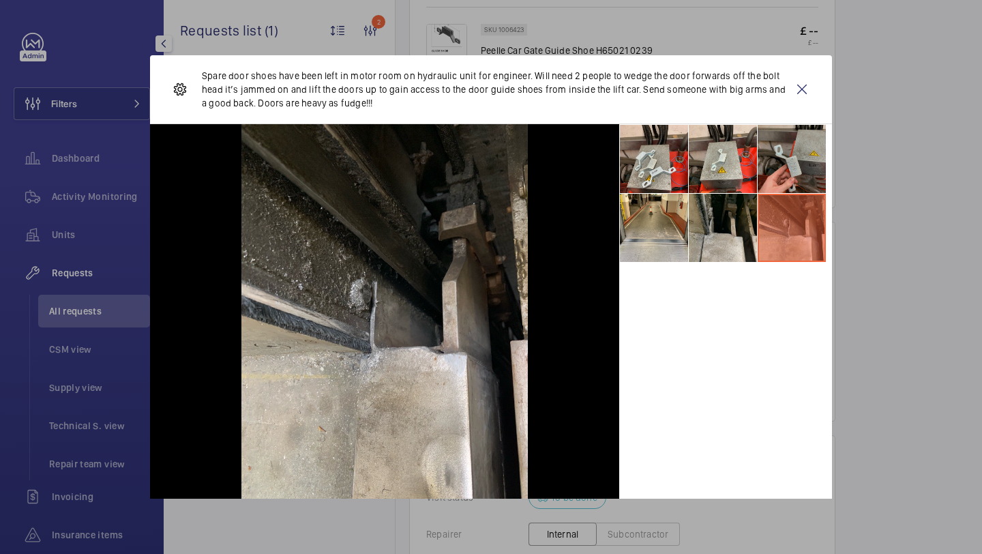
click at [796, 156] on li at bounding box center [792, 159] width 68 height 68
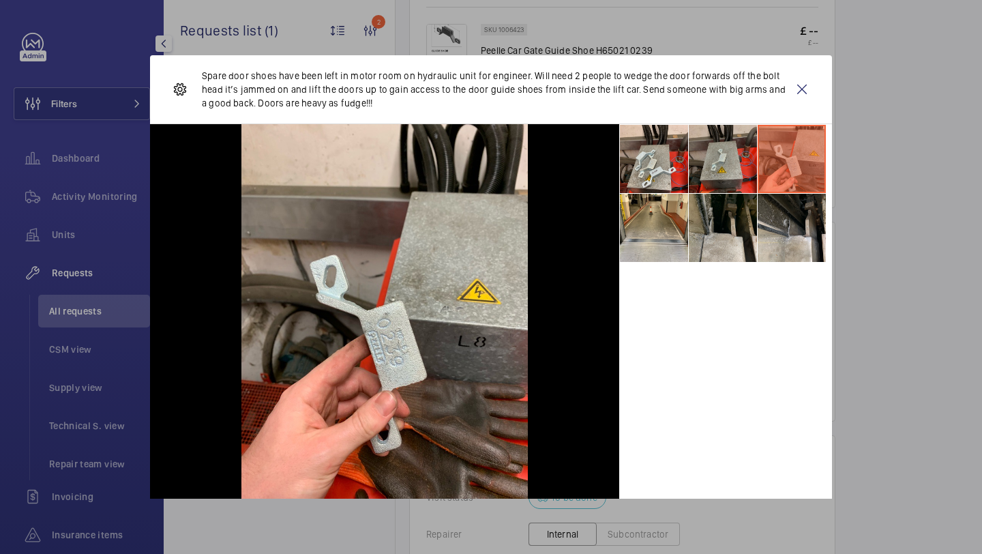
click at [743, 159] on li at bounding box center [723, 159] width 68 height 68
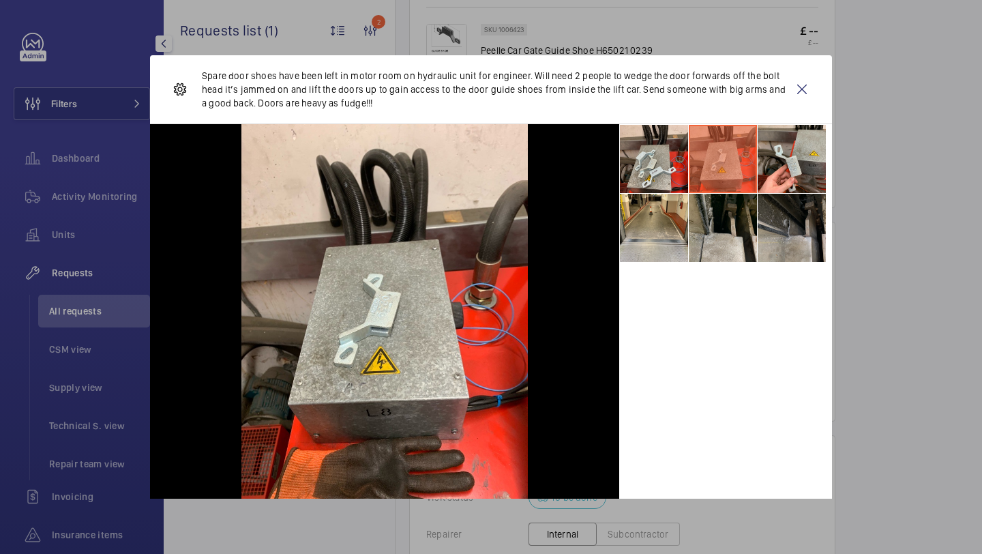
click at [791, 211] on li at bounding box center [792, 228] width 68 height 68
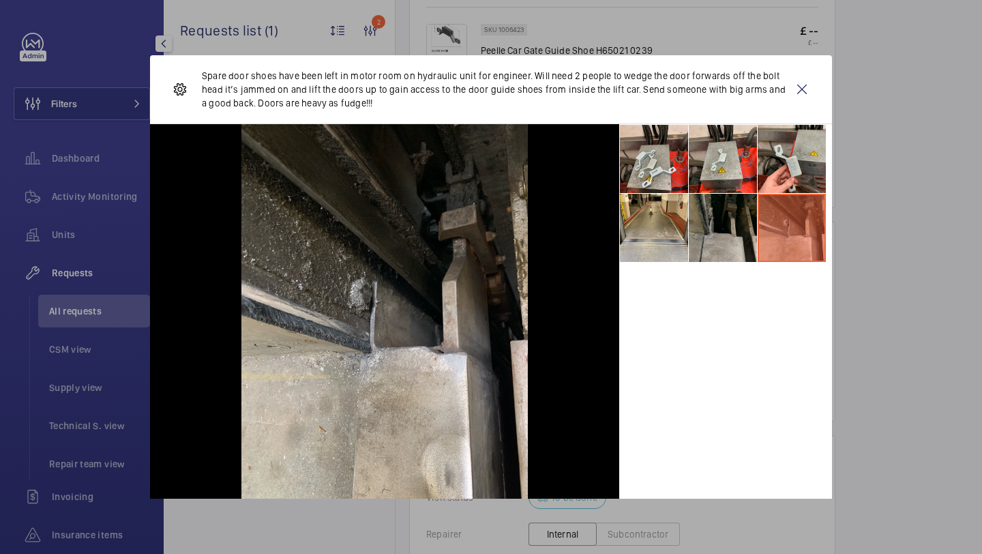
click at [743, 216] on li at bounding box center [723, 228] width 68 height 68
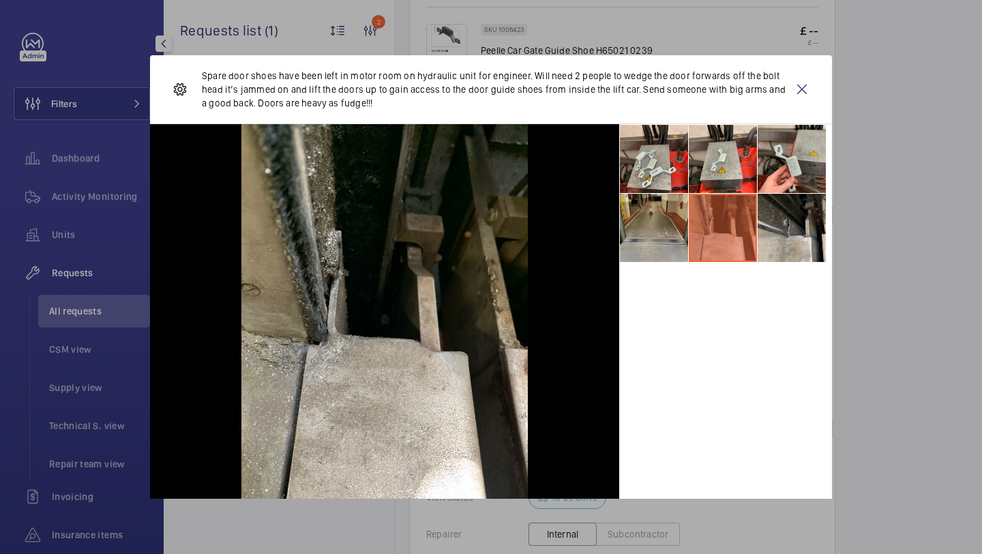
click at [675, 226] on li at bounding box center [654, 228] width 68 height 68
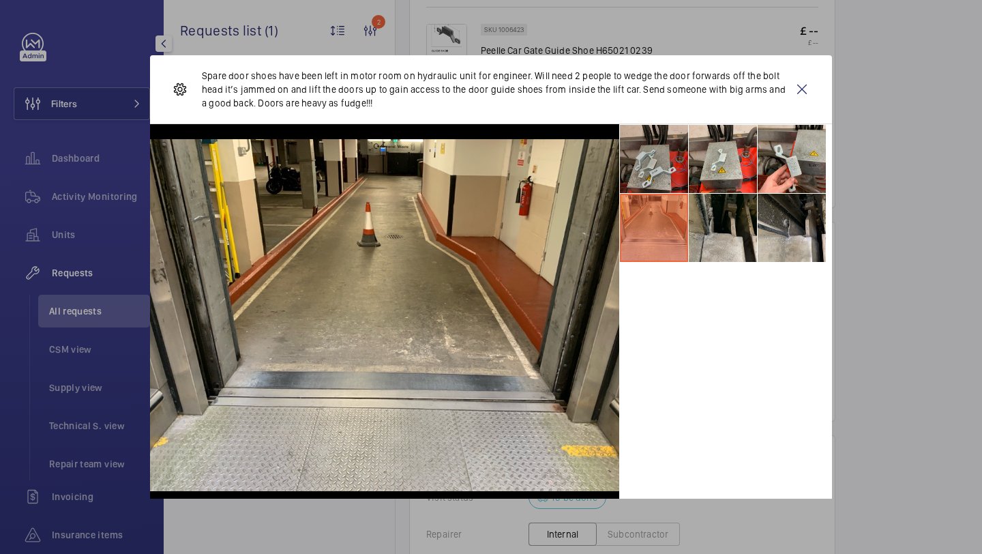
click at [686, 145] on li at bounding box center [654, 159] width 68 height 68
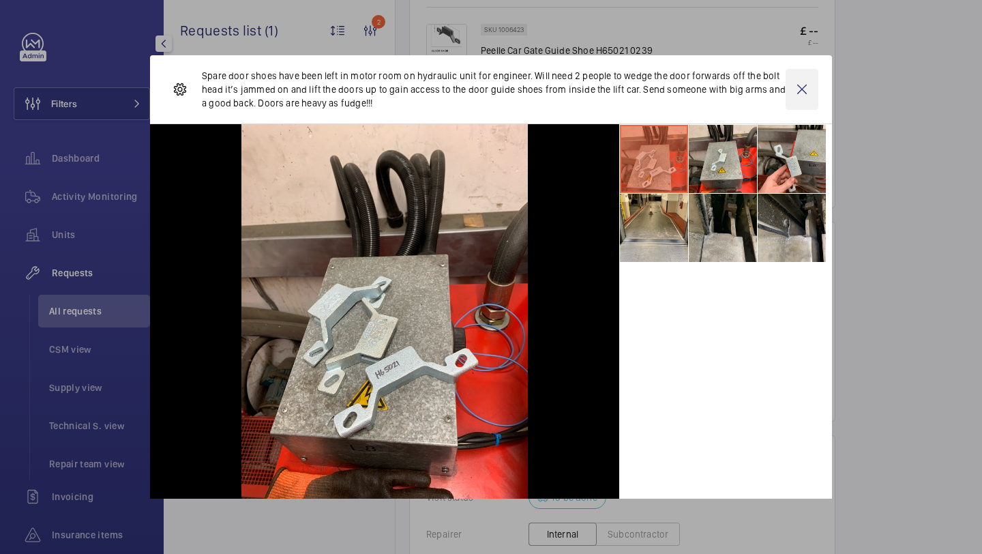
click at [798, 89] on wm-front-icon-button at bounding box center [802, 89] width 33 height 41
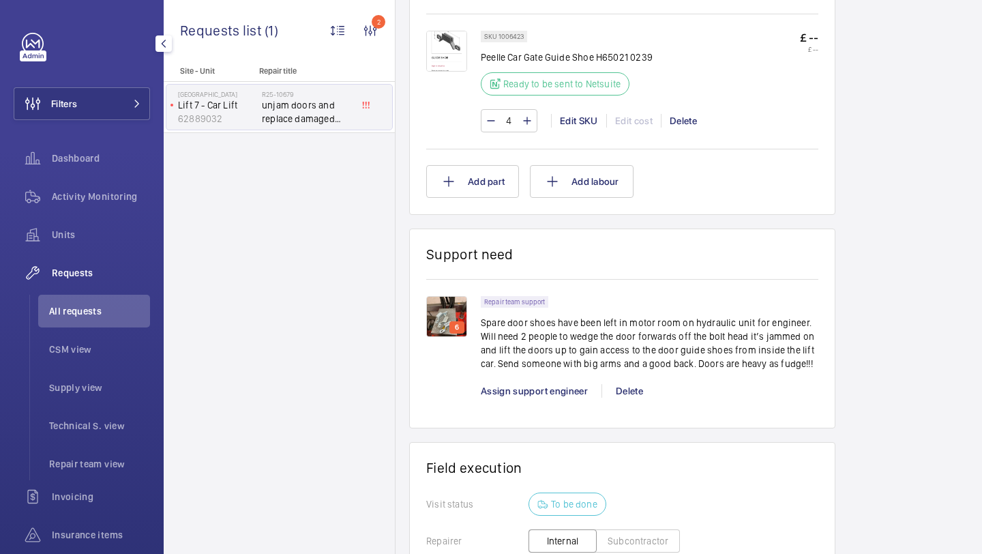
scroll to position [896, 0]
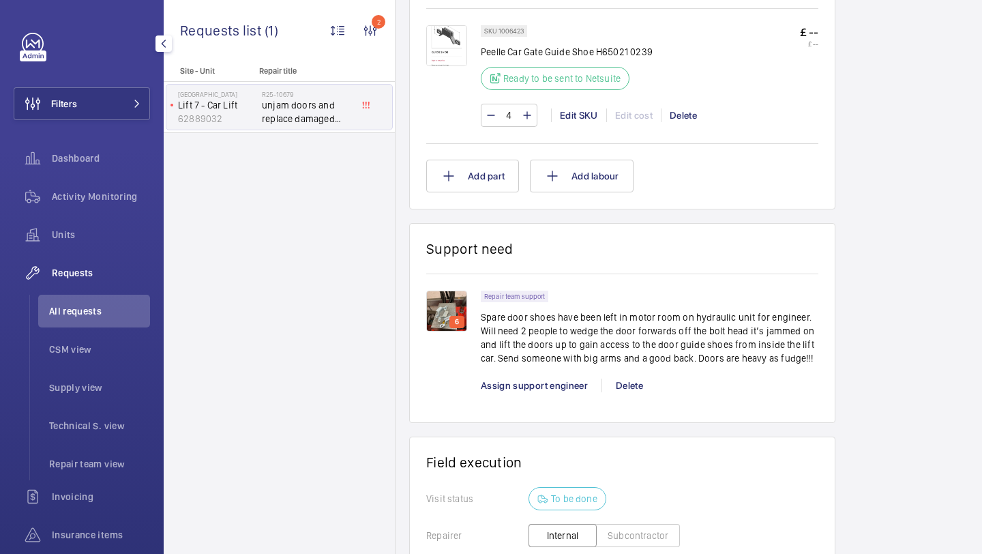
click at [456, 327] on p "6" at bounding box center [457, 322] width 10 height 12
click at [467, 303] on div "6" at bounding box center [453, 342] width 55 height 102
click at [460, 314] on img at bounding box center [446, 311] width 41 height 41
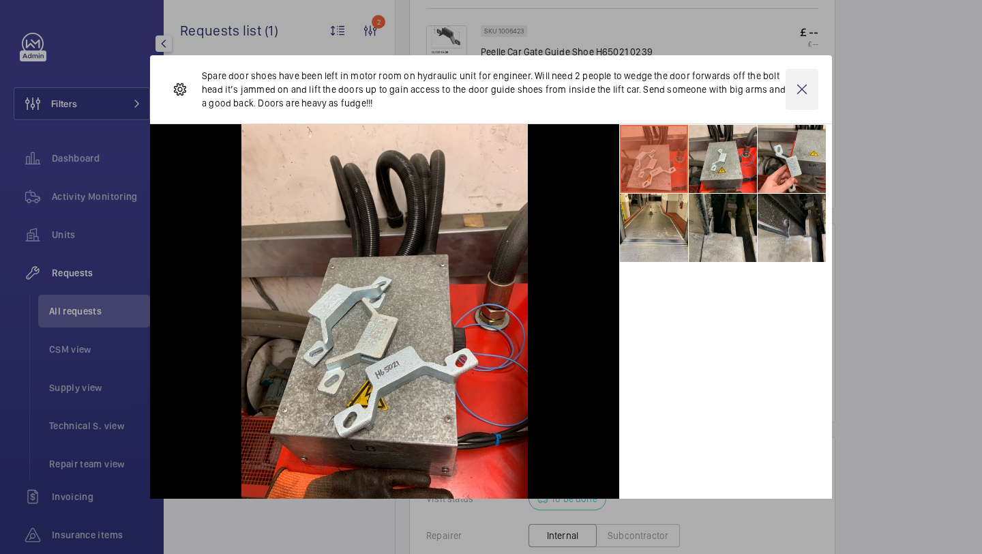
click at [813, 80] on wm-front-icon-button at bounding box center [802, 89] width 33 height 41
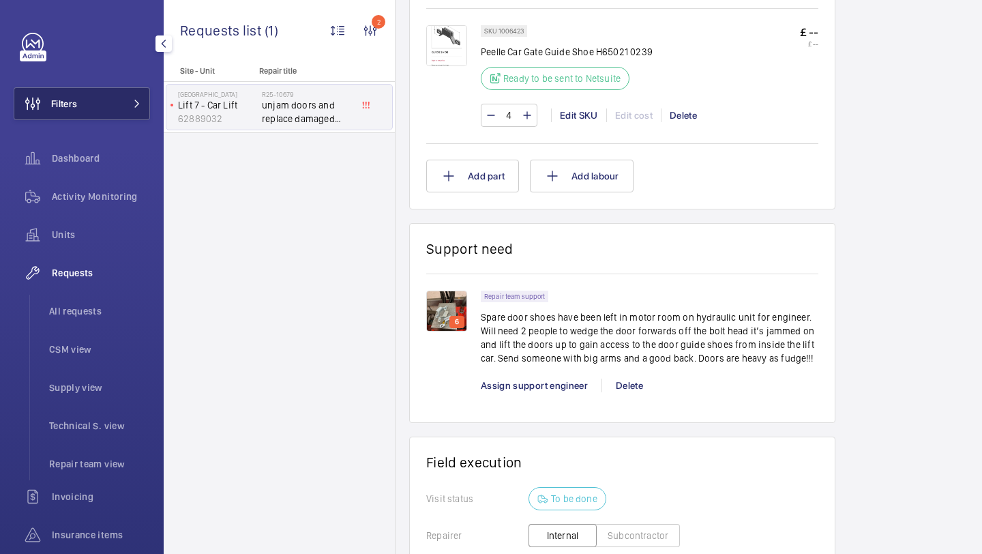
click at [97, 115] on button "Filters" at bounding box center [82, 103] width 136 height 33
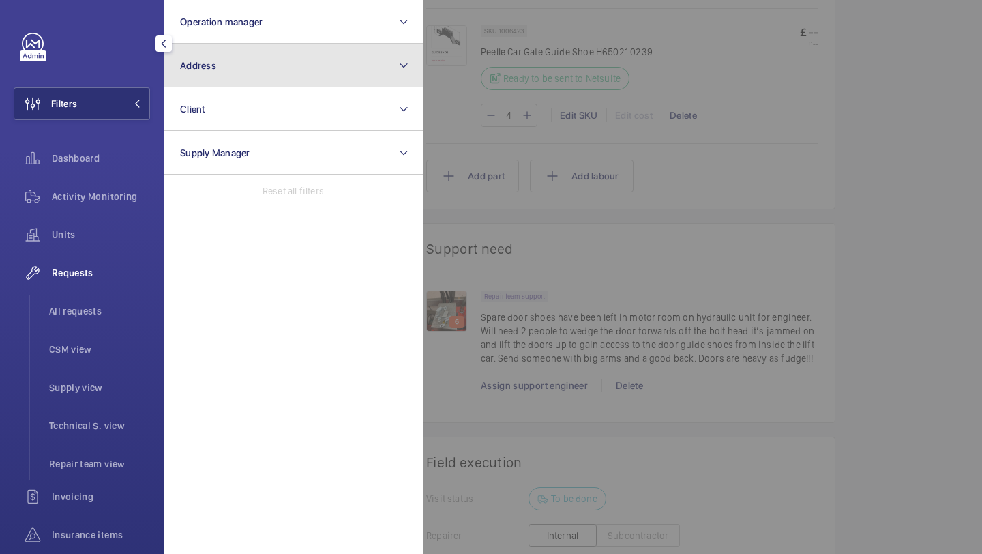
click at [210, 70] on span "Address" at bounding box center [198, 65] width 36 height 11
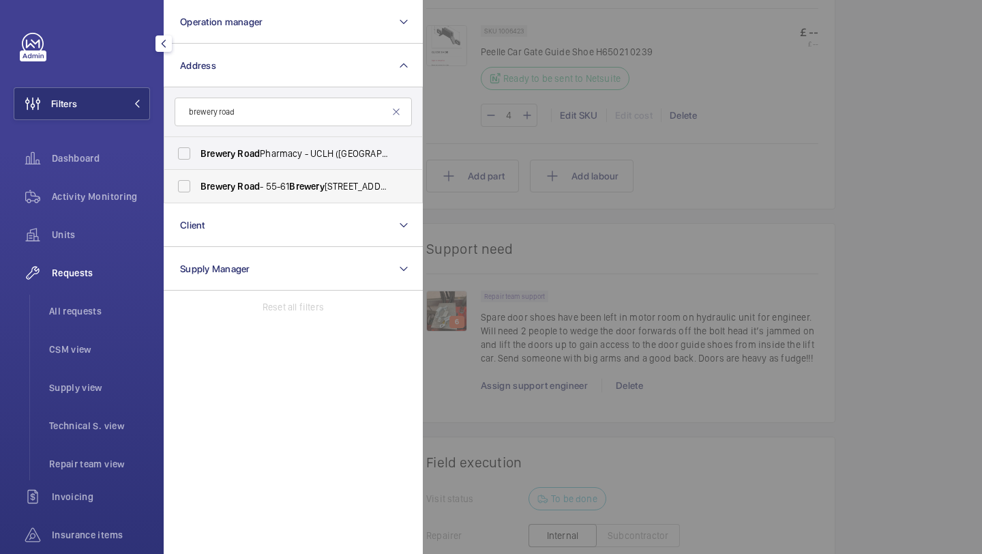
type input "brewery road"
click at [224, 187] on span "Brewery" at bounding box center [218, 186] width 35 height 11
click at [198, 187] on input "Brewery Road - [STREET_ADDRESS]" at bounding box center [184, 186] width 27 height 27
checkbox input "true"
click at [247, 158] on span "Road" at bounding box center [248, 153] width 23 height 11
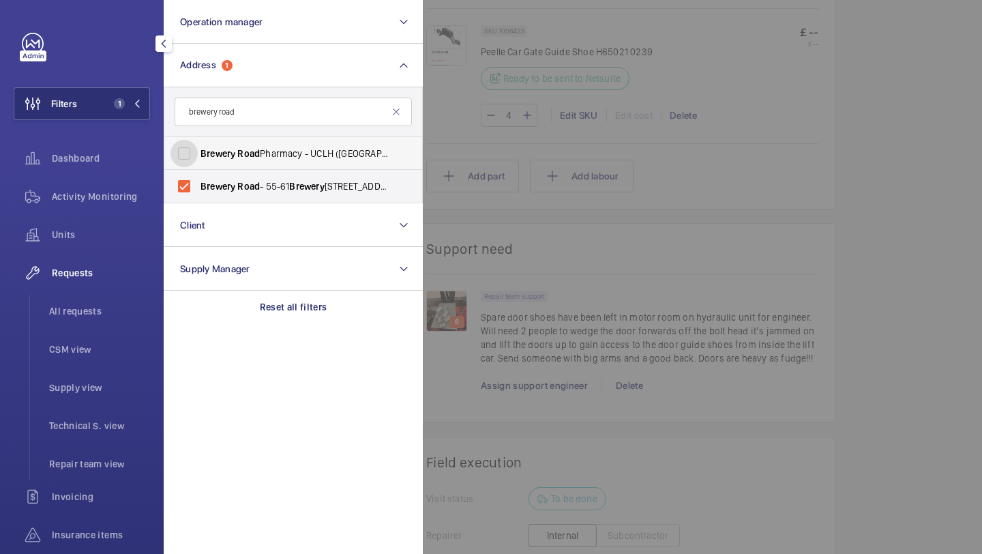
click at [198, 158] on input "Brewery Road Pharmacy - [GEOGRAPHIC_DATA] ([GEOGRAPHIC_DATA]), [STREET_ADDRESS]" at bounding box center [184, 153] width 27 height 27
checkbox input "true"
click at [252, 184] on span "Road" at bounding box center [248, 186] width 23 height 11
click at [198, 184] on input "Brewery Road - [STREET_ADDRESS]" at bounding box center [184, 186] width 27 height 27
checkbox input "false"
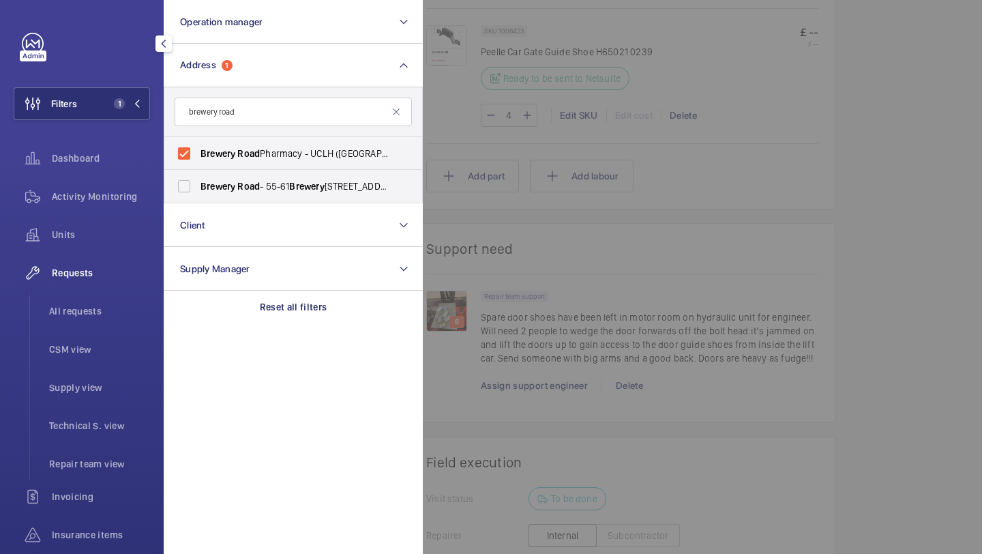
click at [476, 138] on div at bounding box center [914, 277] width 982 height 554
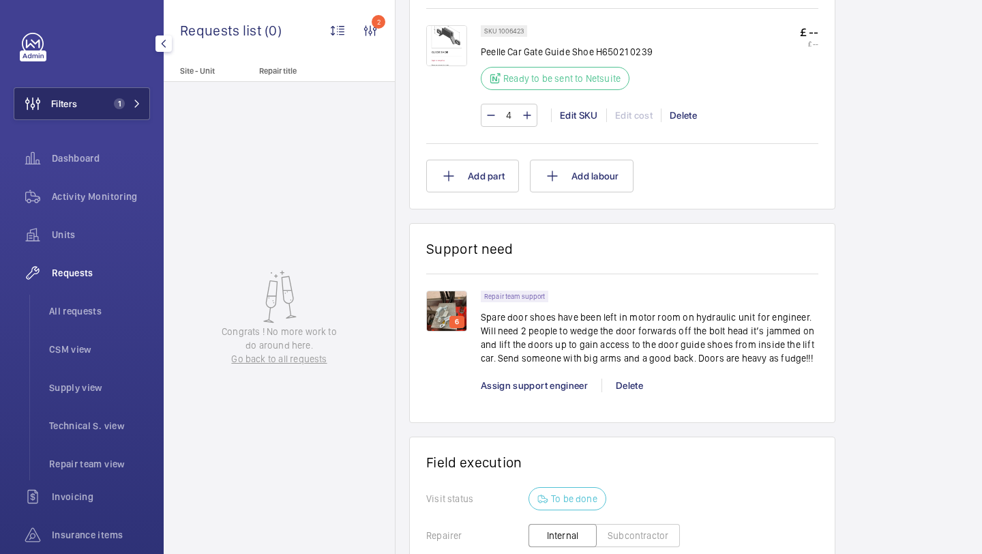
click at [128, 109] on button "Filters 1" at bounding box center [82, 103] width 136 height 33
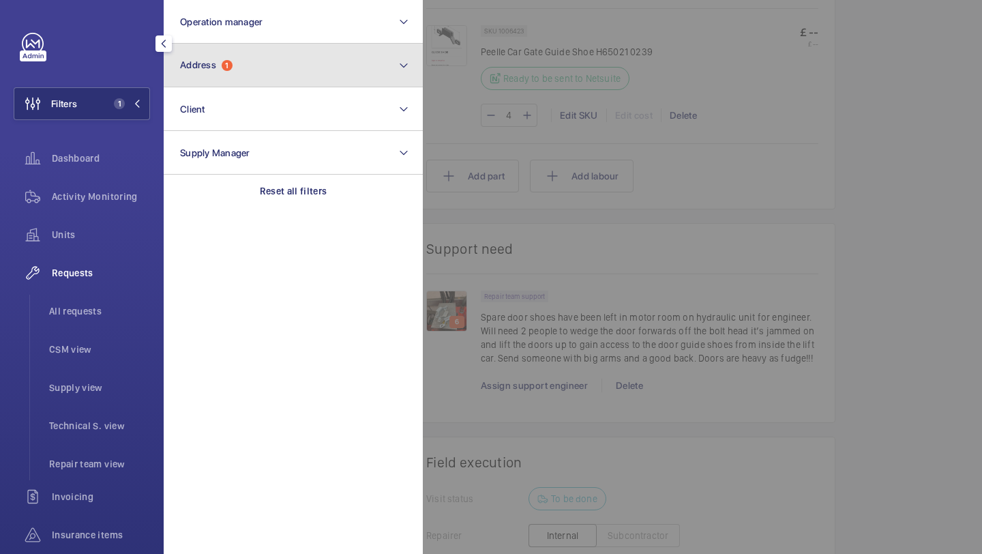
click at [284, 53] on button "Address 1" at bounding box center [293, 66] width 259 height 44
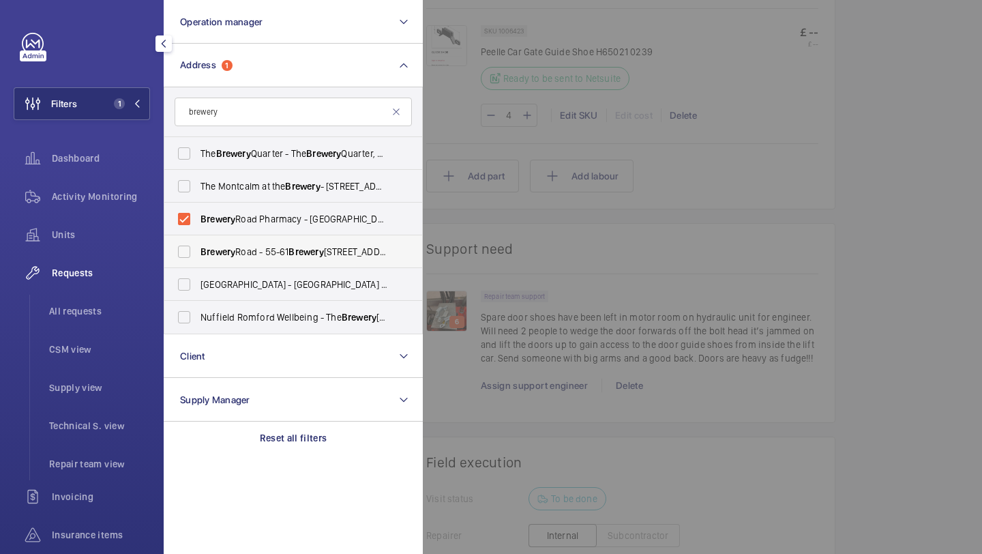
type input "brewery"
click at [230, 254] on span "Brewery" at bounding box center [218, 251] width 35 height 11
click at [198, 254] on input "Brewery Road - [STREET_ADDRESS]" at bounding box center [184, 251] width 27 height 27
checkbox input "true"
click at [469, 141] on div at bounding box center [914, 277] width 982 height 554
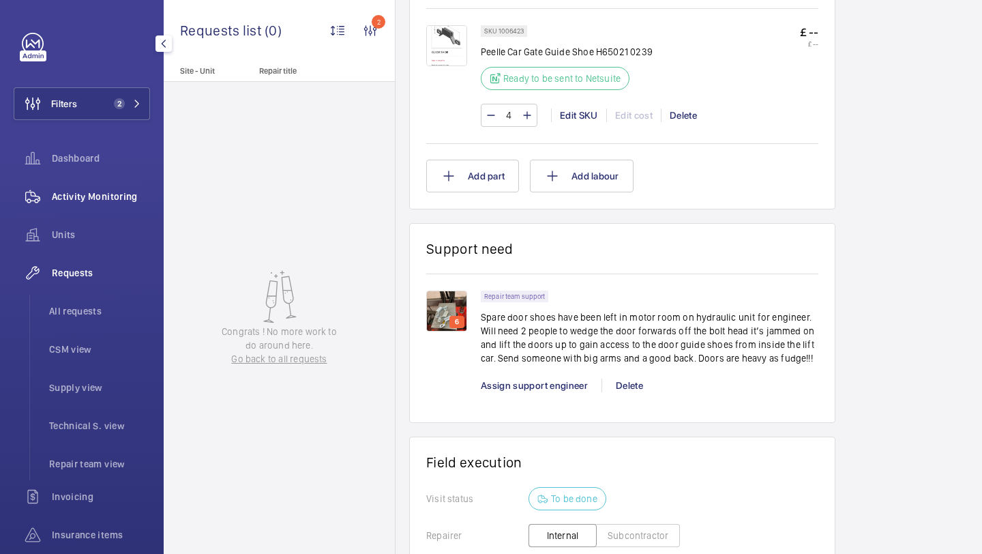
click at [125, 190] on span "Activity Monitoring" at bounding box center [101, 197] width 98 height 14
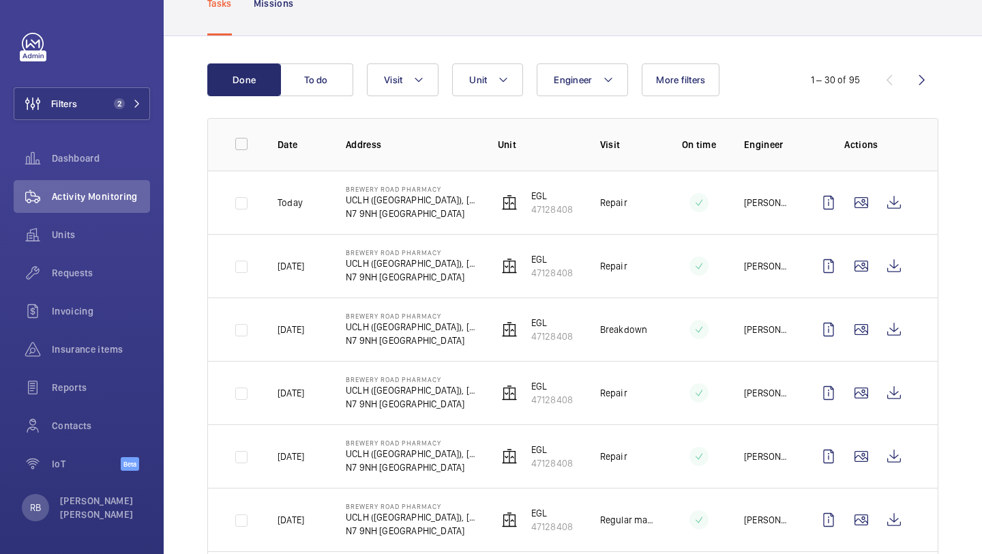
scroll to position [96, 0]
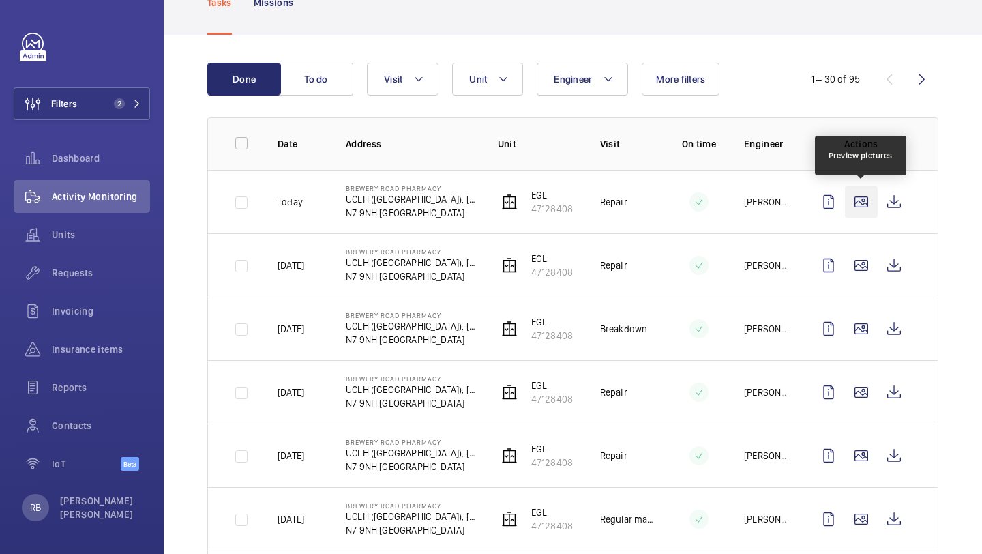
click at [866, 194] on wm-front-icon-button at bounding box center [861, 202] width 33 height 33
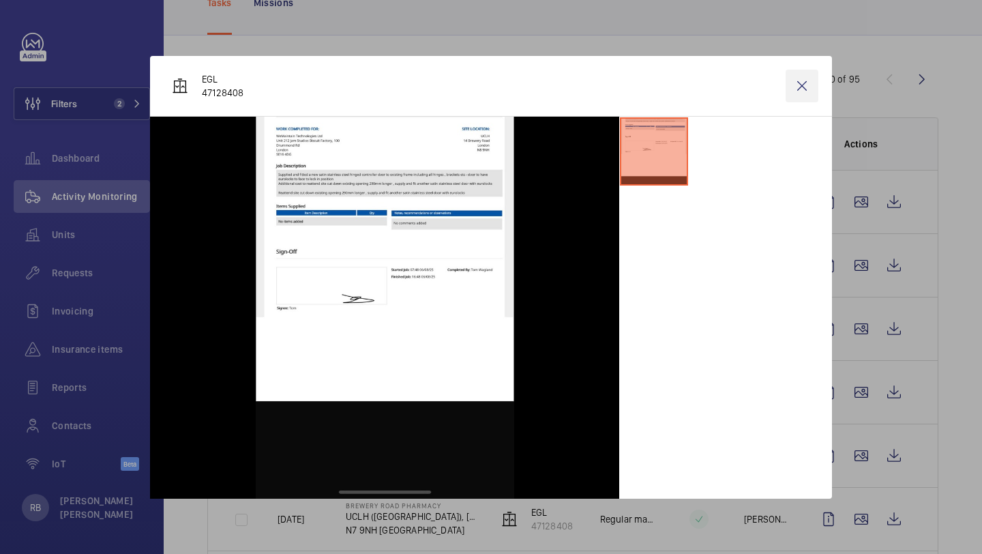
click at [801, 76] on wm-front-icon-button at bounding box center [802, 86] width 33 height 33
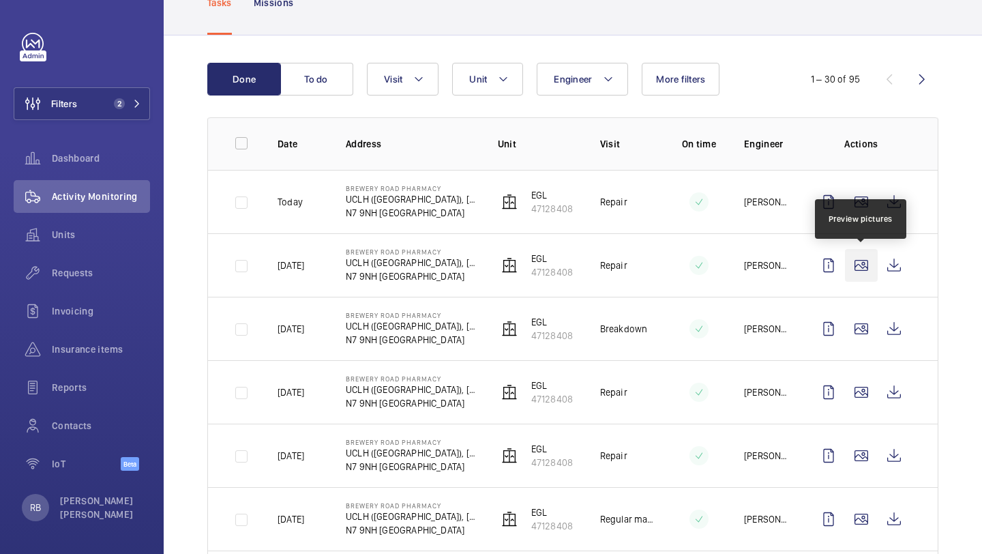
click at [860, 250] on wm-front-icon-button at bounding box center [861, 265] width 33 height 33
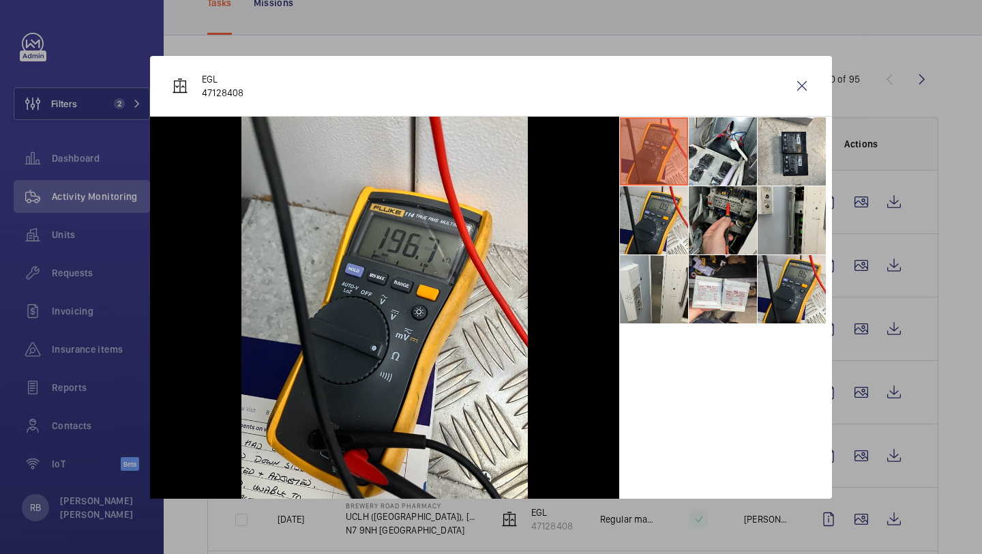
click at [725, 205] on li at bounding box center [723, 220] width 68 height 68
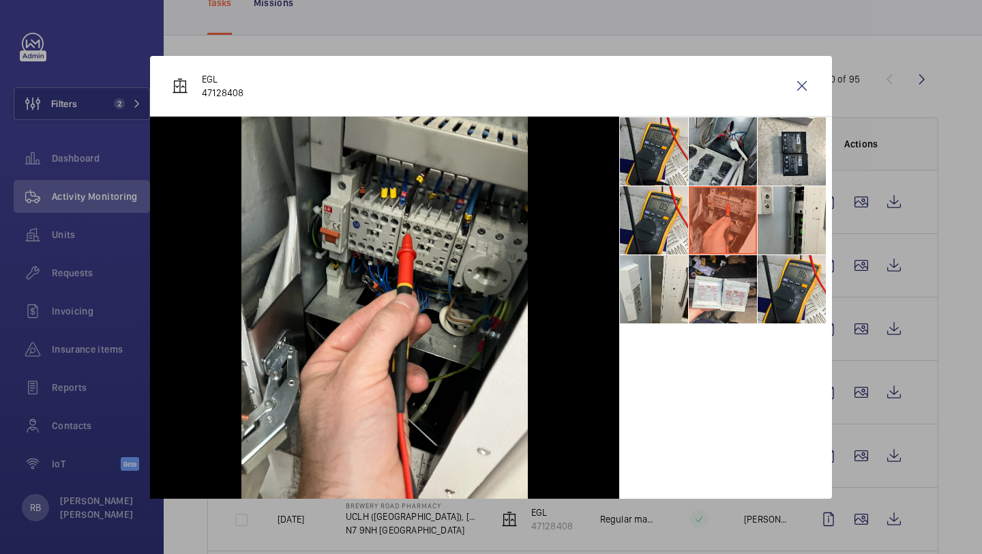
click at [725, 181] on li at bounding box center [723, 151] width 68 height 68
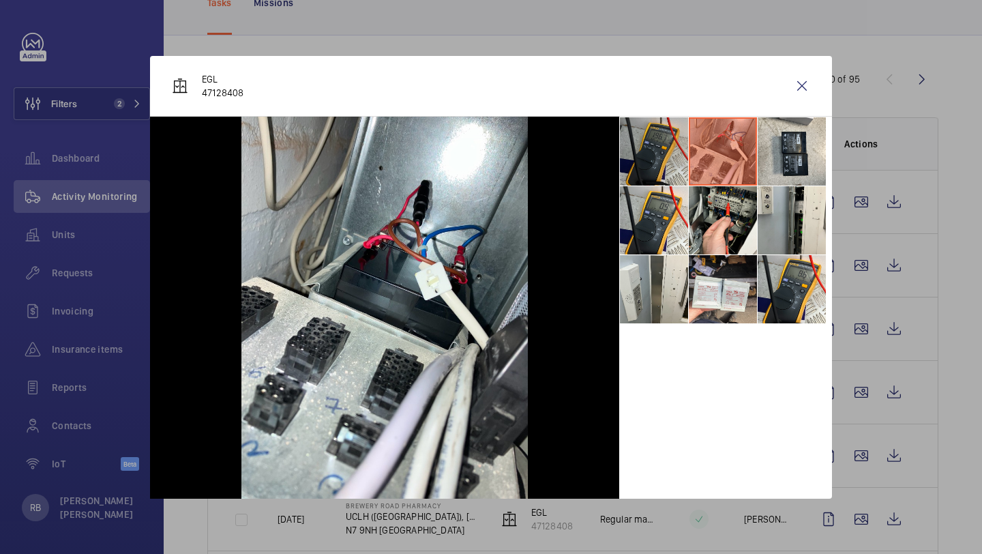
click at [682, 181] on li at bounding box center [654, 151] width 68 height 68
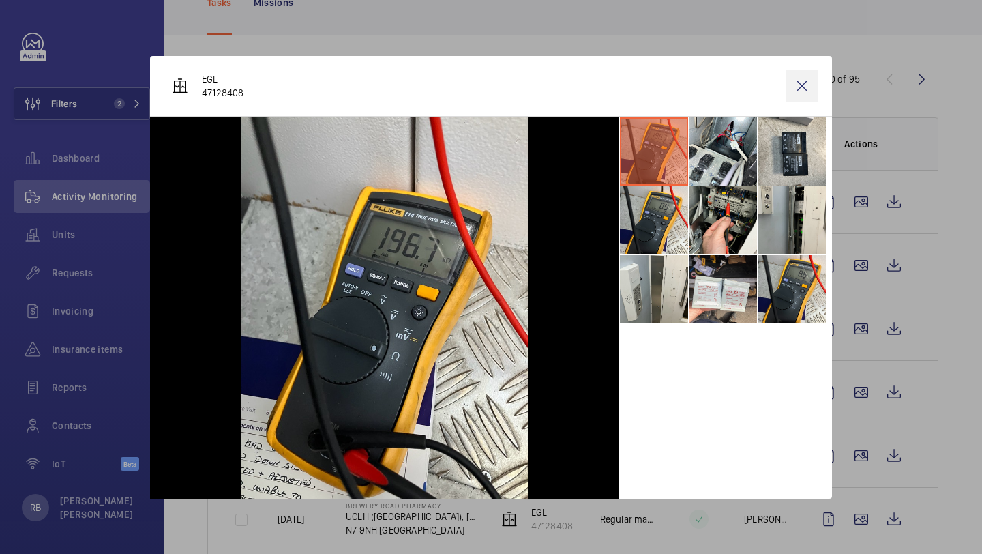
click at [800, 97] on wm-front-icon-button at bounding box center [802, 86] width 33 height 33
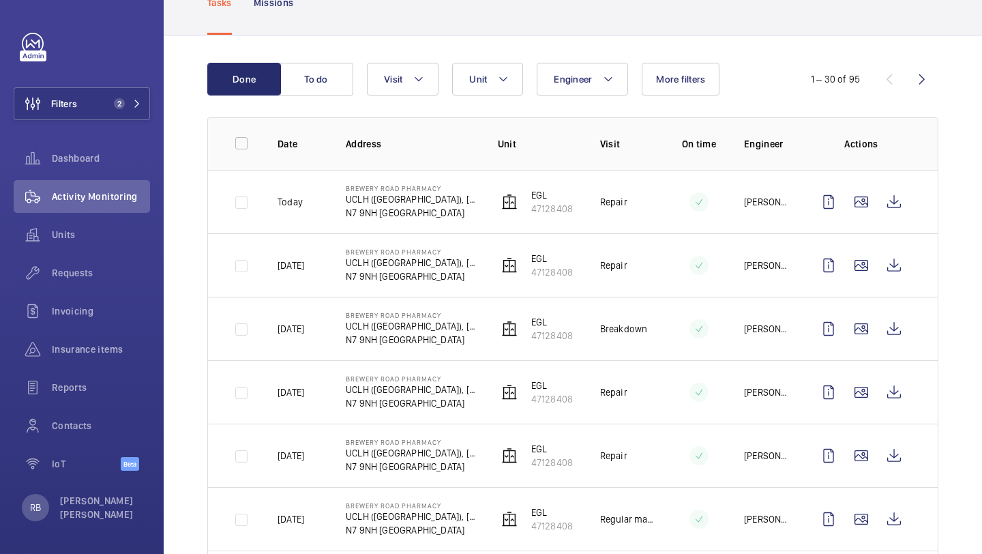
click at [111, 121] on div "Filters 2 Dashboard Activity Monitoring Units Requests Invoicing Insurance item…" at bounding box center [82, 259] width 136 height 453
click at [116, 103] on span "2" at bounding box center [119, 103] width 11 height 11
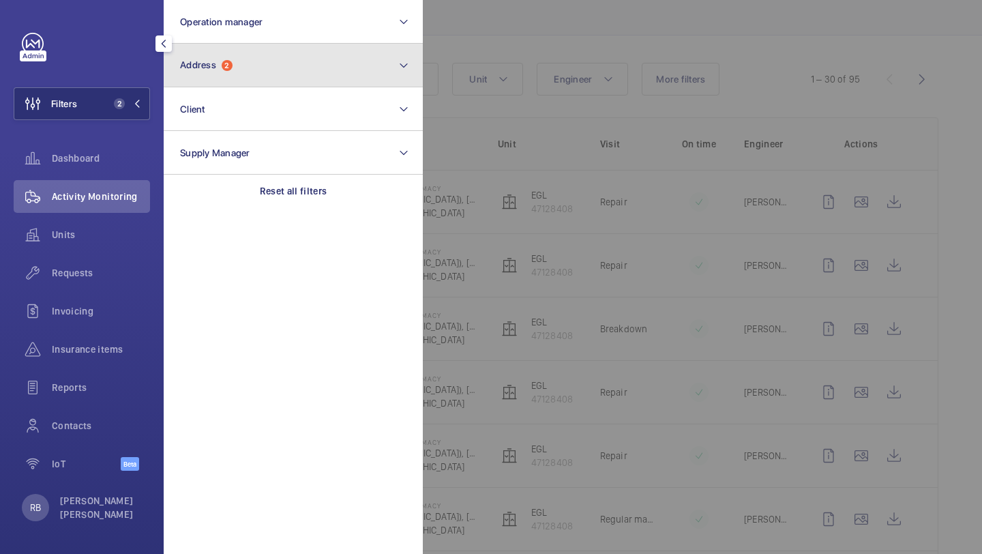
click at [239, 62] on button "Address 2" at bounding box center [293, 66] width 259 height 44
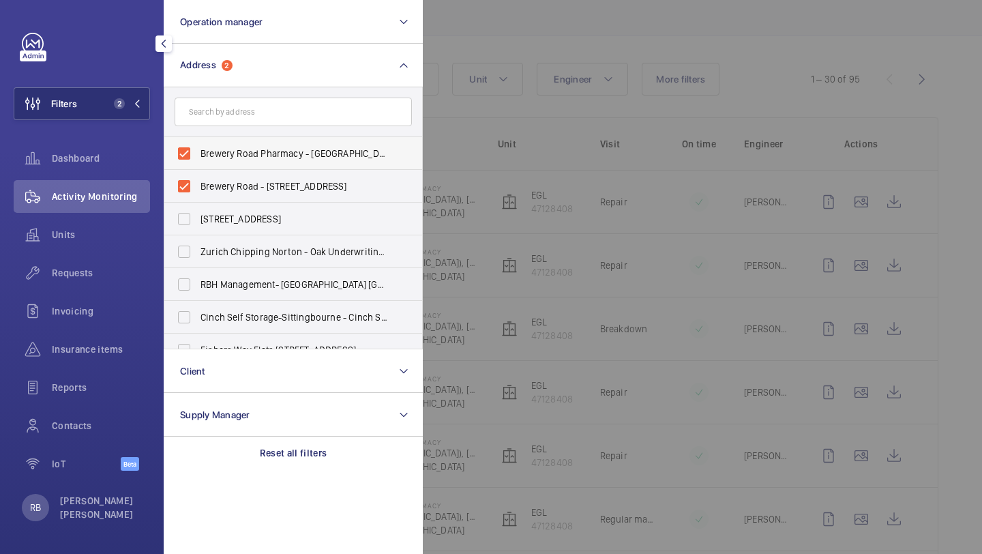
click at [220, 137] on label "Brewery Road Pharmacy - [GEOGRAPHIC_DATA] ([GEOGRAPHIC_DATA]), [STREET_ADDRESS]" at bounding box center [282, 153] width 237 height 33
click at [198, 140] on input "Brewery Road Pharmacy - [GEOGRAPHIC_DATA] ([GEOGRAPHIC_DATA]), [STREET_ADDRESS]" at bounding box center [184, 153] width 27 height 27
checkbox input "false"
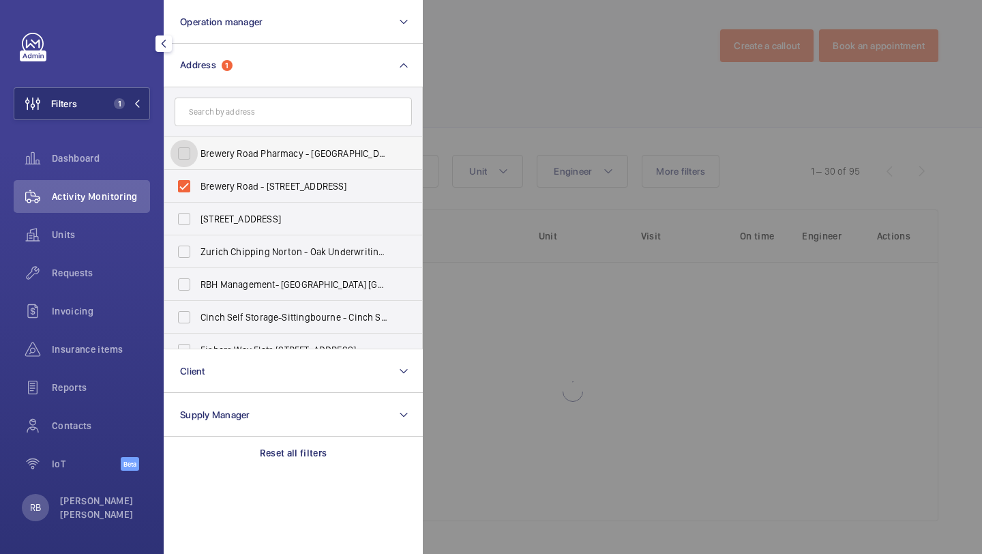
scroll to position [3, 0]
click at [209, 179] on span "Brewery Road - [STREET_ADDRESS]" at bounding box center [295, 186] width 188 height 14
click at [198, 179] on input "Brewery Road - [STREET_ADDRESS]" at bounding box center [184, 186] width 27 height 27
checkbox input "false"
click at [250, 108] on input "text" at bounding box center [293, 112] width 237 height 29
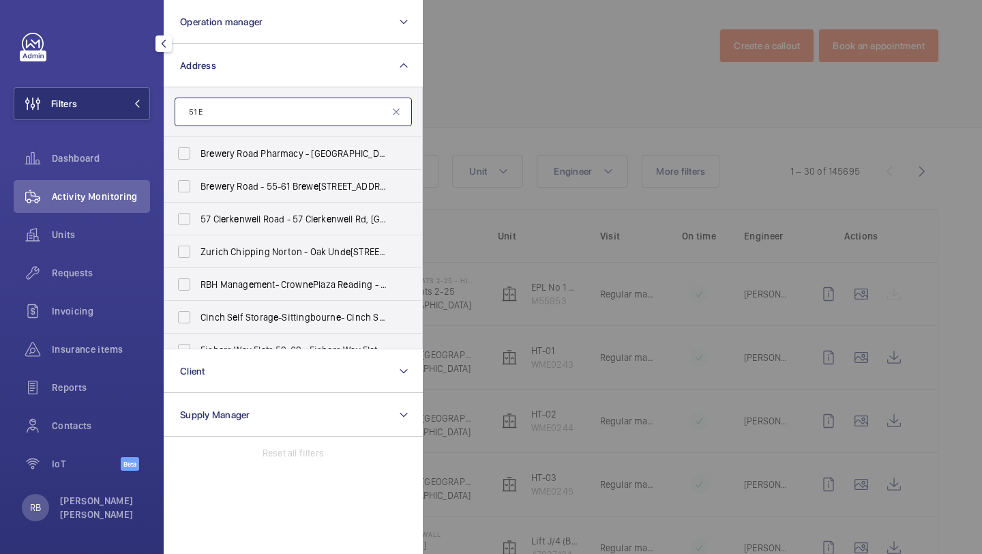
scroll to position [96, 0]
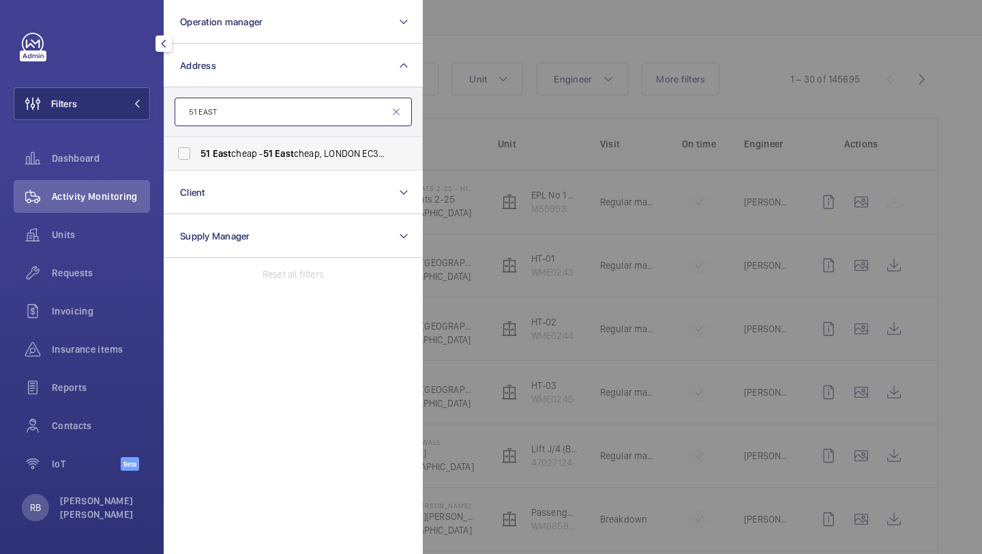
type input "51 EAST"
click at [242, 165] on label "[STREET_ADDRESS]" at bounding box center [282, 153] width 237 height 33
click at [198, 165] on input "[STREET_ADDRESS]" at bounding box center [184, 153] width 27 height 27
checkbox input "true"
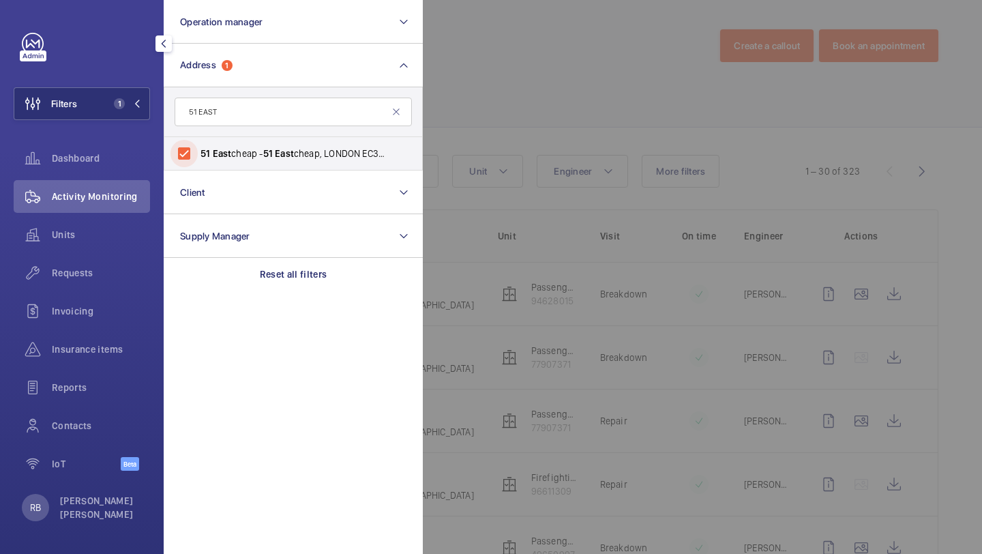
scroll to position [96, 0]
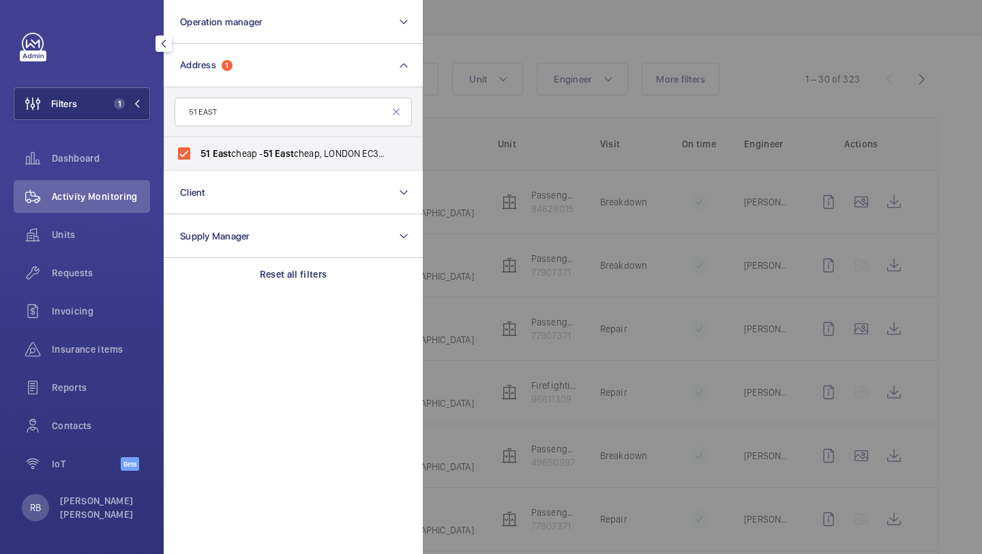
click at [508, 123] on div at bounding box center [914, 277] width 982 height 554
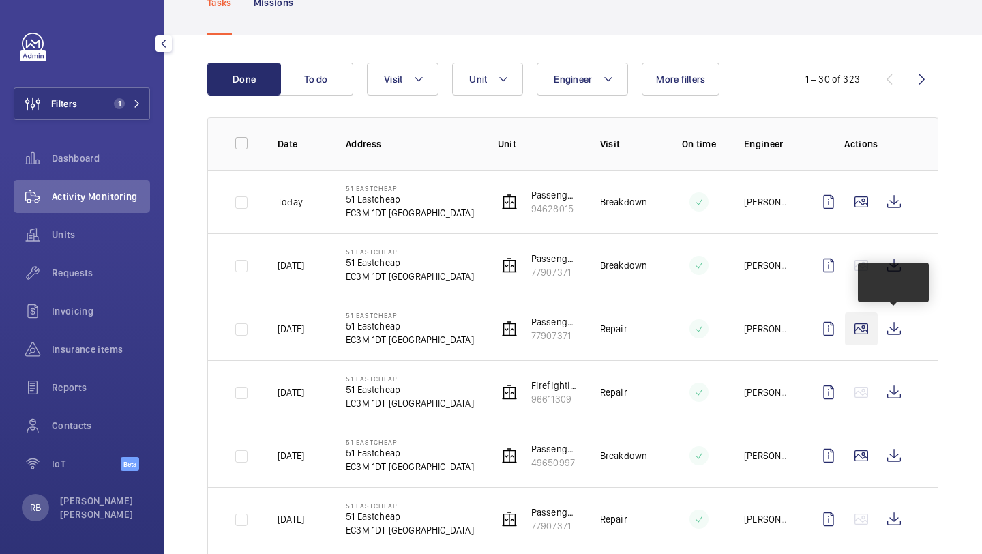
click at [872, 334] on wm-front-icon-button at bounding box center [861, 328] width 33 height 33
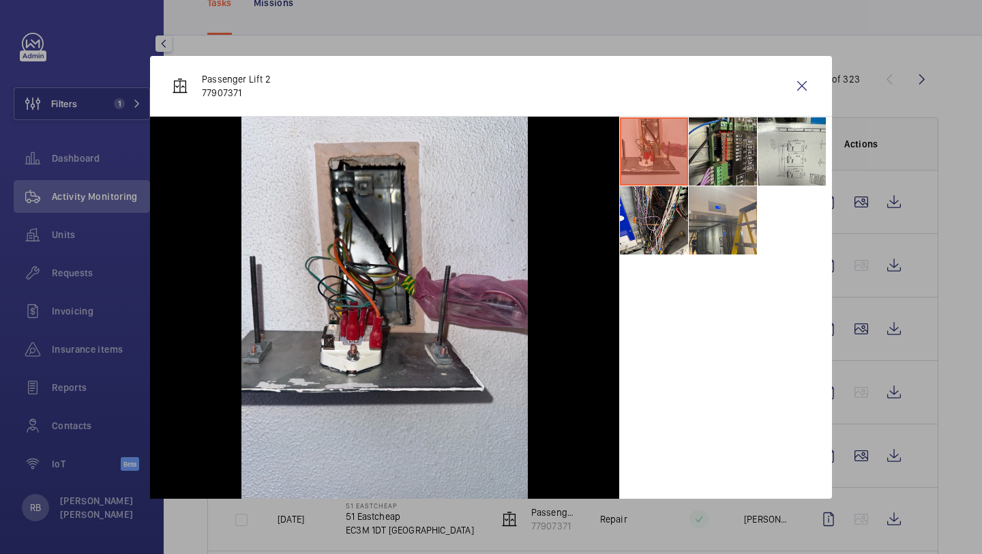
click at [722, 131] on li at bounding box center [723, 151] width 68 height 68
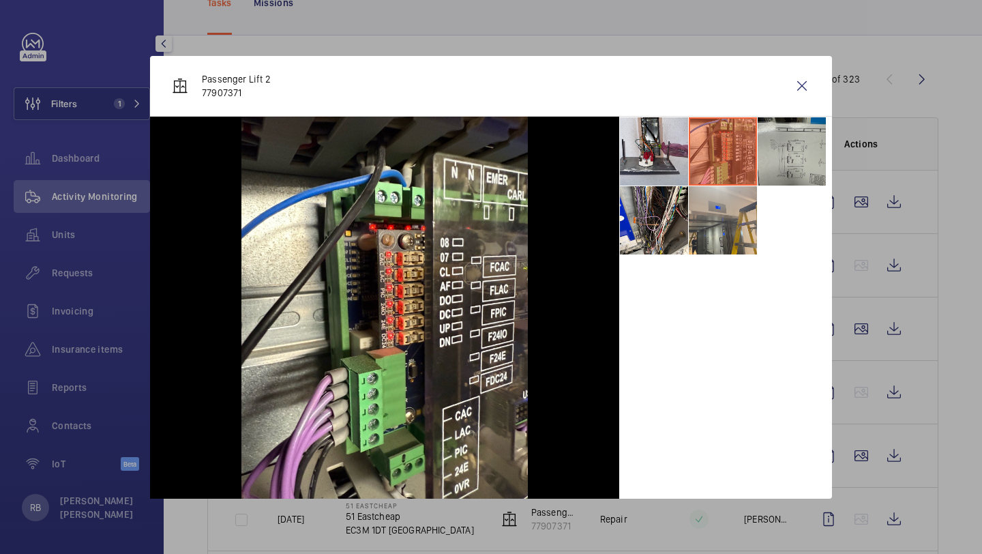
click at [780, 156] on li at bounding box center [792, 151] width 68 height 68
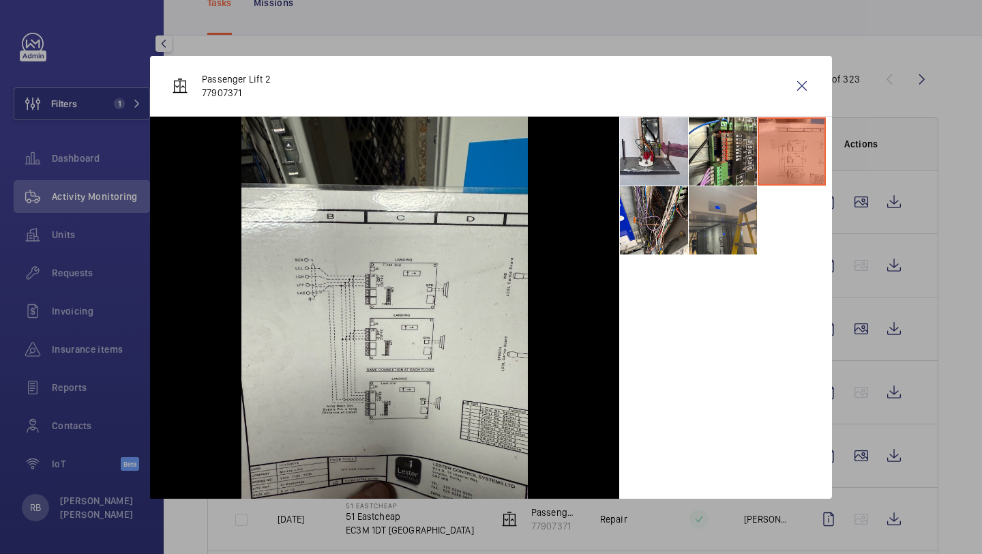
click at [729, 209] on li at bounding box center [723, 220] width 68 height 68
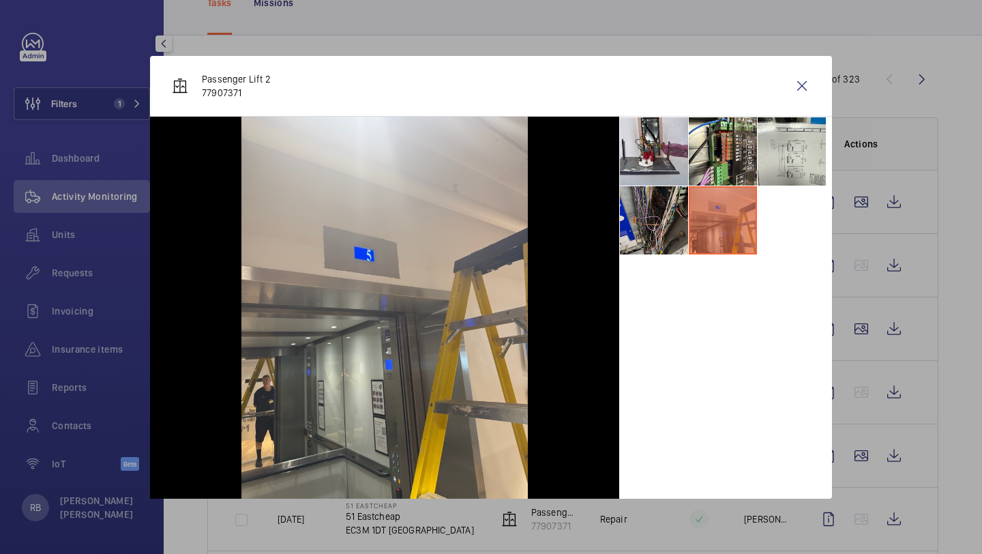
click at [682, 212] on li at bounding box center [654, 220] width 68 height 68
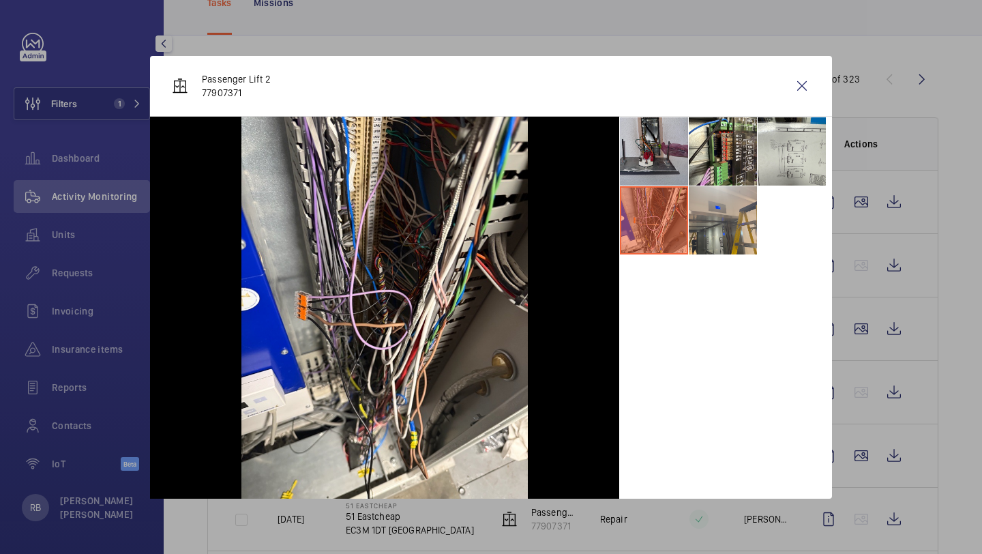
click at [674, 147] on li at bounding box center [654, 151] width 68 height 68
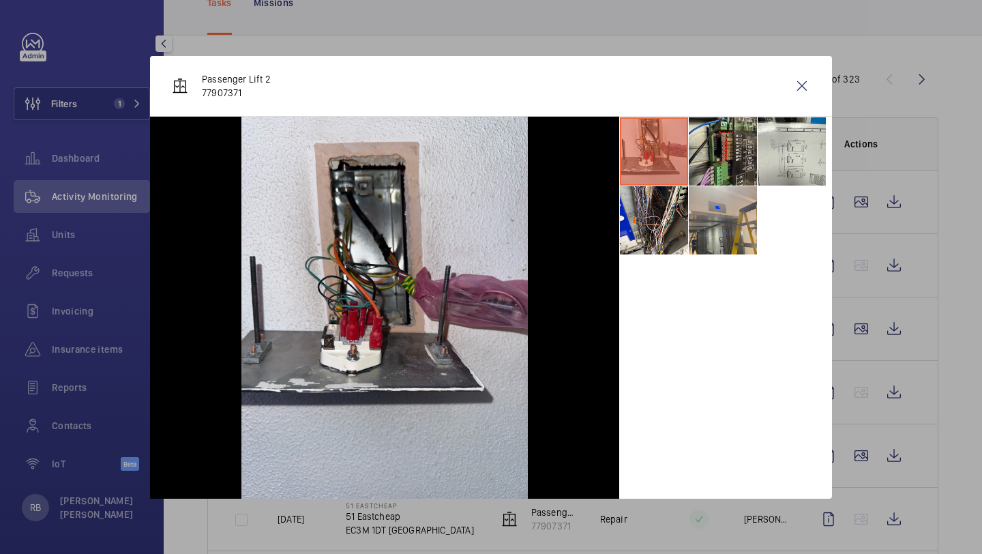
click at [714, 153] on li at bounding box center [723, 151] width 68 height 68
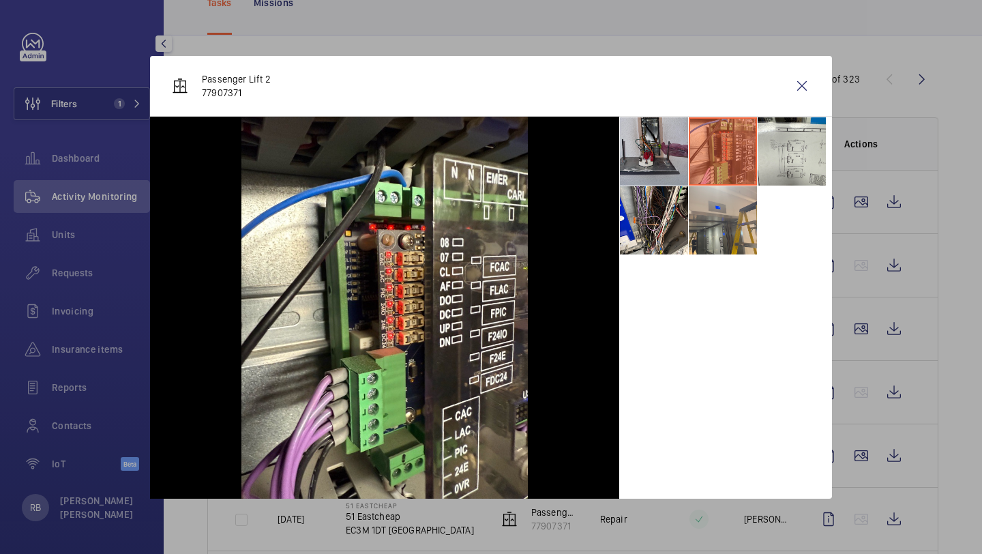
click at [672, 160] on li at bounding box center [654, 151] width 68 height 68
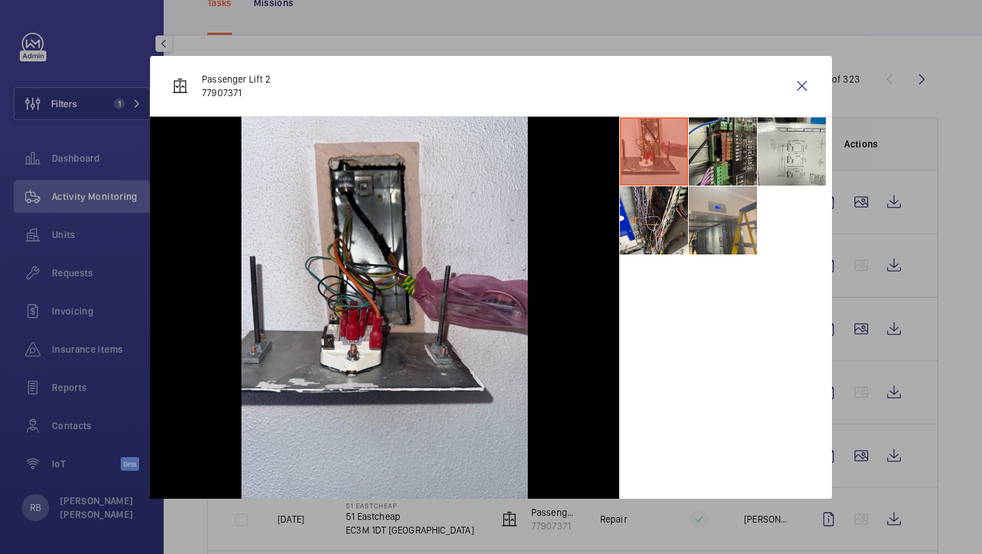
click at [730, 166] on li at bounding box center [723, 151] width 68 height 68
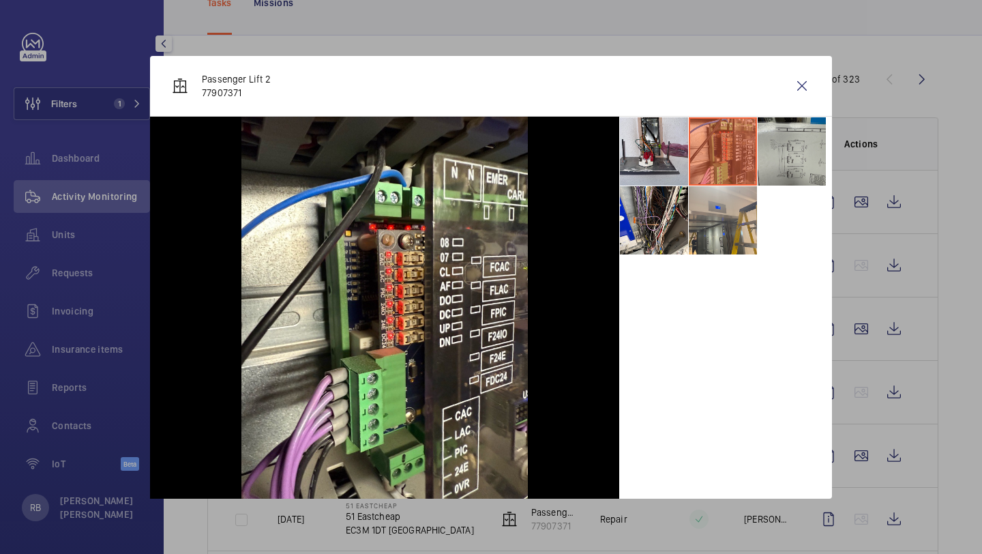
click at [787, 156] on li at bounding box center [792, 151] width 68 height 68
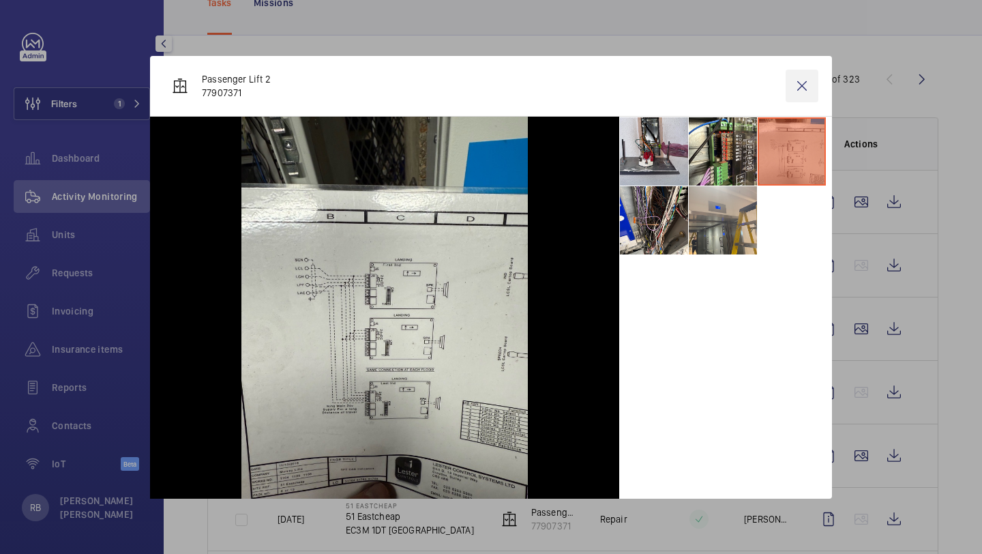
click at [806, 97] on wm-front-icon-button at bounding box center [802, 86] width 33 height 33
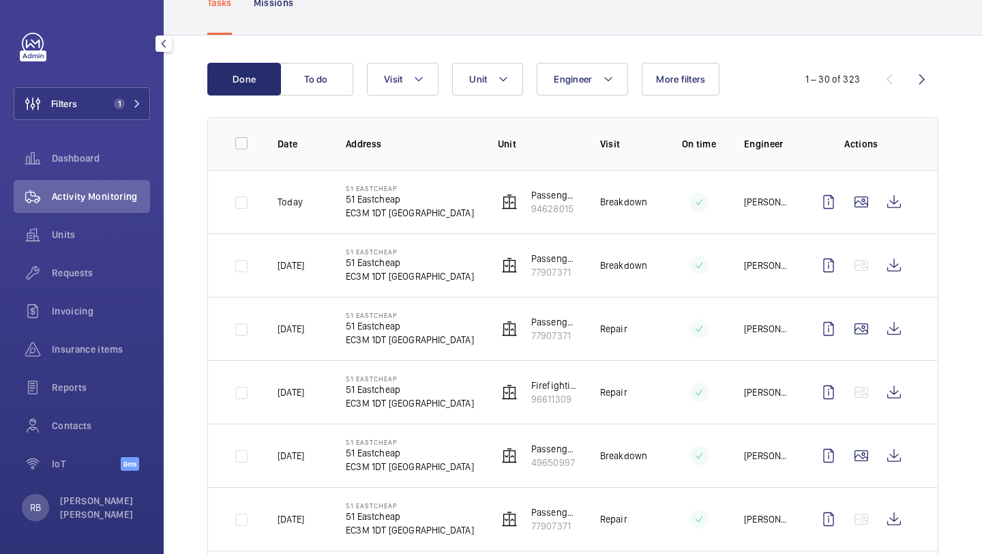
click at [111, 81] on div "Filters 1 Dashboard Activity Monitoring Units Requests Invoicing Insurance item…" at bounding box center [82, 259] width 136 height 453
click at [111, 101] on span "1" at bounding box center [116, 103] width 16 height 11
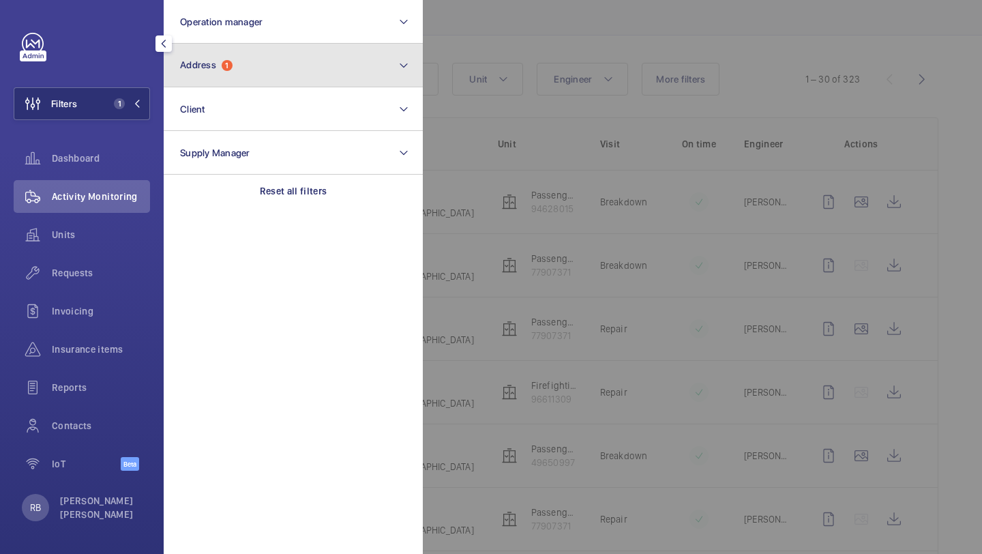
click at [231, 77] on button "Address 1" at bounding box center [293, 66] width 259 height 44
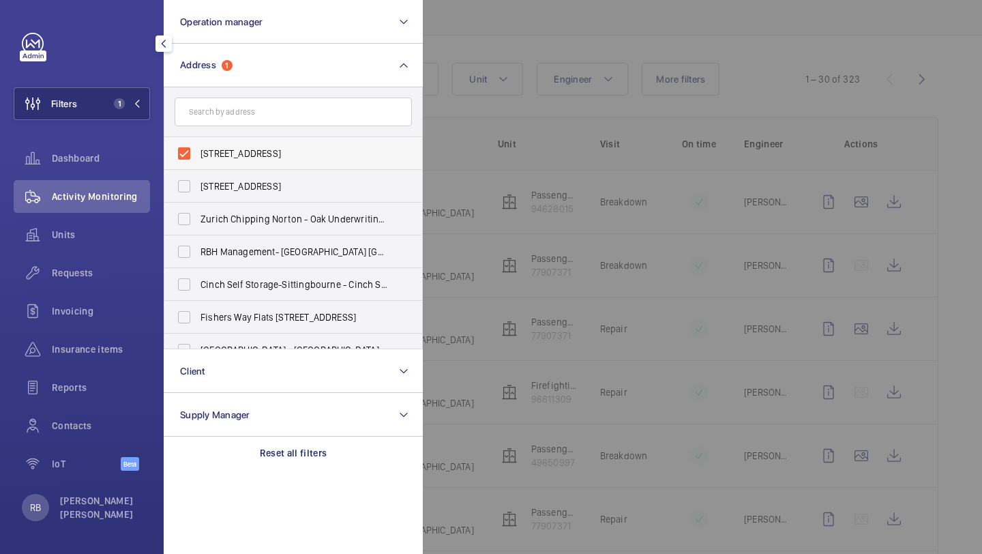
click at [226, 161] on label "[STREET_ADDRESS]" at bounding box center [282, 153] width 237 height 33
click at [198, 161] on input "[STREET_ADDRESS]" at bounding box center [184, 153] width 27 height 27
checkbox input "false"
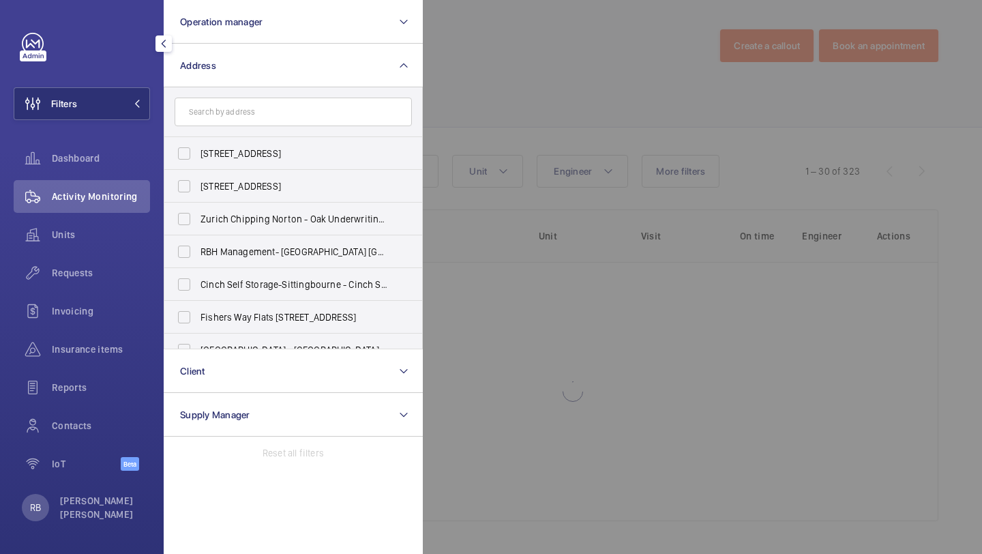
click at [262, 92] on form at bounding box center [293, 112] width 258 height 50
click at [257, 99] on input "text" at bounding box center [293, 112] width 237 height 29
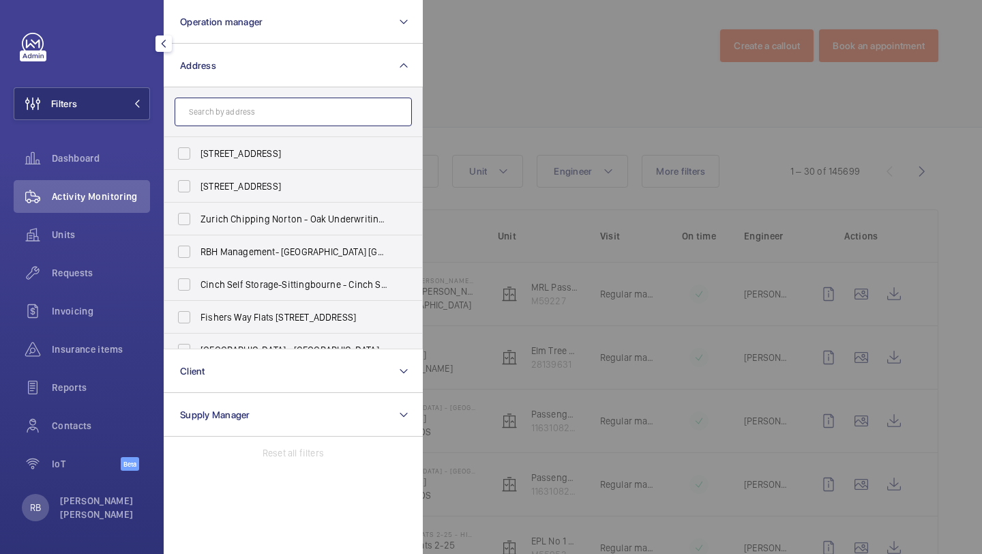
scroll to position [96, 0]
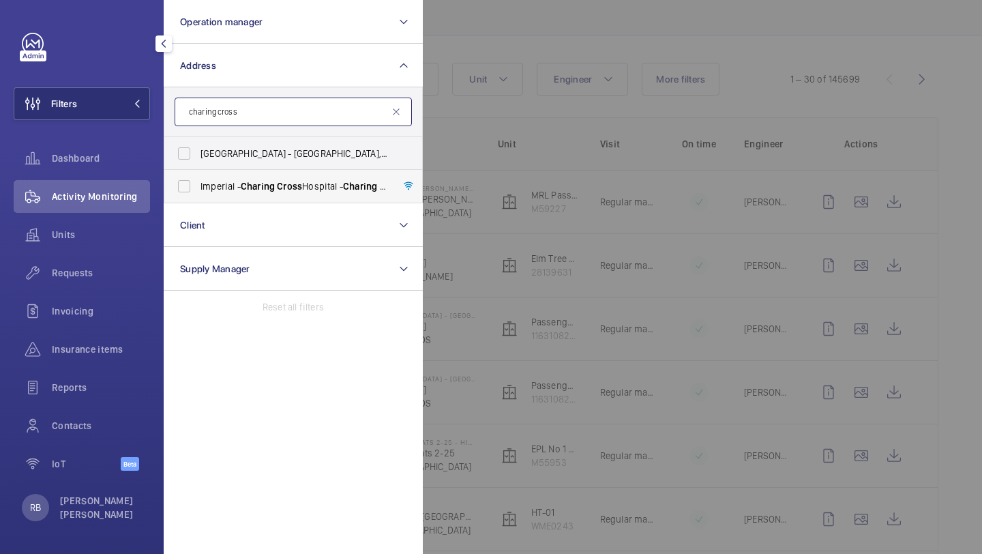
type input "charing cross"
click at [228, 192] on span "[GEOGRAPHIC_DATA] - [GEOGRAPHIC_DATA]" at bounding box center [295, 186] width 188 height 14
click at [198, 192] on input "[GEOGRAPHIC_DATA] - [GEOGRAPHIC_DATA]" at bounding box center [184, 186] width 27 height 27
checkbox input "true"
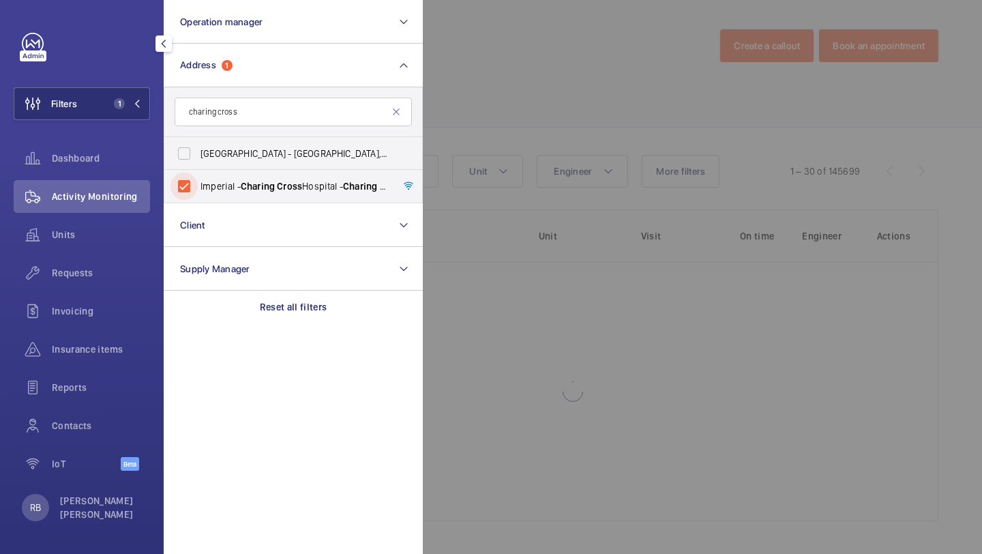
scroll to position [3, 0]
click at [529, 130] on div at bounding box center [914, 277] width 982 height 554
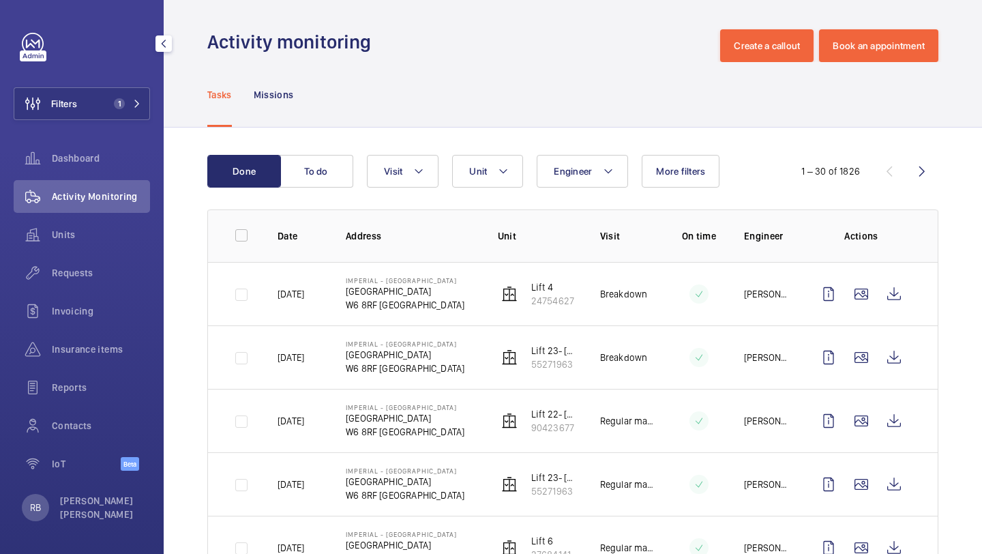
click at [91, 292] on div "Requests" at bounding box center [82, 276] width 136 height 38
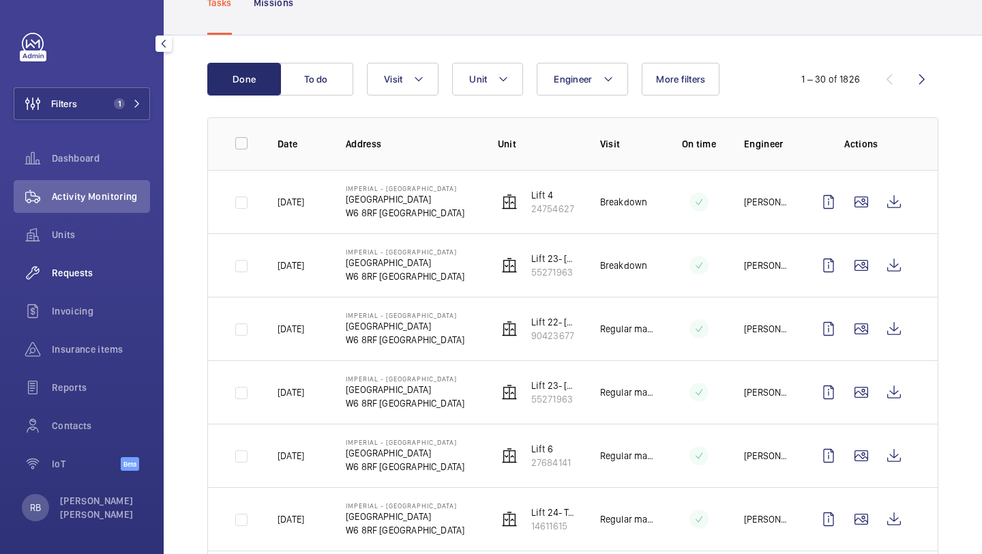
click at [90, 260] on div "Requests" at bounding box center [82, 273] width 136 height 33
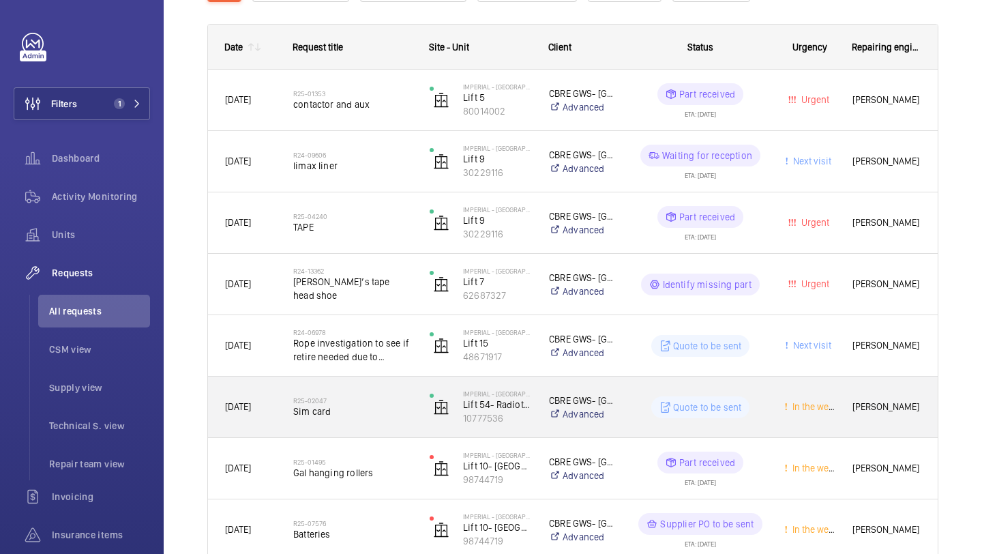
scroll to position [245, 0]
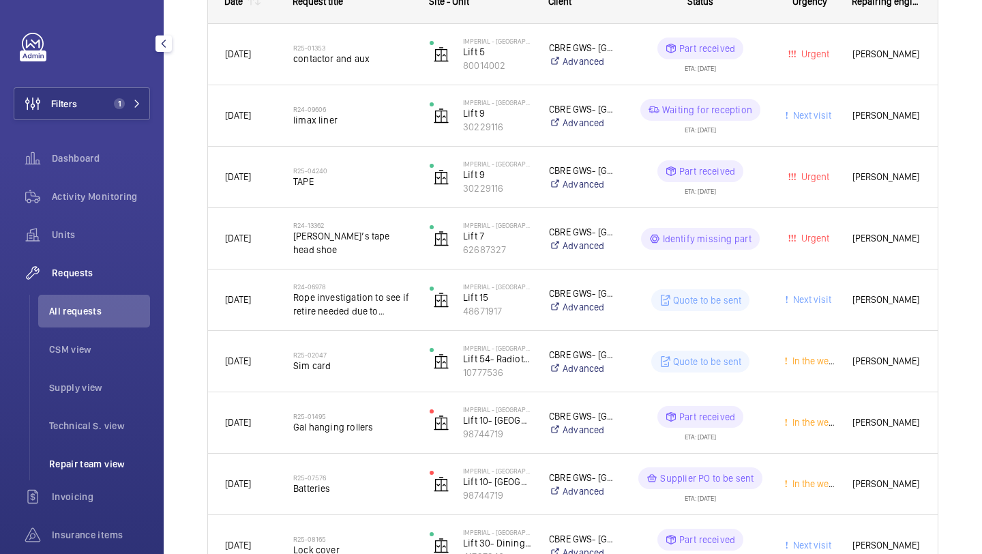
click at [86, 460] on span "Repair team view" at bounding box center [99, 464] width 101 height 14
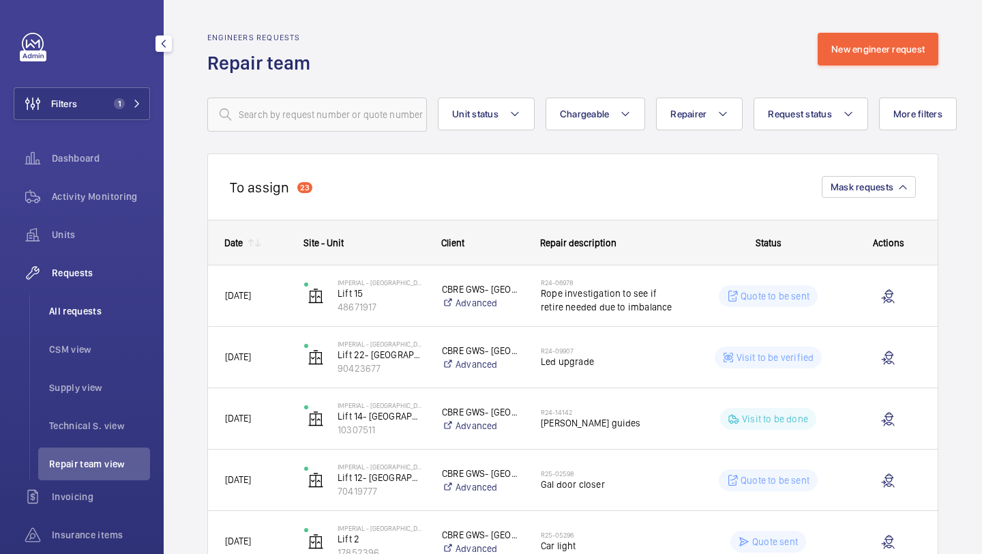
click at [115, 317] on span "All requests" at bounding box center [99, 311] width 101 height 14
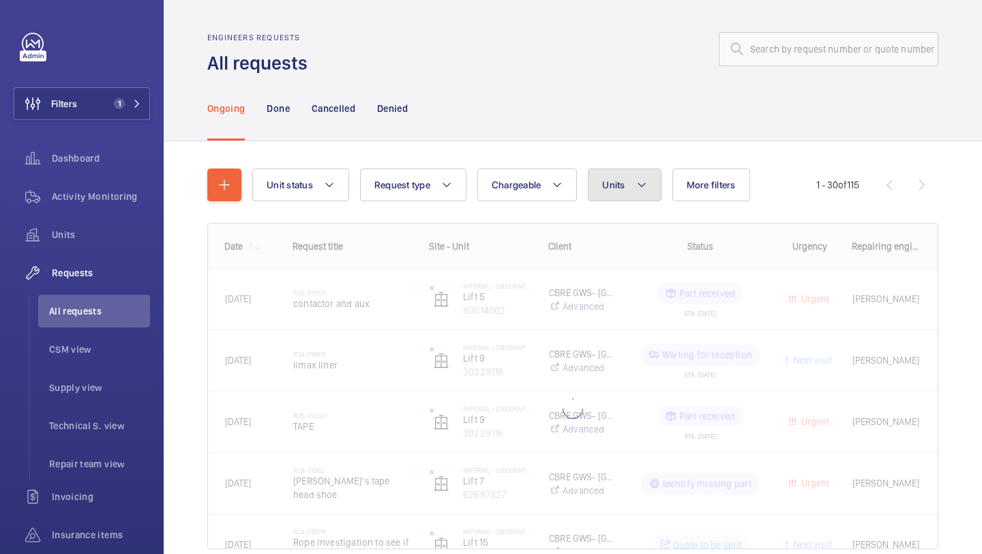
click at [620, 179] on span "Units" at bounding box center [613, 184] width 23 height 11
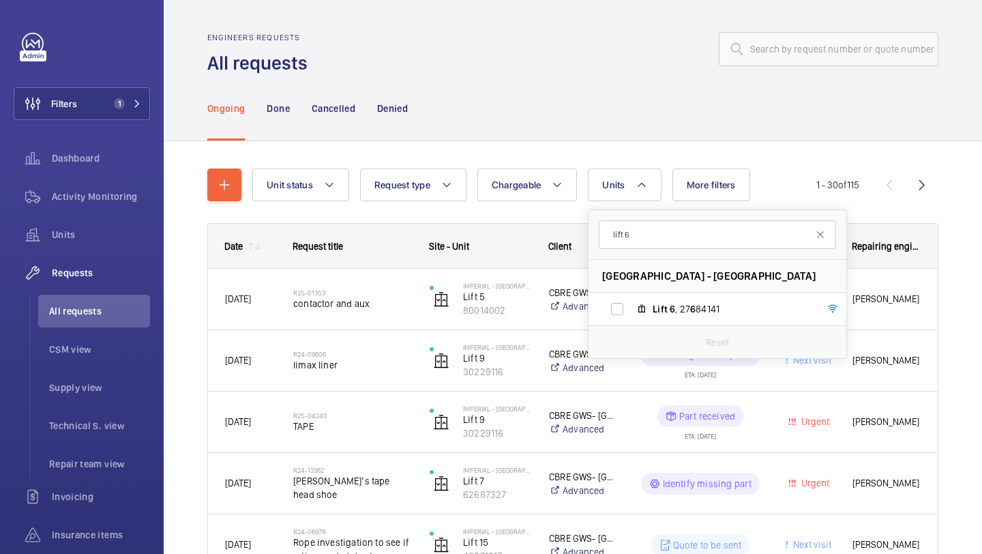
type input "lift 6"
click at [634, 358] on div "lift 6 [GEOGRAPHIC_DATA] - [GEOGRAPHIC_DATA] 6 , 27 6 84141 Reset" at bounding box center [717, 283] width 259 height 149
click at [636, 305] on label "Lift 6 , 27 6 84141" at bounding box center [707, 309] width 236 height 33
click at [631, 305] on input "Lift 6 , 27 6 84141" at bounding box center [617, 308] width 27 height 27
checkbox input "true"
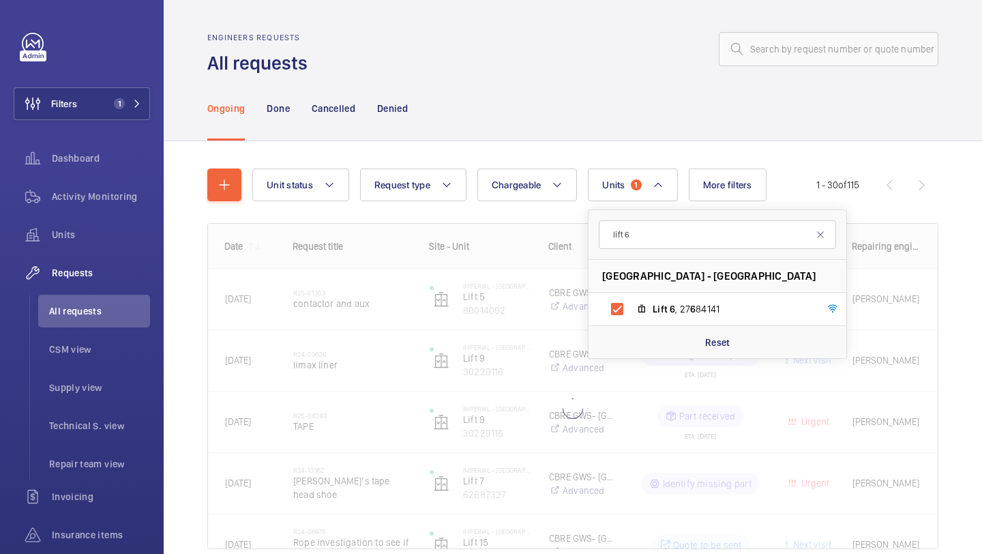
click at [982, 211] on div "Unit status Request type Chargeable Units 1 lift 6 [GEOGRAPHIC_DATA] - [GEOGRAP…" at bounding box center [573, 377] width 819 height 473
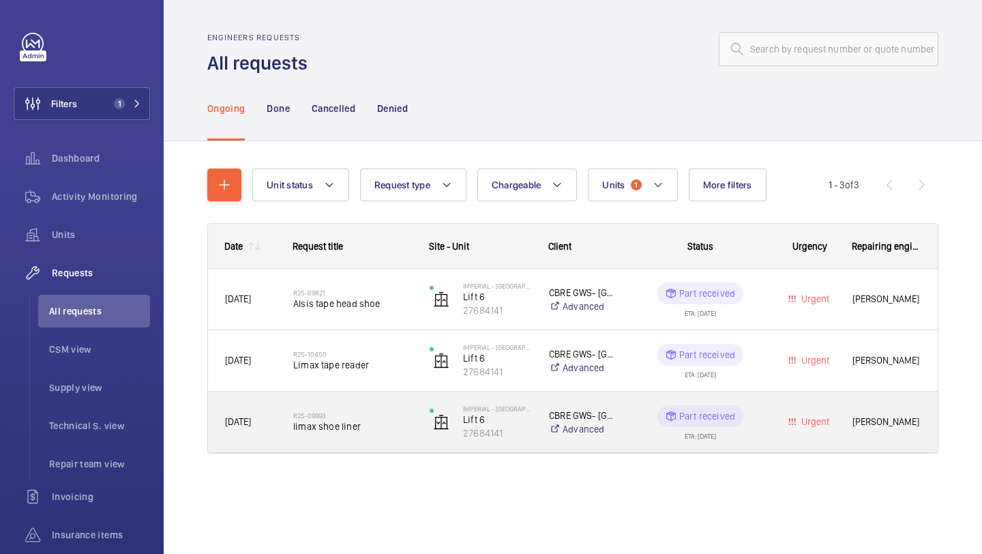
click at [381, 417] on h2 "R25-09993" at bounding box center [352, 415] width 119 height 8
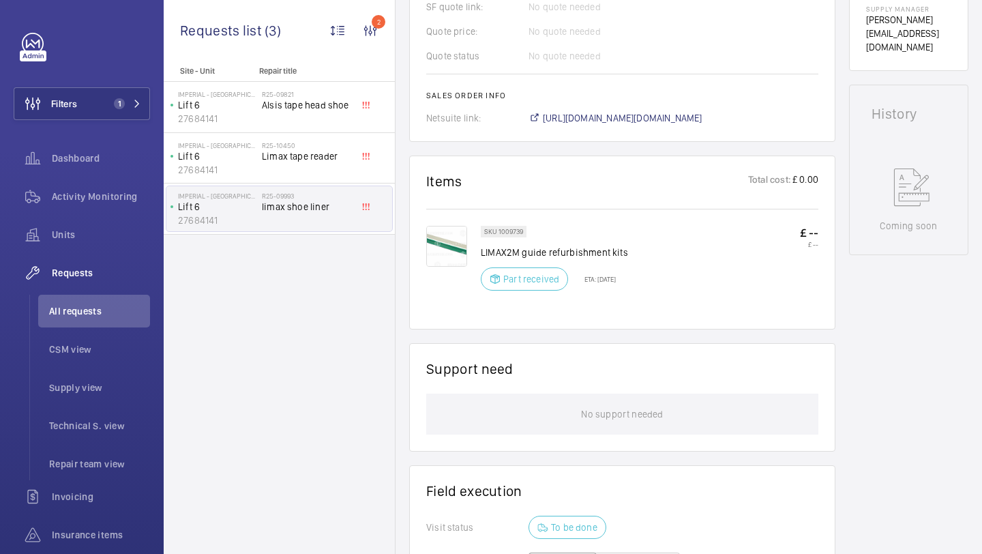
scroll to position [638, 0]
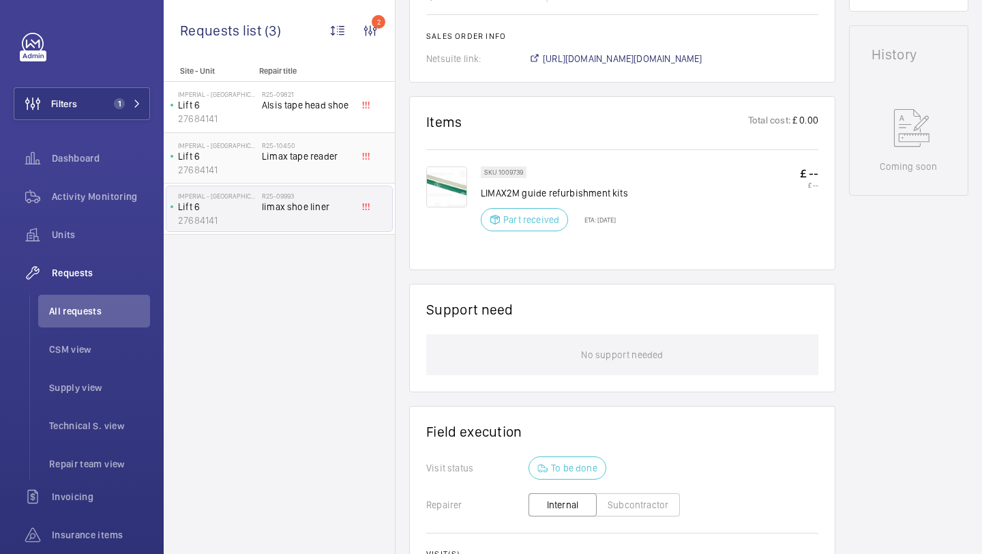
click at [302, 169] on div "R25-10450 Limax tape reader" at bounding box center [307, 161] width 90 height 40
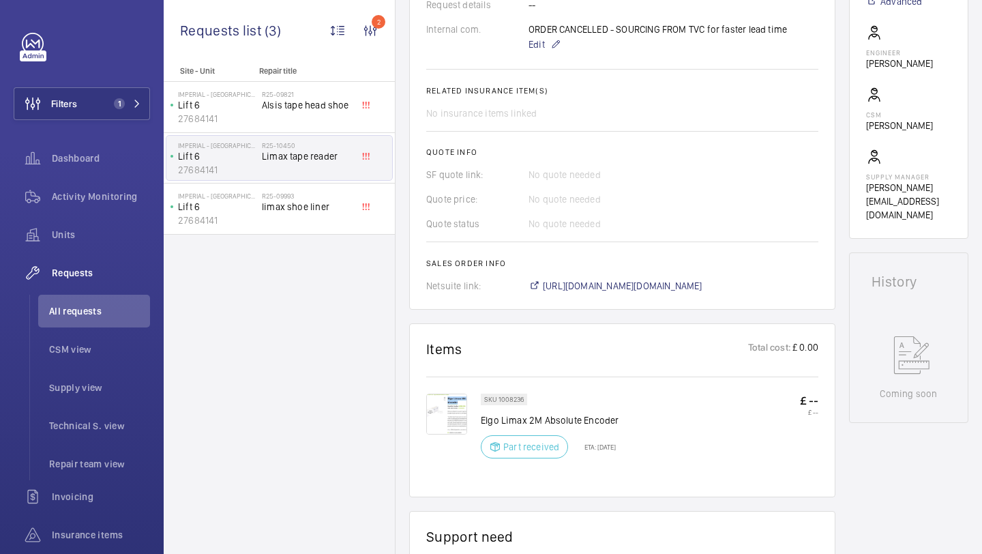
scroll to position [409, 0]
click at [445, 411] on img at bounding box center [446, 415] width 41 height 41
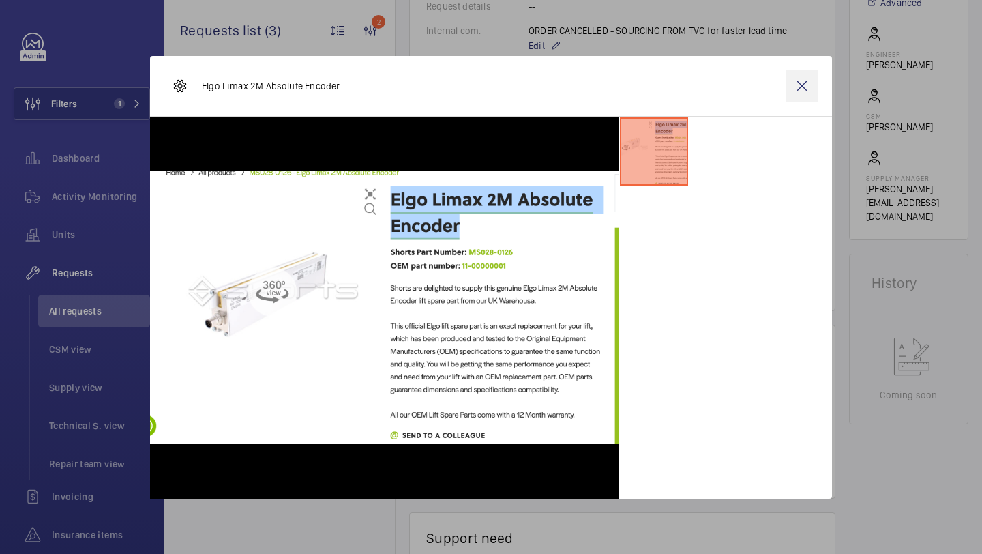
click at [796, 87] on wm-front-icon-button at bounding box center [802, 86] width 33 height 33
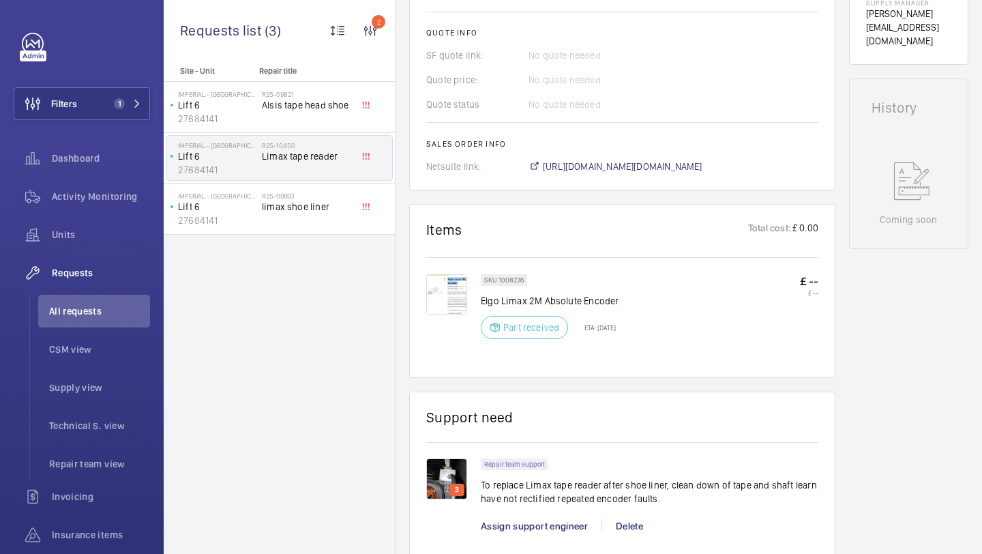
scroll to position [639, 0]
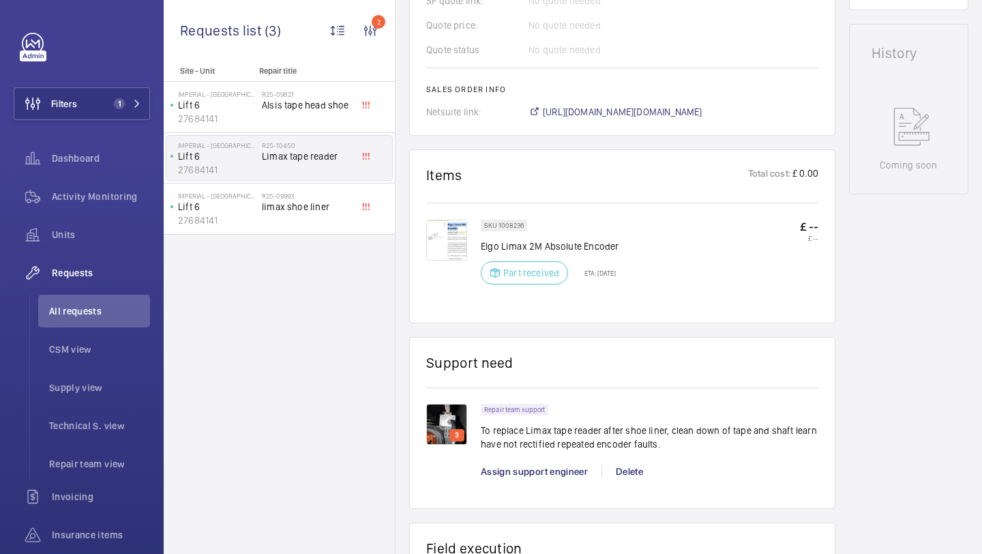
click at [456, 420] on img at bounding box center [446, 424] width 41 height 41
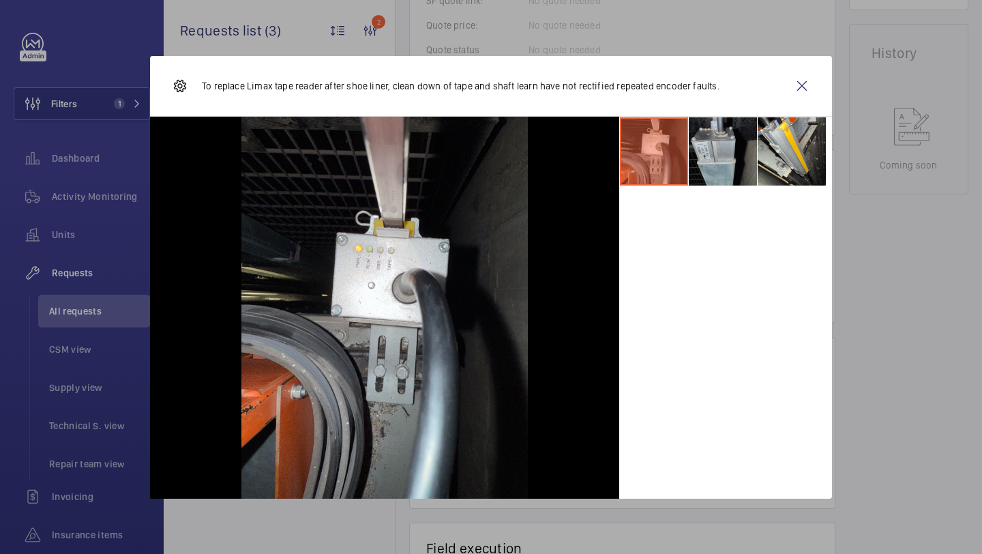
click at [711, 166] on li at bounding box center [723, 151] width 68 height 68
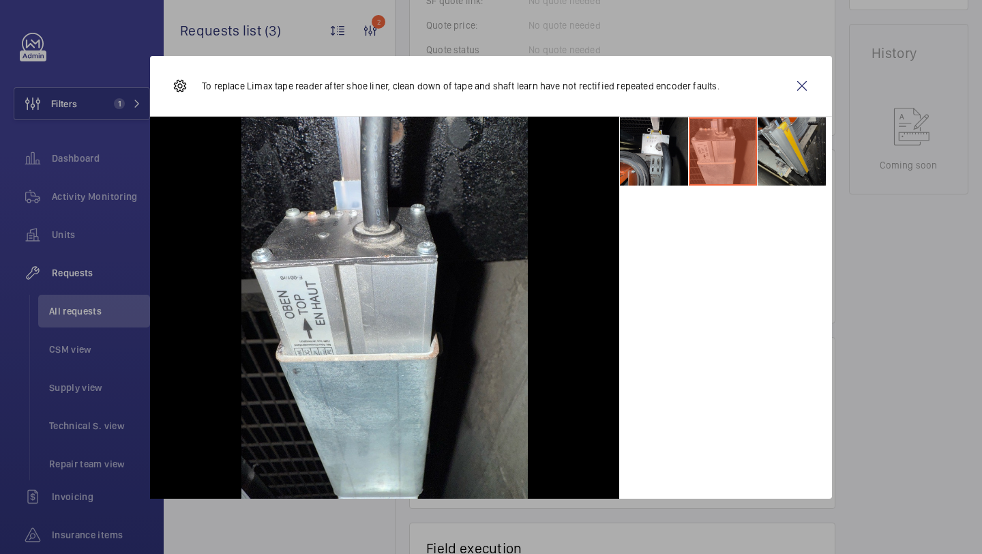
click at [787, 140] on li at bounding box center [792, 151] width 68 height 68
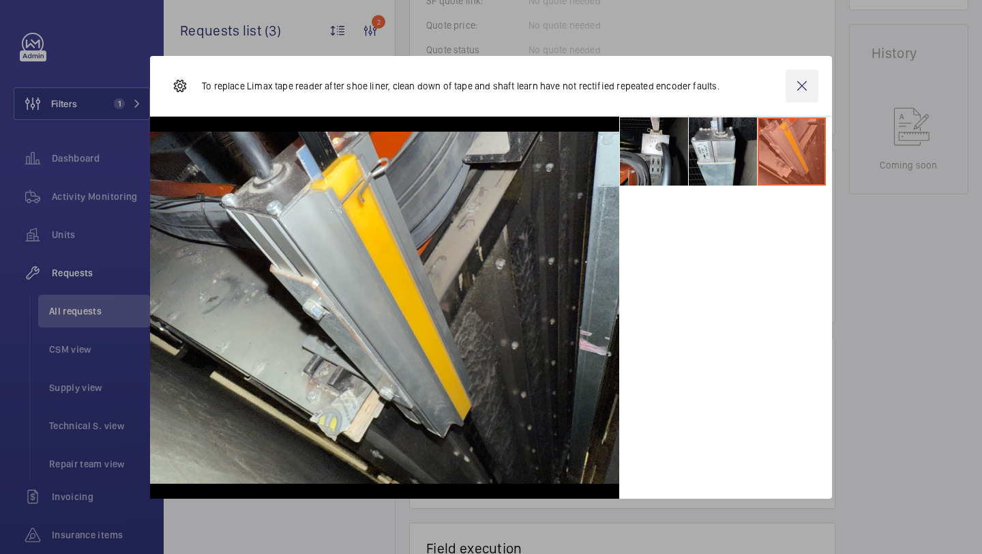
click at [805, 71] on wm-front-icon-button at bounding box center [802, 86] width 33 height 33
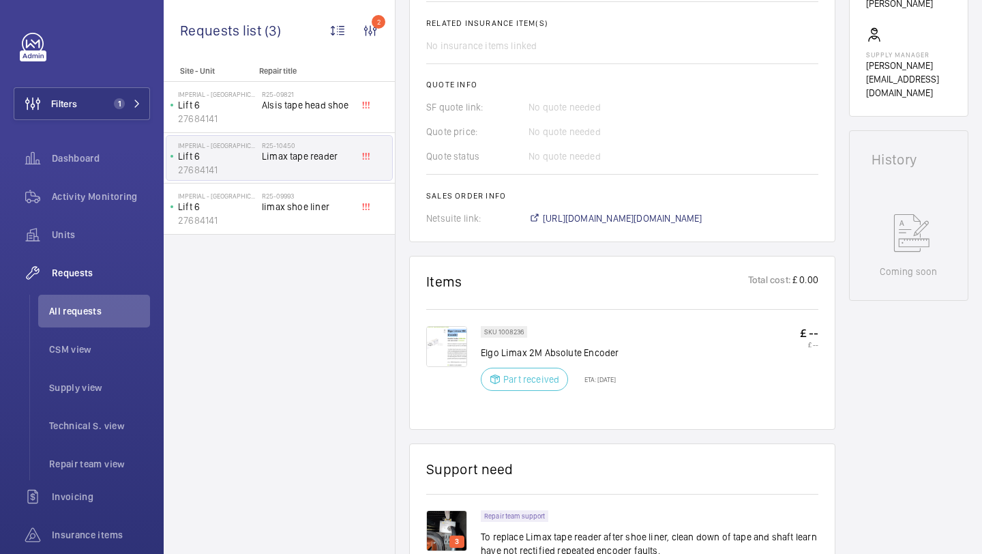
scroll to position [703, 0]
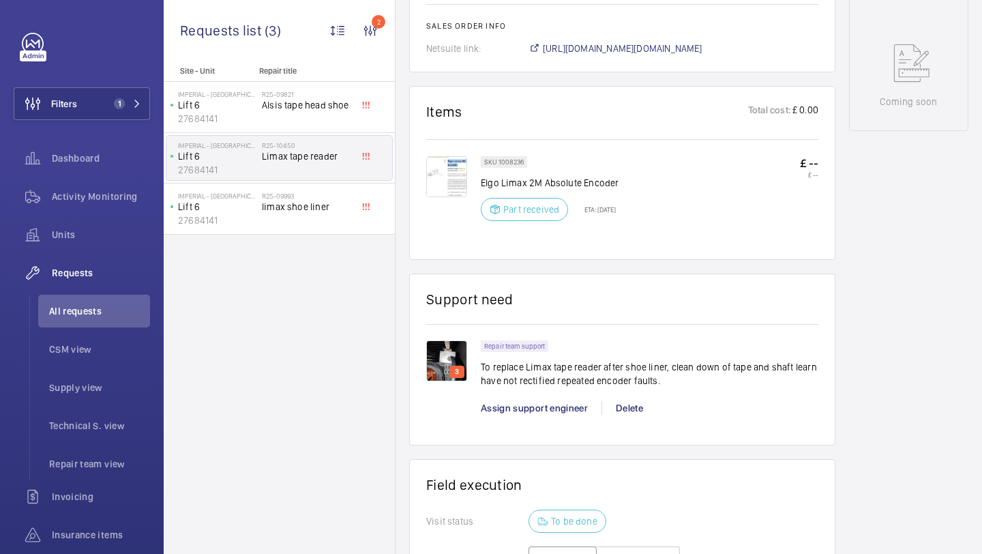
click at [510, 192] on div "SKU 1008236 Elgo Limax 2M Absolute Encoder Part received ETA: [DATE]" at bounding box center [550, 192] width 138 height 73
click at [435, 185] on img at bounding box center [446, 176] width 41 height 41
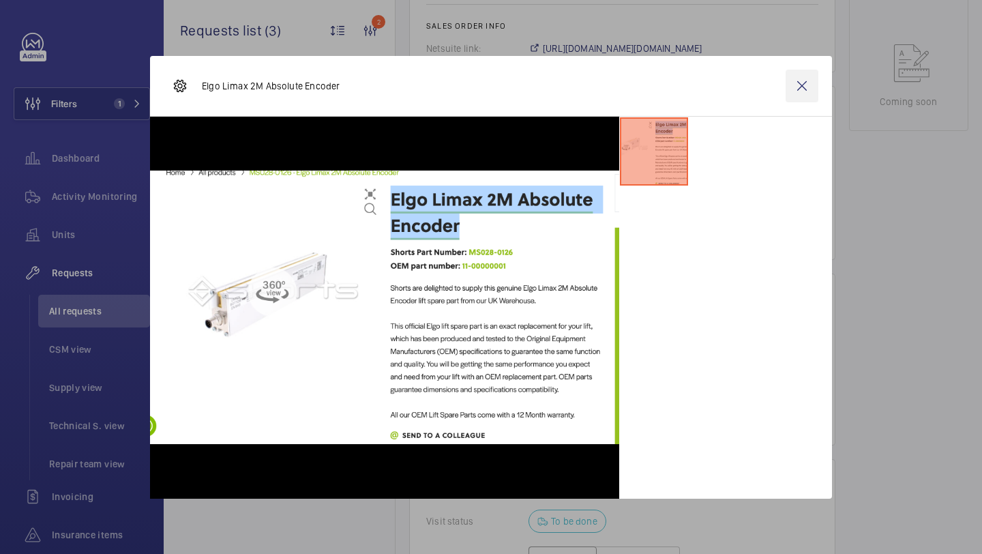
click at [808, 85] on wm-front-icon-button at bounding box center [802, 86] width 33 height 33
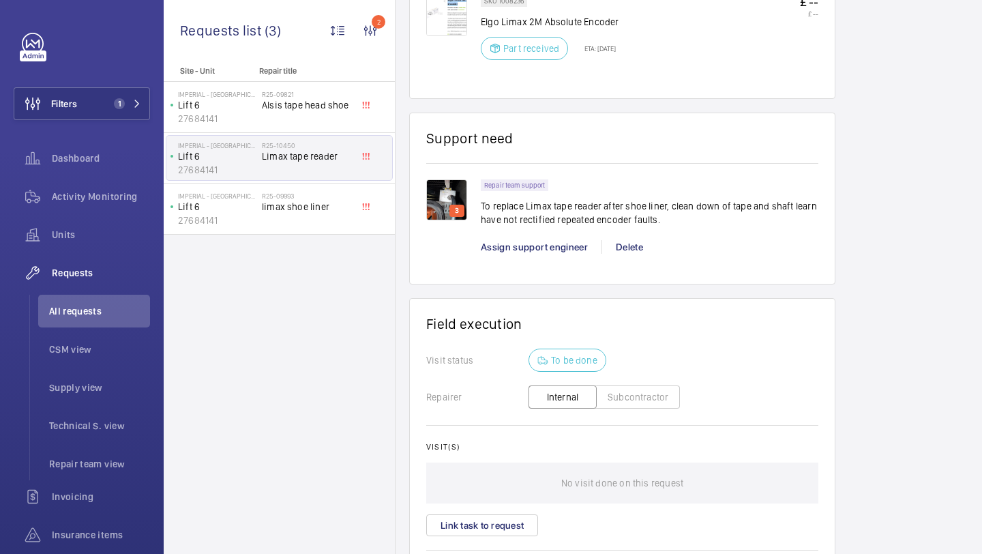
scroll to position [815, 0]
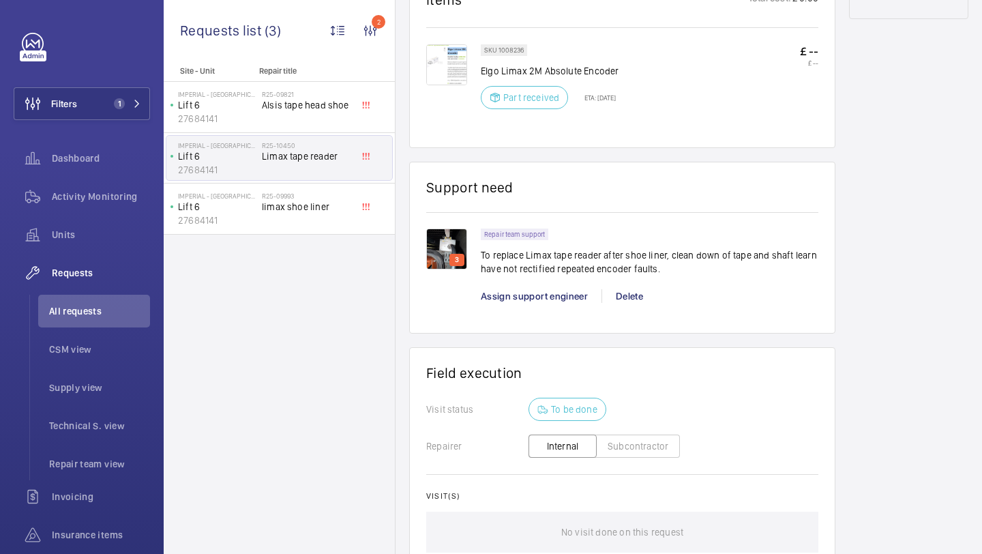
click at [434, 79] on img at bounding box center [446, 64] width 41 height 41
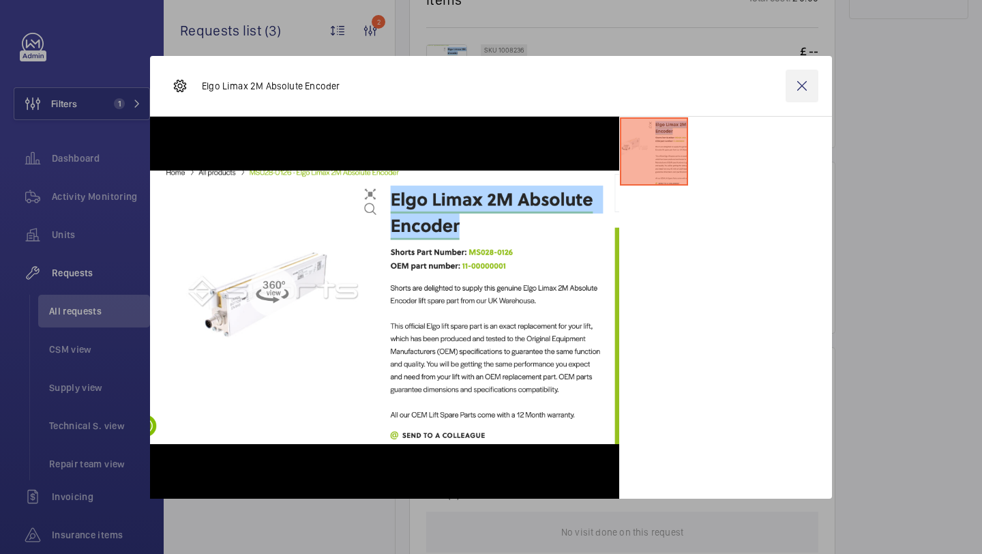
click at [804, 87] on wm-front-icon-button at bounding box center [802, 86] width 33 height 33
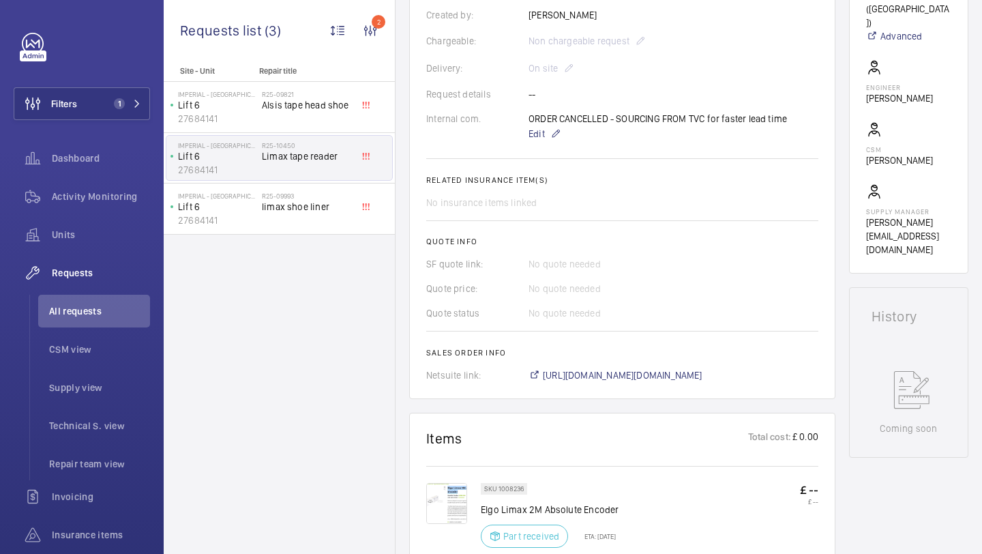
scroll to position [281, 0]
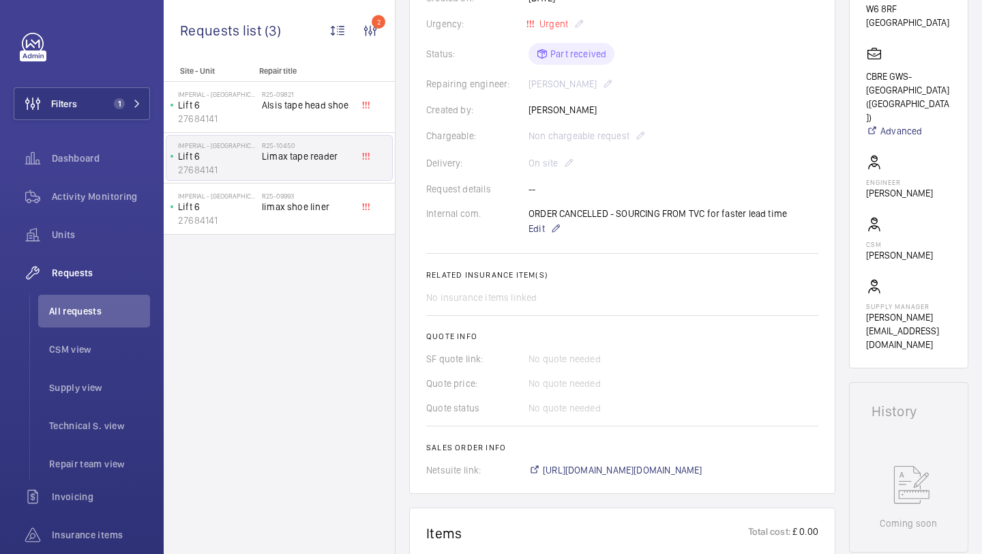
click at [662, 210] on div "ORDER CANCELLED - SOURCING FROM TVC for faster lead time Edit" at bounding box center [658, 222] width 259 height 30
click at [679, 210] on div "ORDER CANCELLED - SOURCING FROM TVC for faster lead time Edit" at bounding box center [658, 222] width 259 height 30
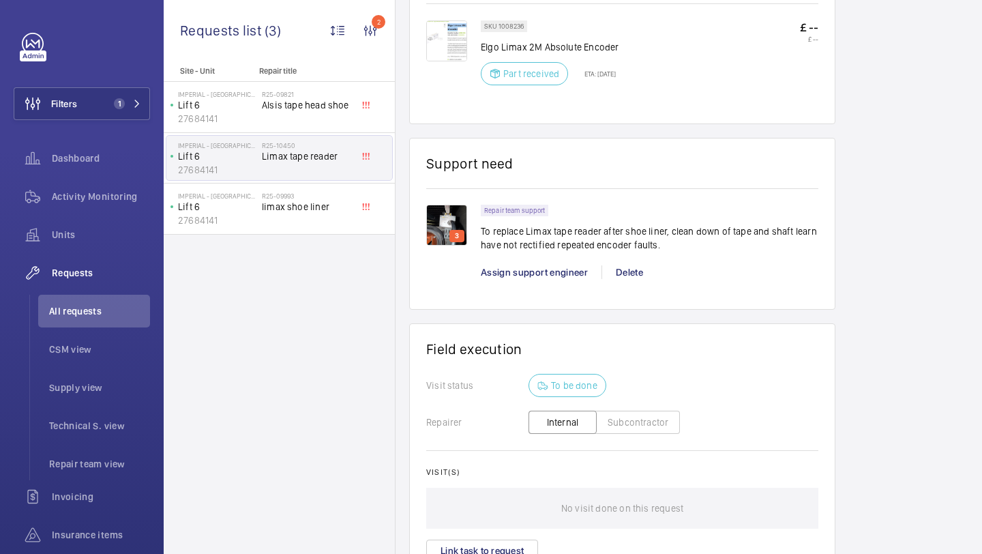
scroll to position [836, 0]
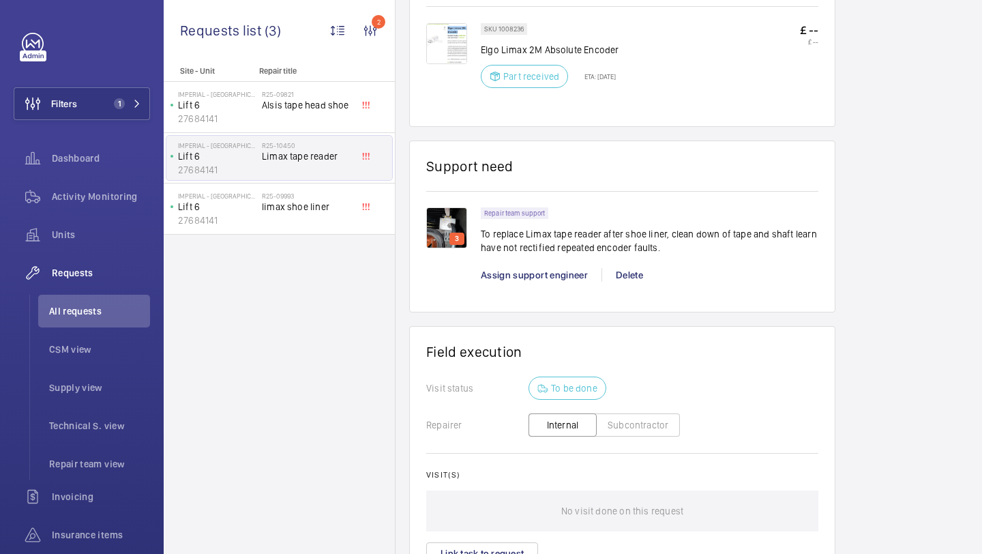
click at [530, 74] on p "Part received" at bounding box center [531, 77] width 56 height 14
click at [529, 74] on p "Part received" at bounding box center [531, 77] width 56 height 14
click at [525, 74] on p "Part received" at bounding box center [531, 77] width 56 height 14
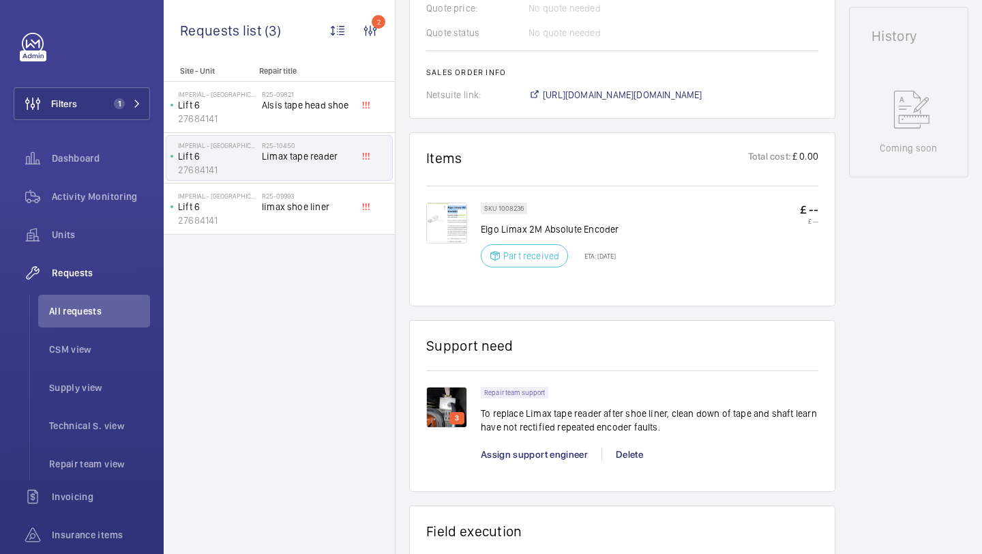
scroll to position [933, 0]
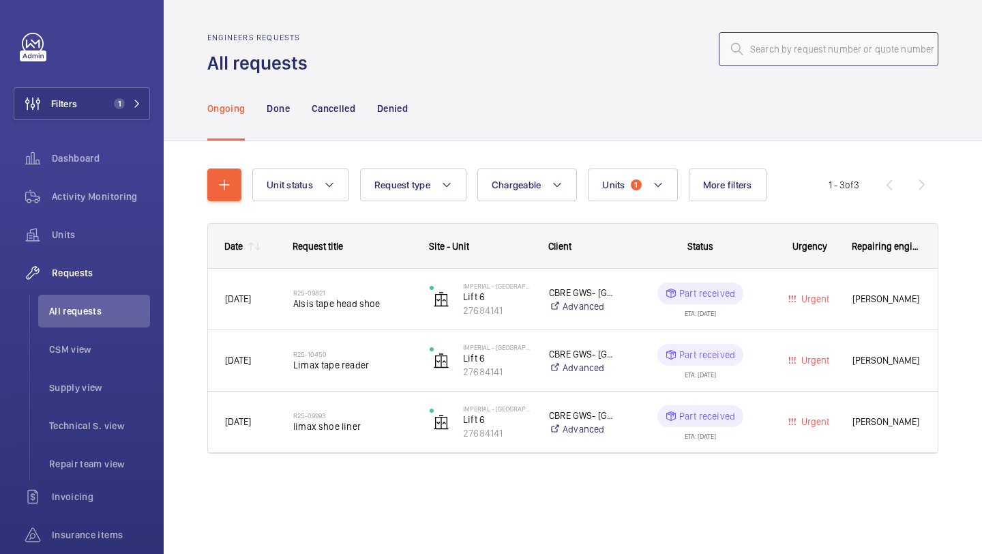
click at [778, 64] on input "text" at bounding box center [829, 49] width 220 height 34
paste input "20840"
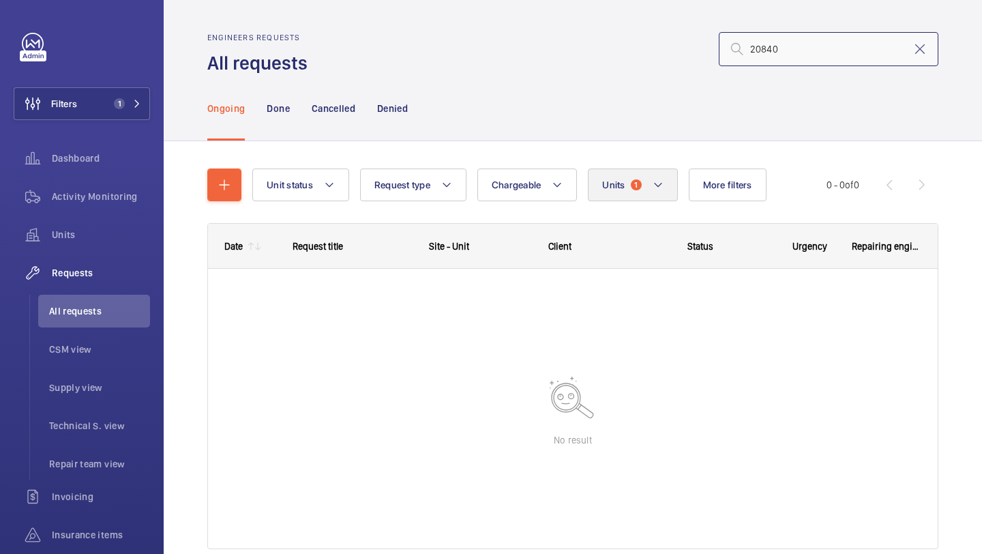
type input "20840"
click at [656, 195] on button "Units 1" at bounding box center [632, 185] width 89 height 33
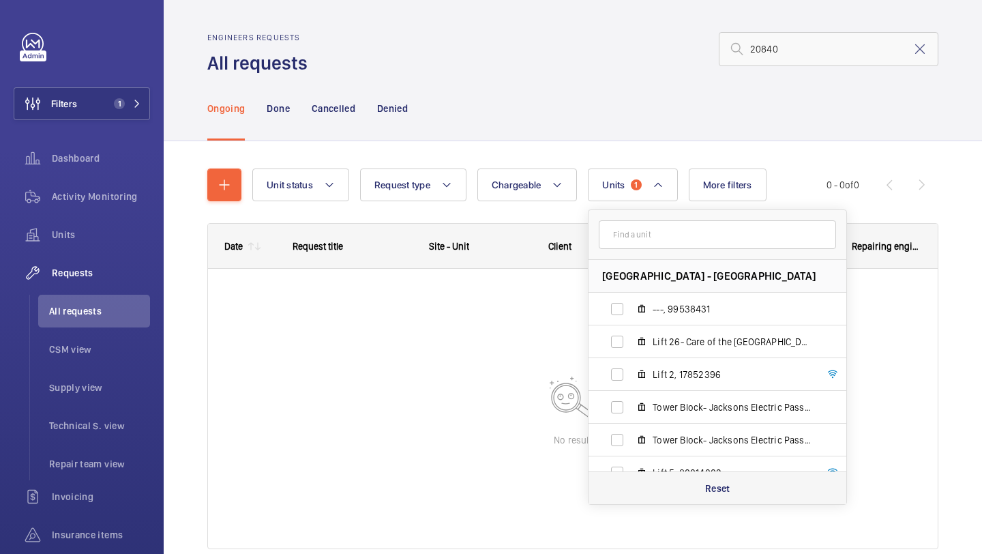
click at [697, 489] on div "Reset" at bounding box center [718, 487] width 258 height 33
click at [949, 194] on div "Unit status Request type Chargeable Units Imperial - [GEOGRAPHIC_DATA] - [GEOGR…" at bounding box center [573, 377] width 819 height 473
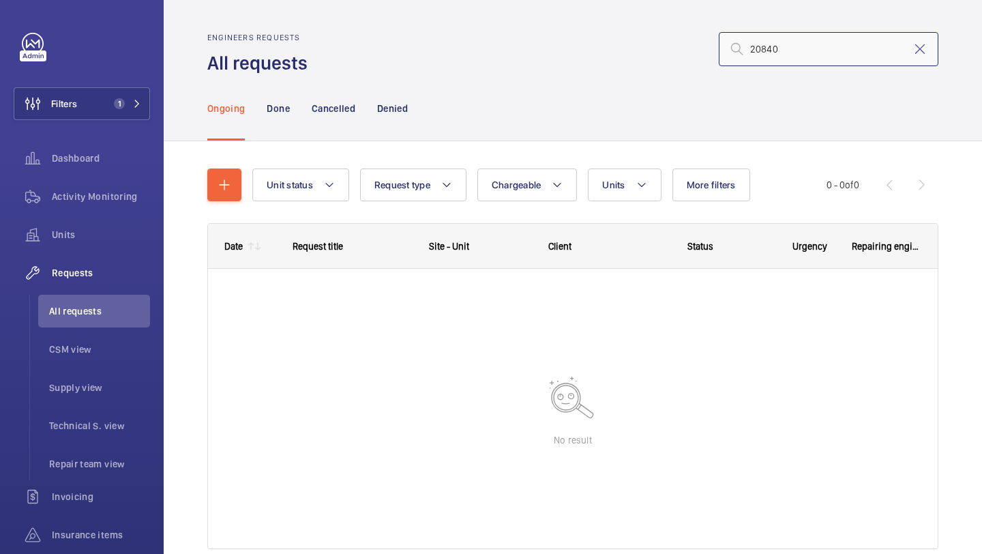
click at [789, 53] on input "20840" at bounding box center [829, 49] width 220 height 34
click at [790, 53] on input "20840" at bounding box center [829, 49] width 220 height 34
